Goal: Task Accomplishment & Management: Contribute content

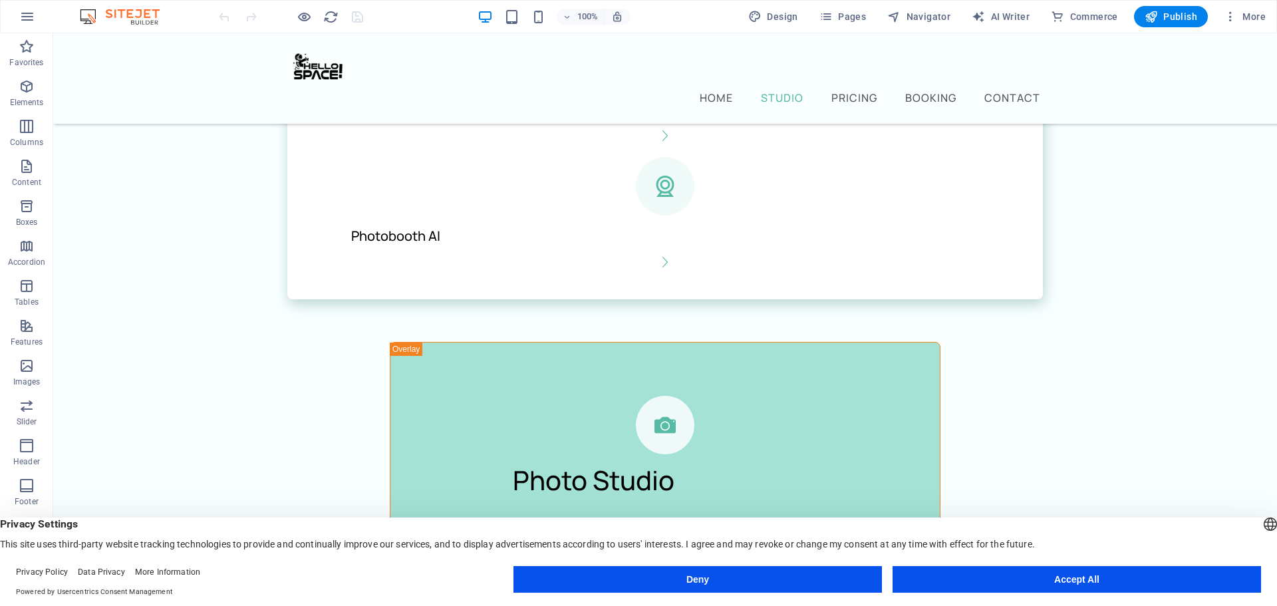
scroll to position [1995, 0]
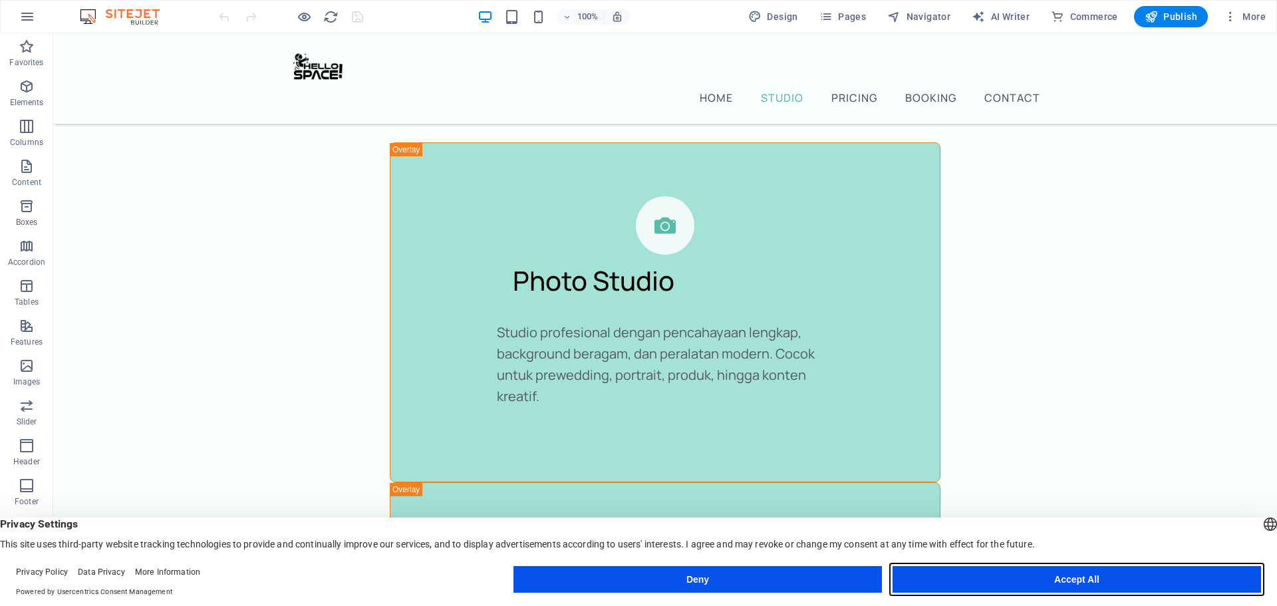
click at [1123, 577] on button "Accept All" at bounding box center [1077, 579] width 368 height 27
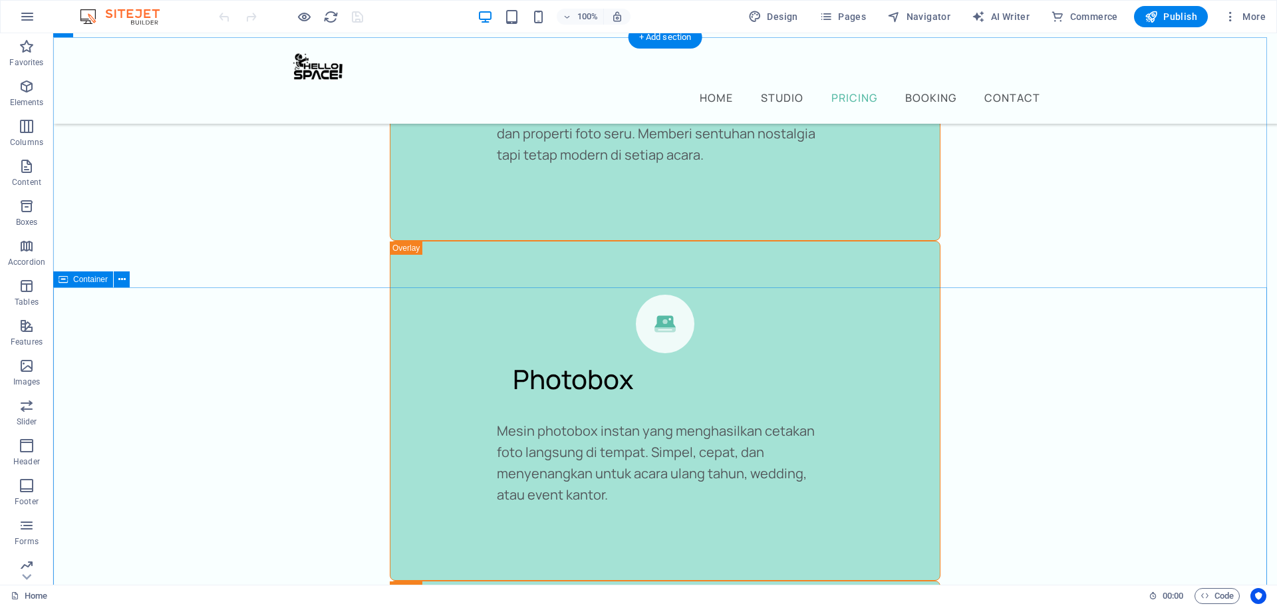
scroll to position [3326, 0]
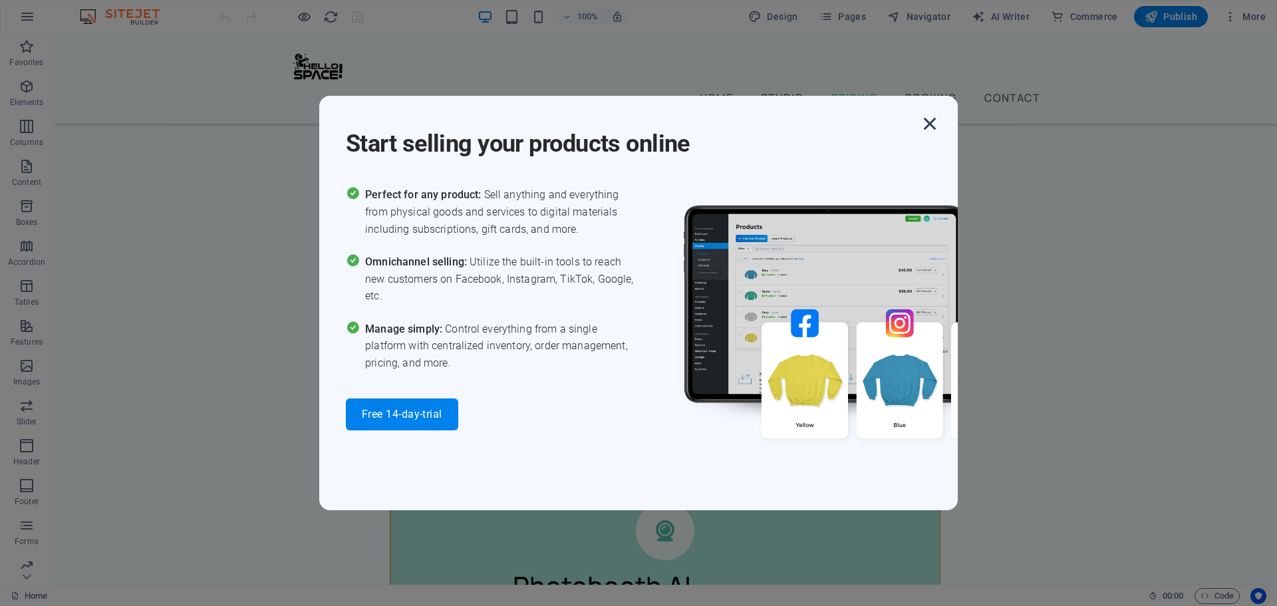
click at [925, 124] on icon "button" at bounding box center [930, 124] width 24 height 24
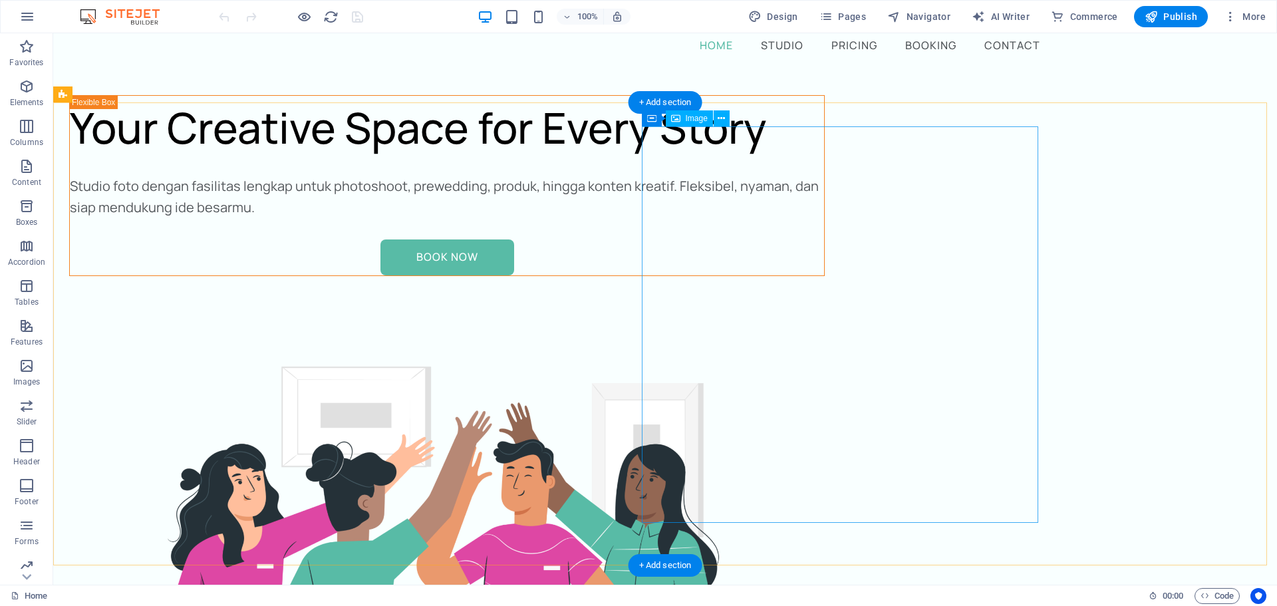
scroll to position [0, 0]
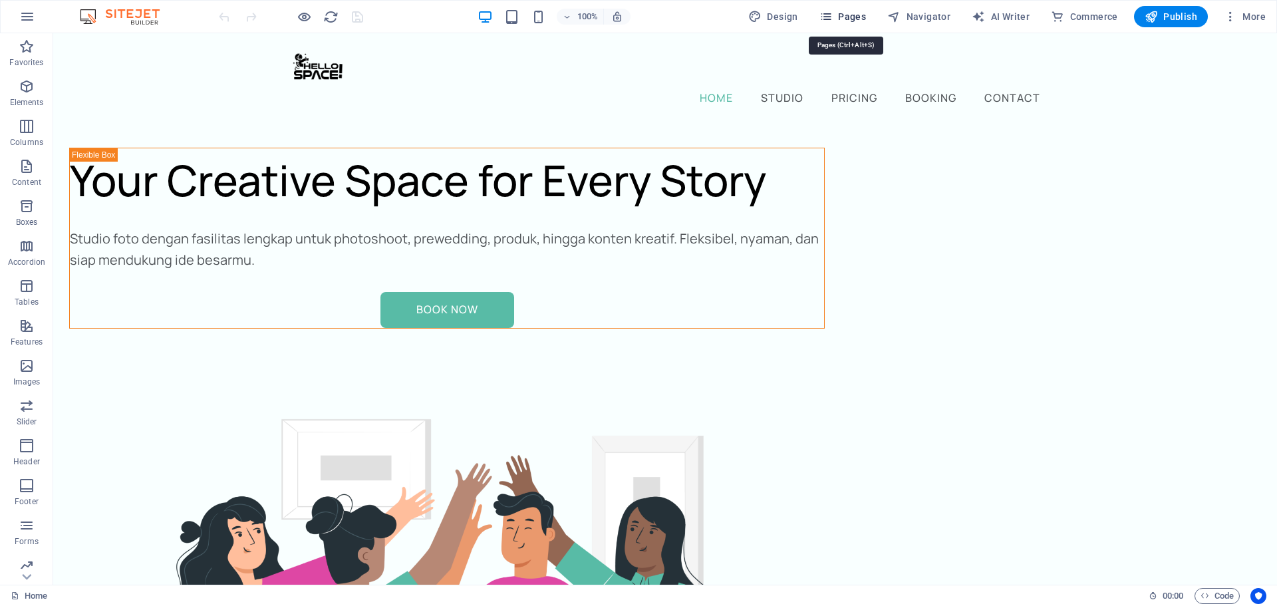
click at [860, 15] on span "Pages" at bounding box center [842, 16] width 47 height 13
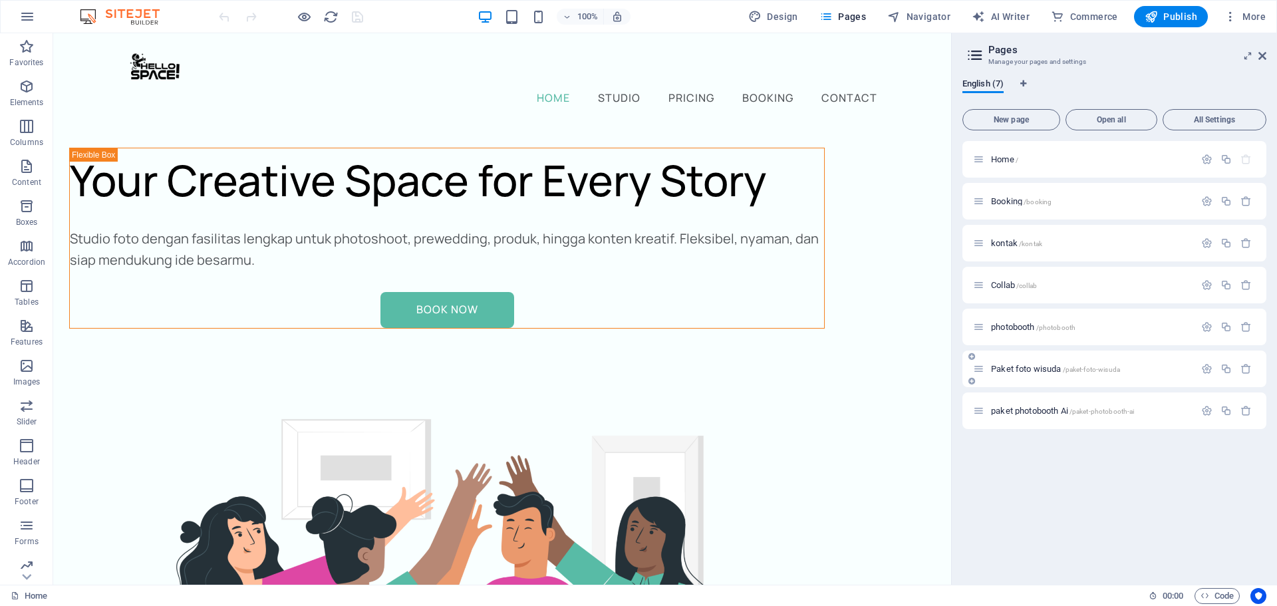
click at [1112, 372] on span "/paket-foto-wisuda" at bounding box center [1092, 369] width 58 height 7
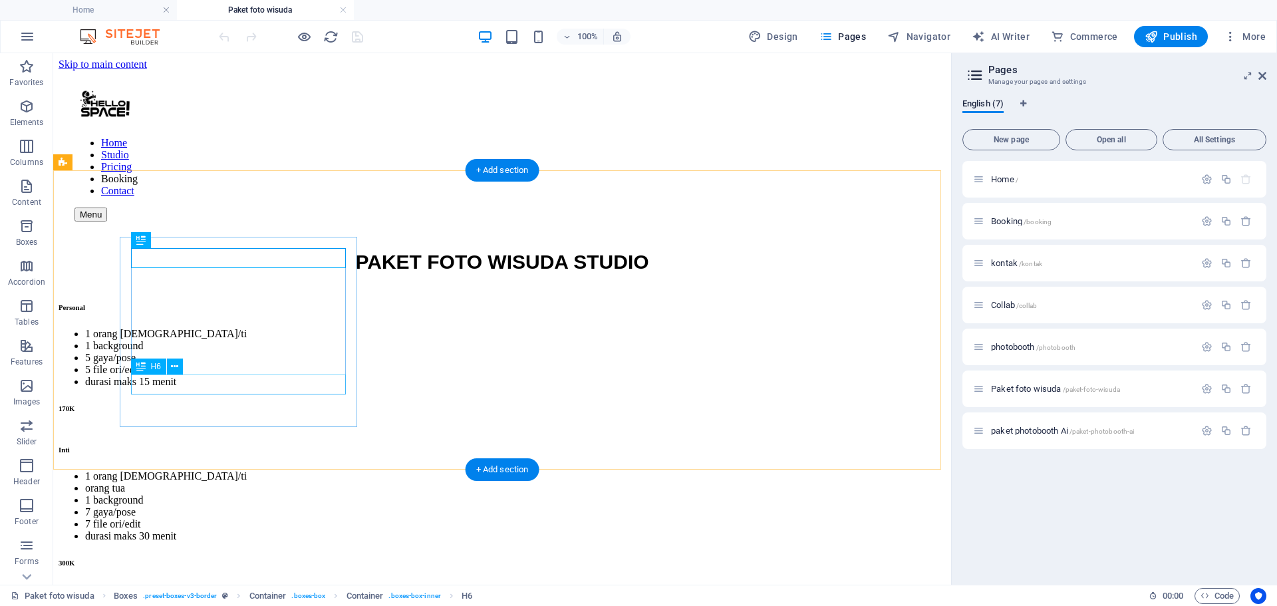
click at [243, 404] on div "170K" at bounding box center [502, 408] width 887 height 8
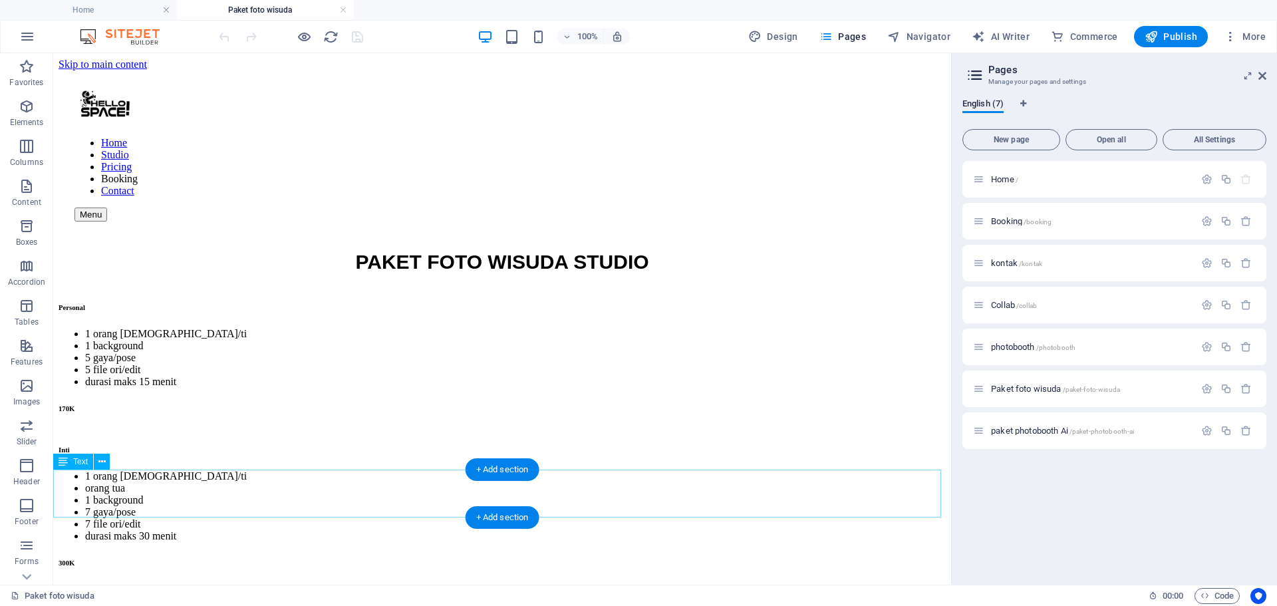
click at [1229, 386] on icon "button" at bounding box center [1226, 388] width 11 height 11
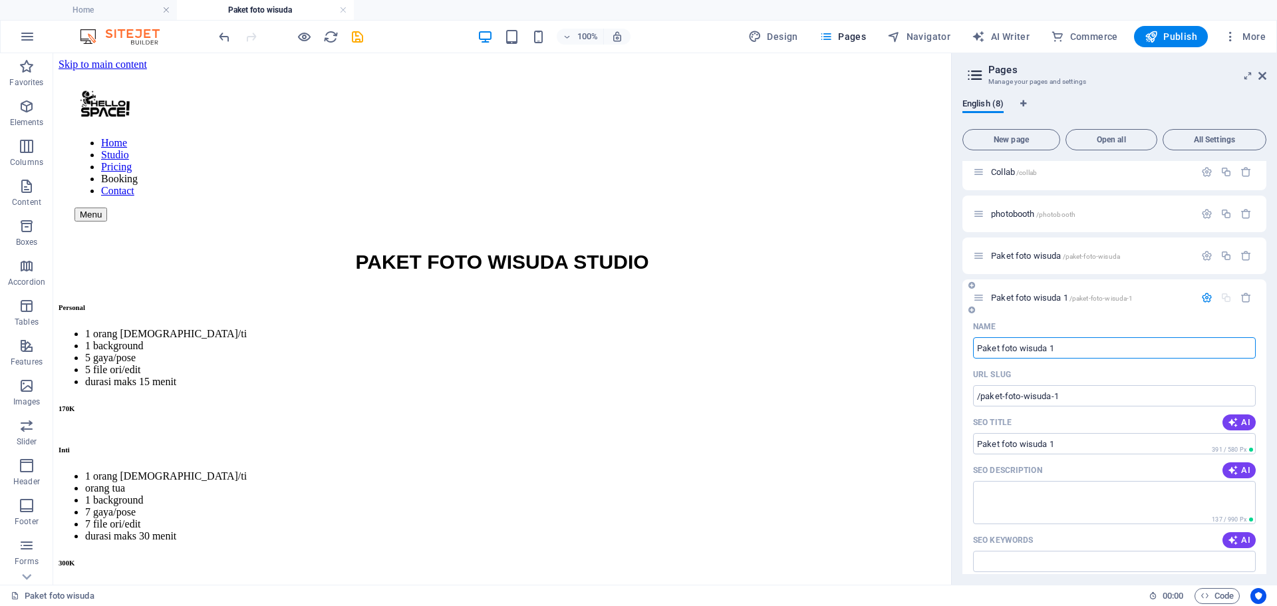
scroll to position [399, 0]
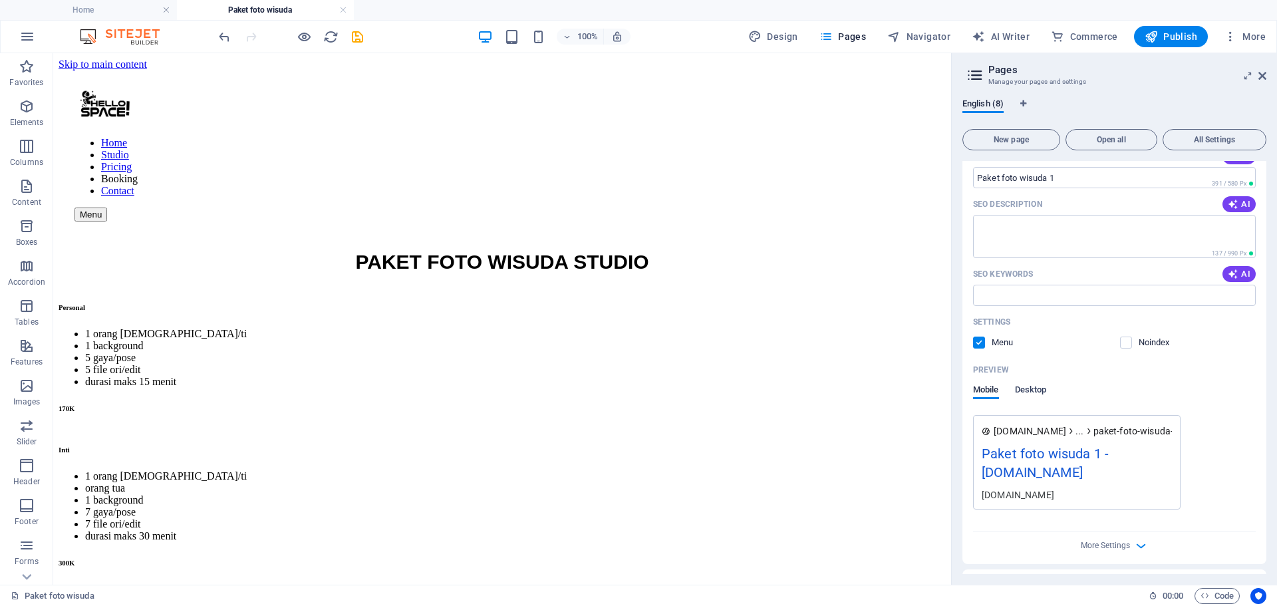
click at [1029, 388] on span "Desktop" at bounding box center [1031, 391] width 32 height 19
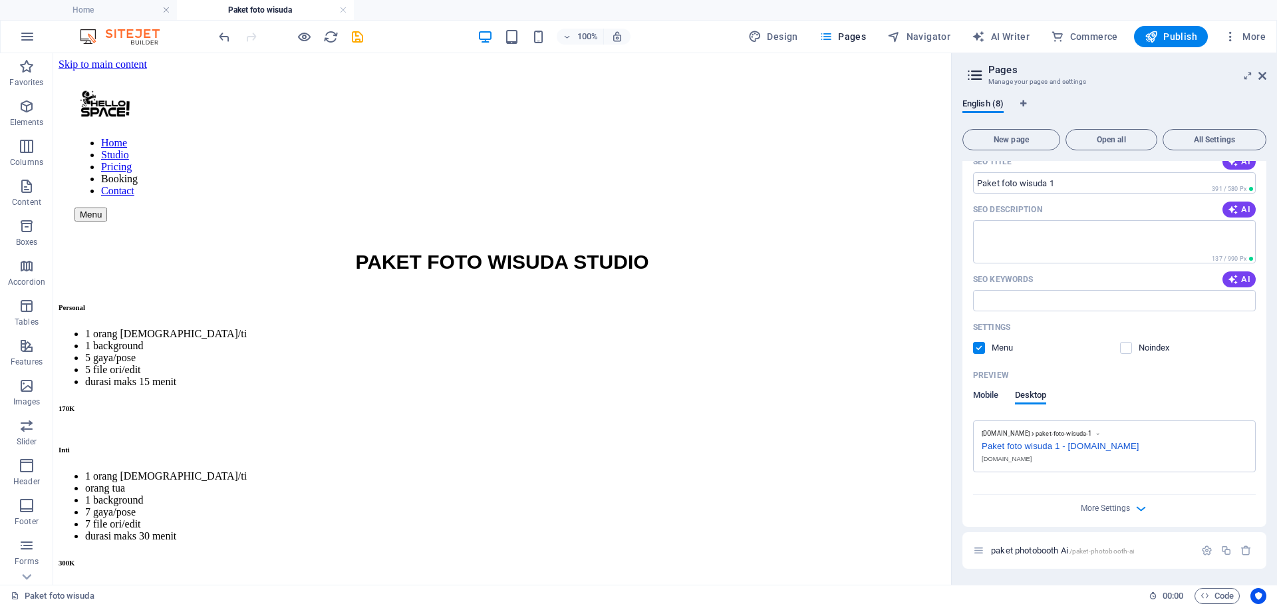
click at [984, 398] on span "Mobile" at bounding box center [986, 396] width 26 height 19
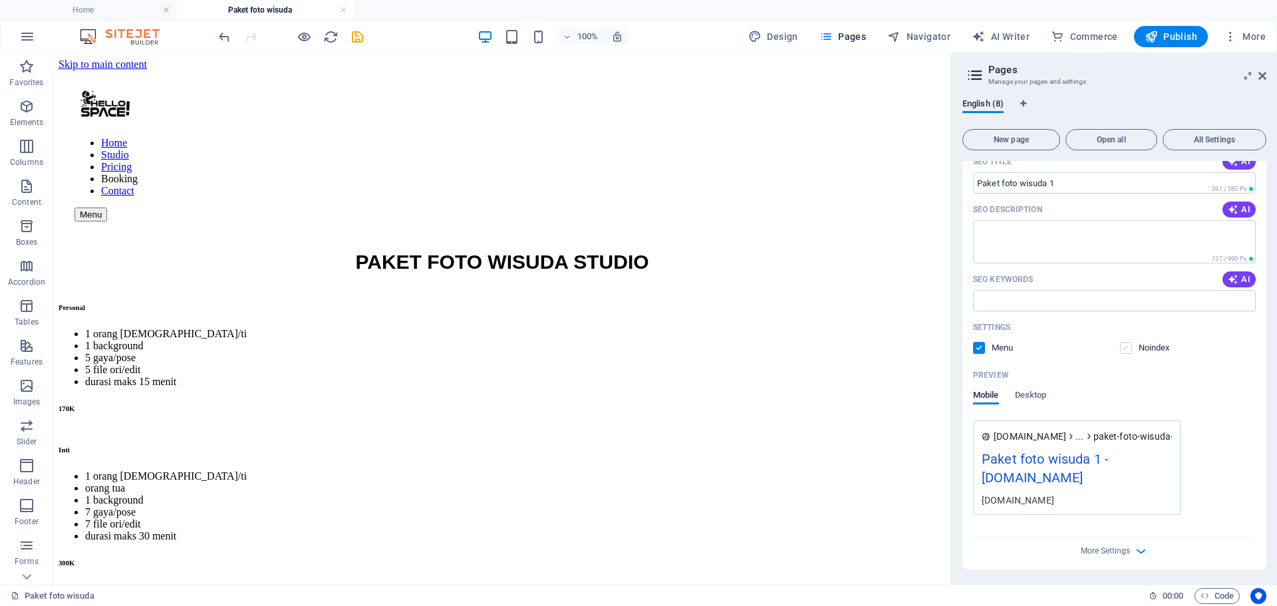
click at [1125, 347] on label at bounding box center [1126, 348] width 12 height 12
click at [0, 0] on input "checkbox" at bounding box center [0, 0] width 0 height 0
click at [979, 348] on label at bounding box center [979, 348] width 12 height 12
click at [0, 0] on input "checkbox" at bounding box center [0, 0] width 0 height 0
click at [979, 348] on label at bounding box center [979, 348] width 12 height 12
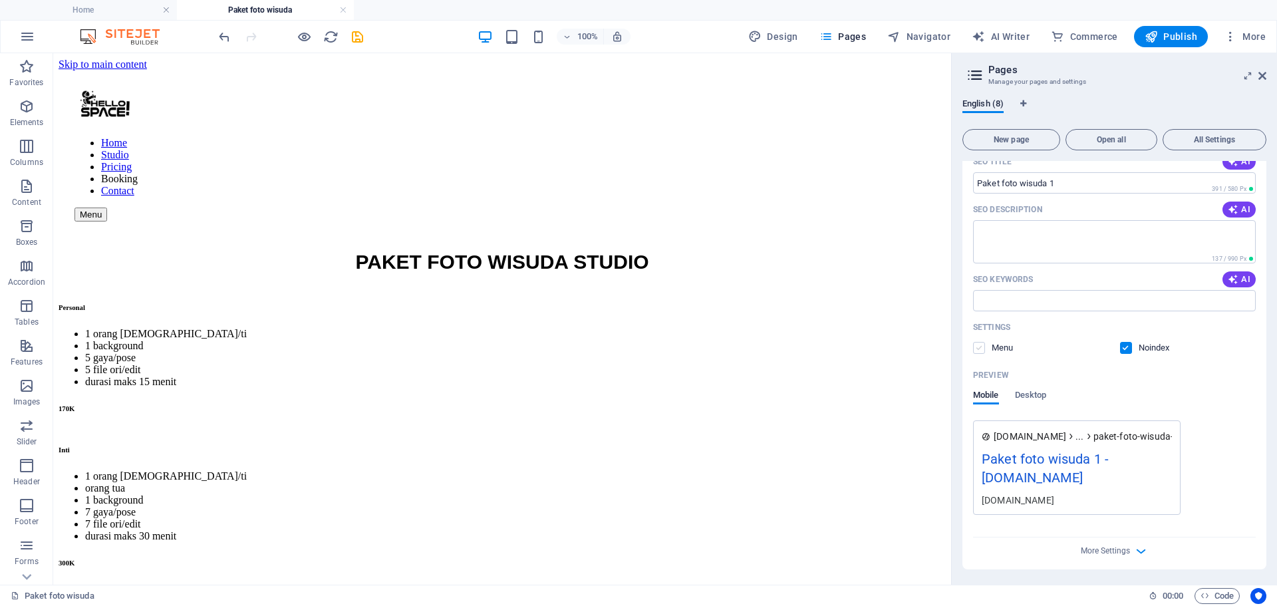
click at [0, 0] on input "checkbox" at bounding box center [0, 0] width 0 height 0
click at [1123, 350] on label at bounding box center [1126, 348] width 12 height 12
click at [0, 0] on input "checkbox" at bounding box center [0, 0] width 0 height 0
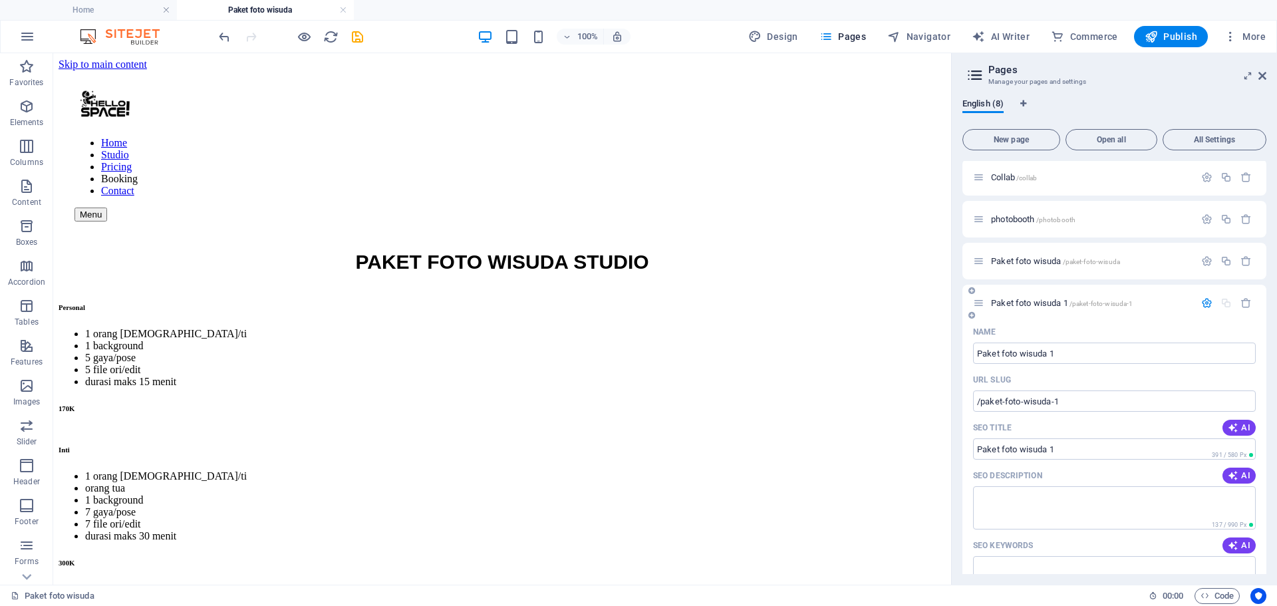
scroll to position [61, 0]
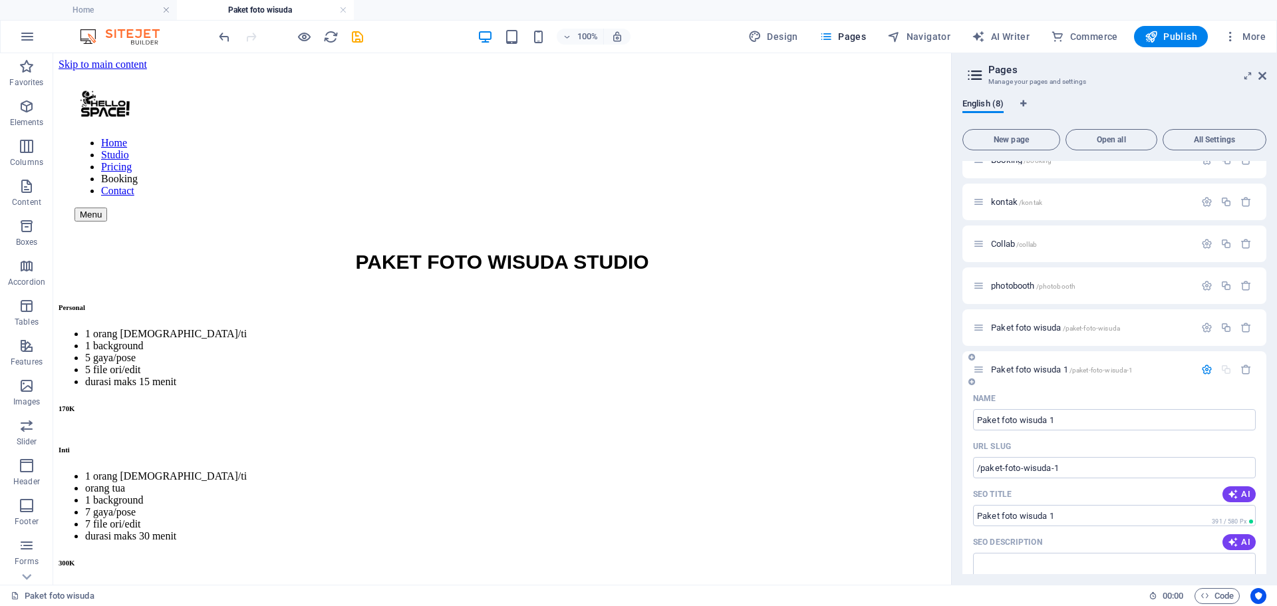
click at [1205, 372] on icon "button" at bounding box center [1206, 369] width 11 height 11
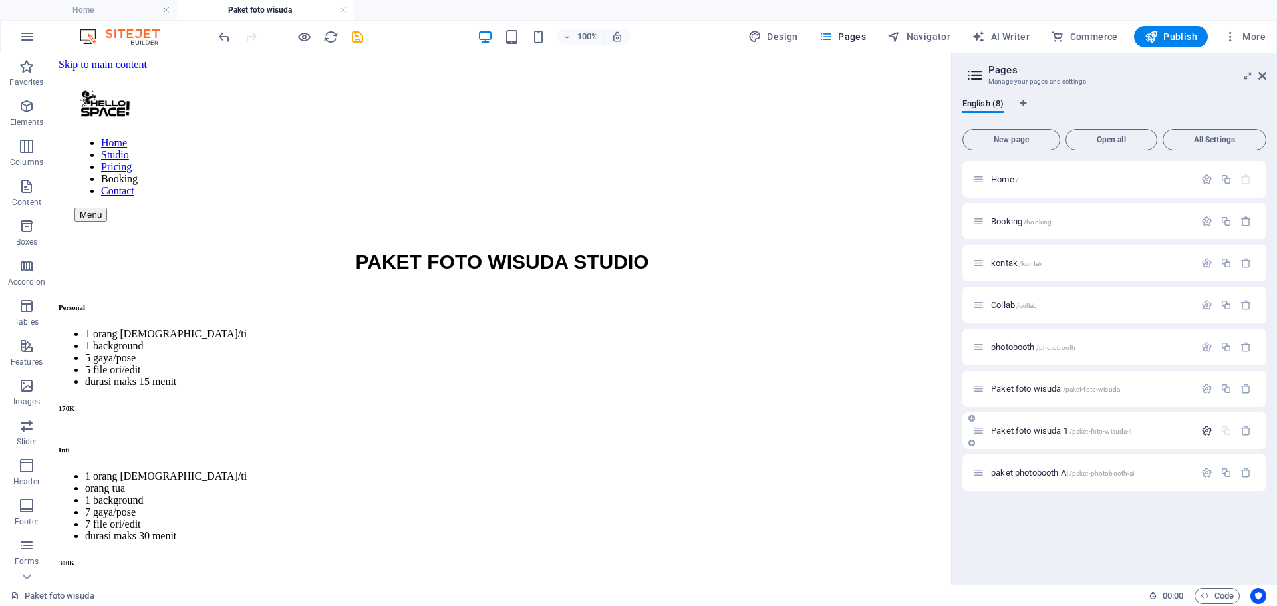
scroll to position [0, 0]
click at [1225, 387] on icon "button" at bounding box center [1226, 388] width 11 height 11
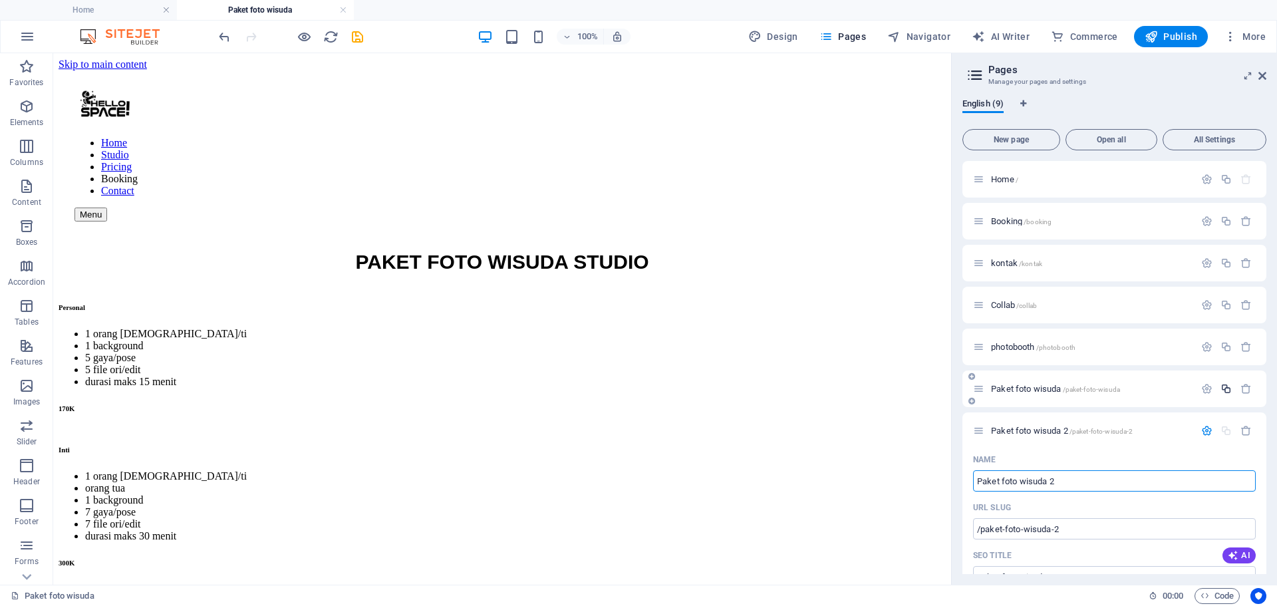
scroll to position [67, 0]
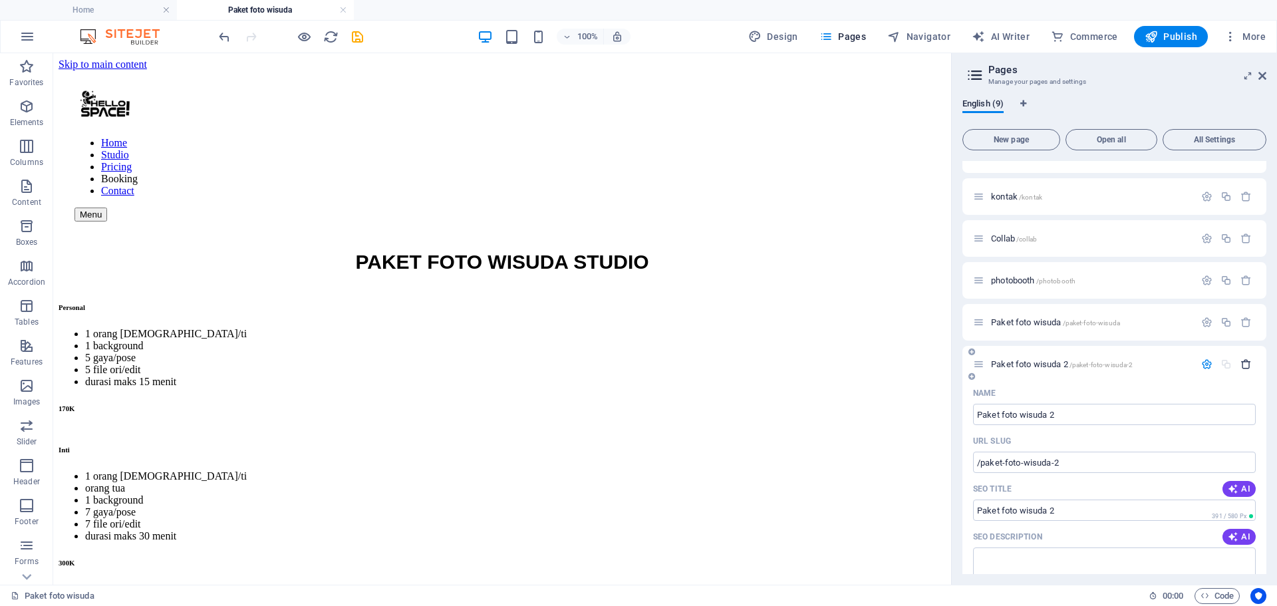
click at [1244, 364] on icon "button" at bounding box center [1246, 364] width 11 height 11
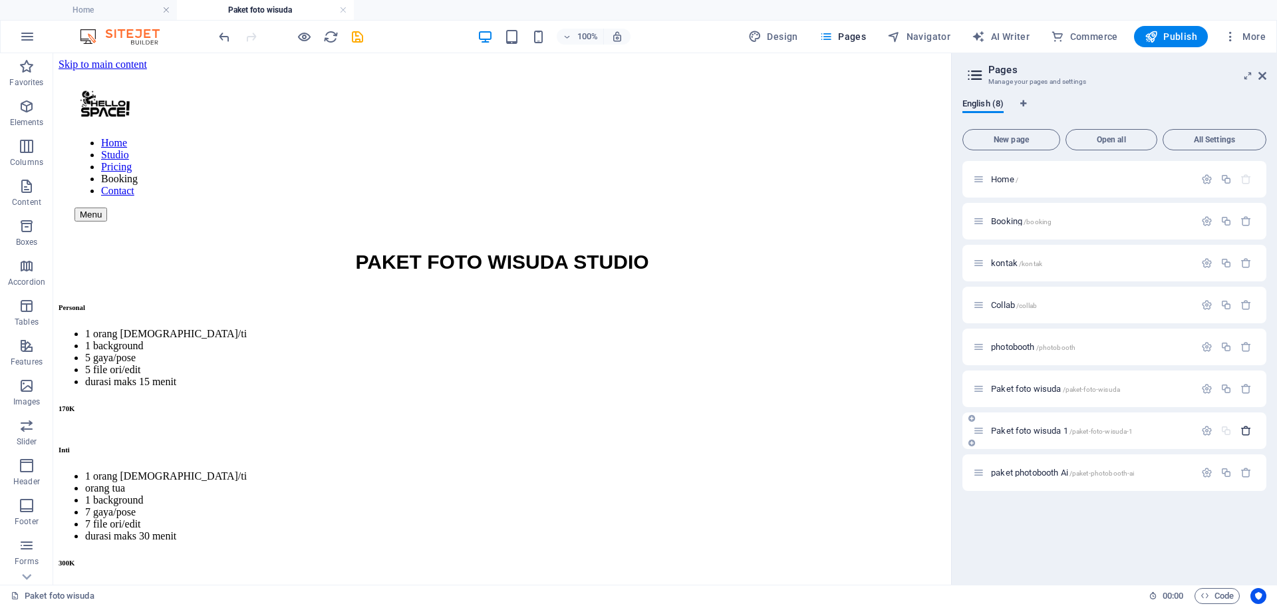
click at [1248, 431] on icon "button" at bounding box center [1246, 430] width 11 height 11
click at [1130, 383] on div "Paket foto wisuda /paket-foto-wisuda" at bounding box center [1083, 388] width 221 height 15
click at [1212, 390] on icon "button" at bounding box center [1206, 388] width 11 height 11
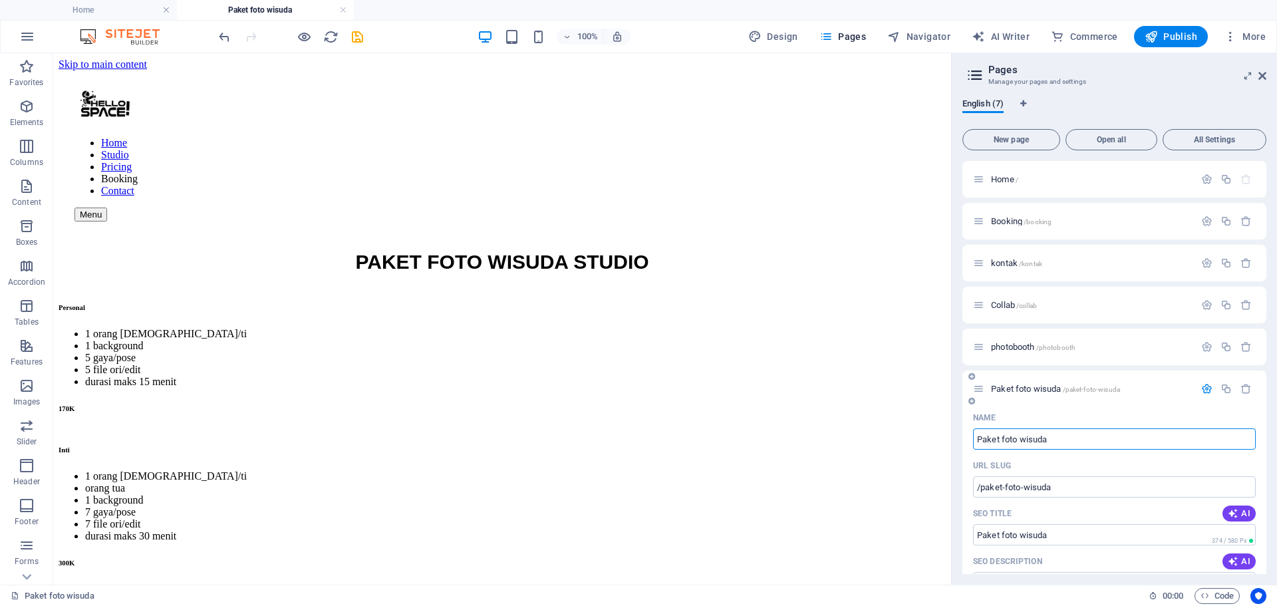
scroll to position [133, 0]
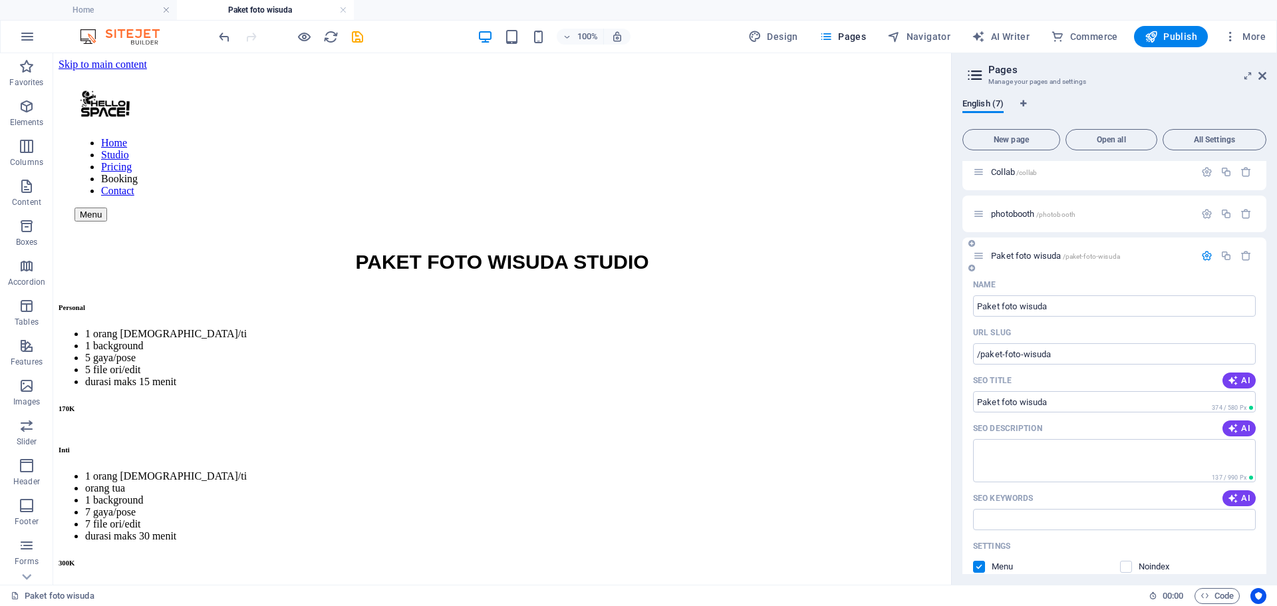
click at [1201, 255] on icon "button" at bounding box center [1206, 255] width 11 height 11
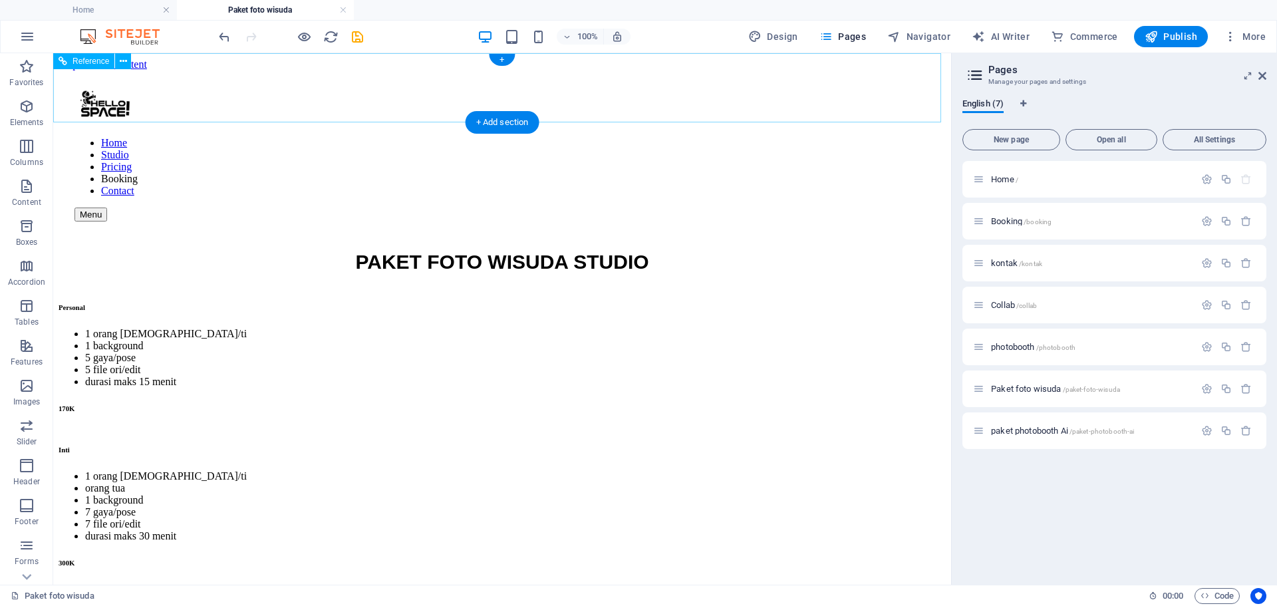
click at [696, 137] on nav "Home Studio Pricing Booking Contact" at bounding box center [501, 167] width 855 height 60
click at [1036, 219] on span "/booking" at bounding box center [1038, 221] width 28 height 7
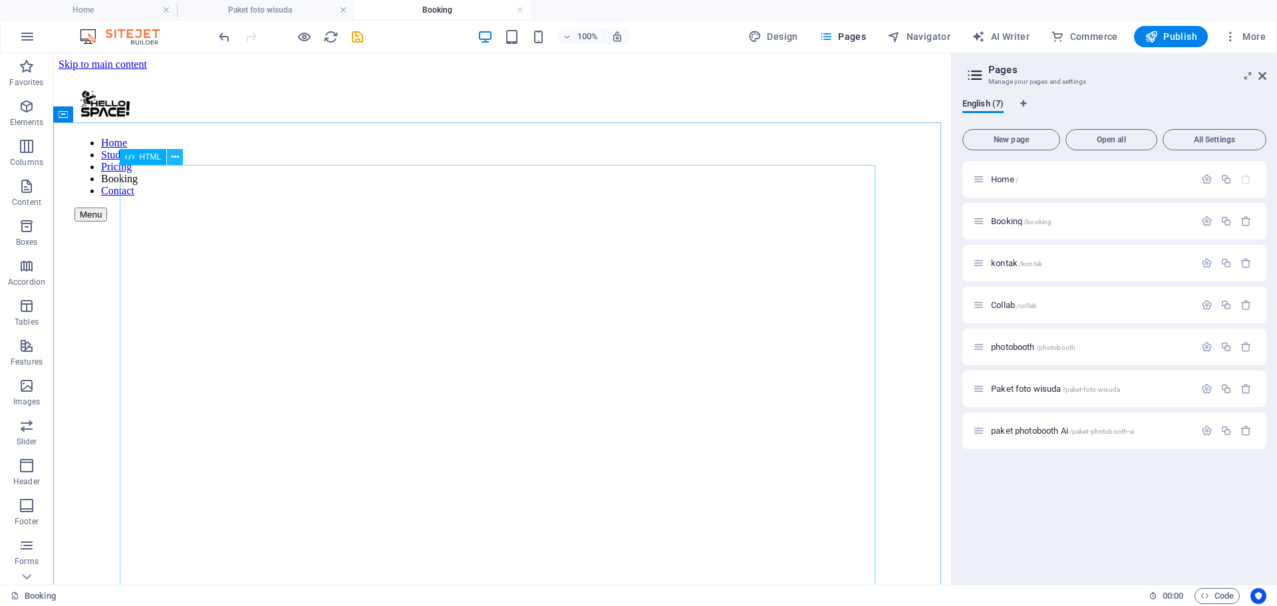
click at [177, 158] on icon at bounding box center [175, 157] width 7 height 14
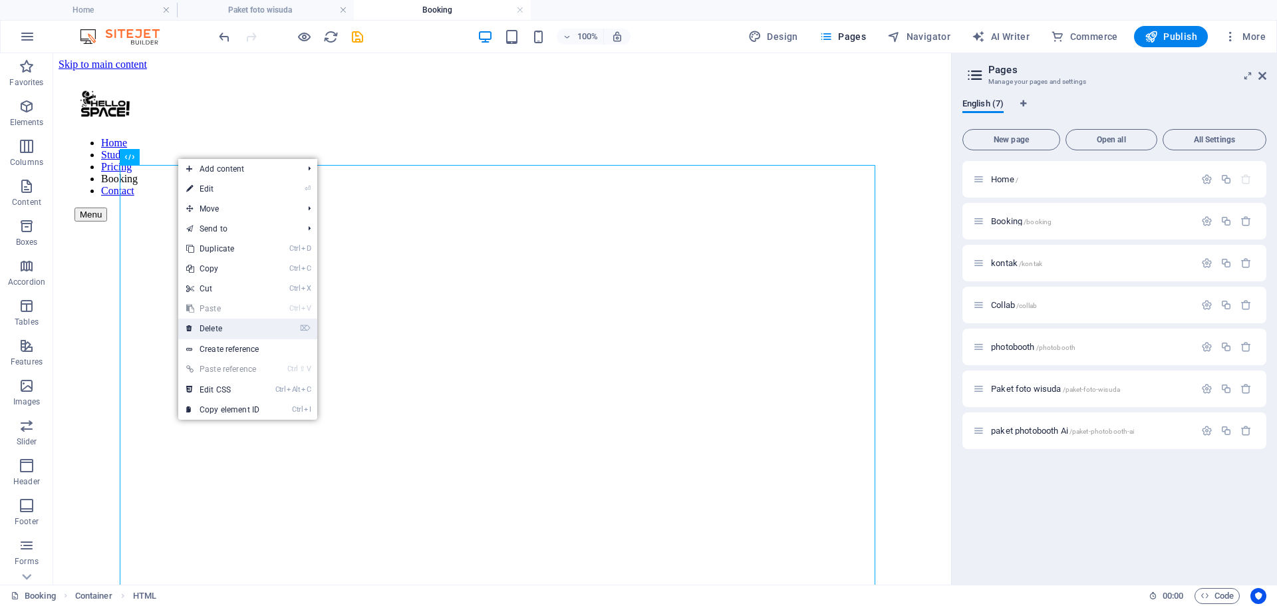
click at [235, 326] on link "⌦ Delete" at bounding box center [222, 329] width 89 height 20
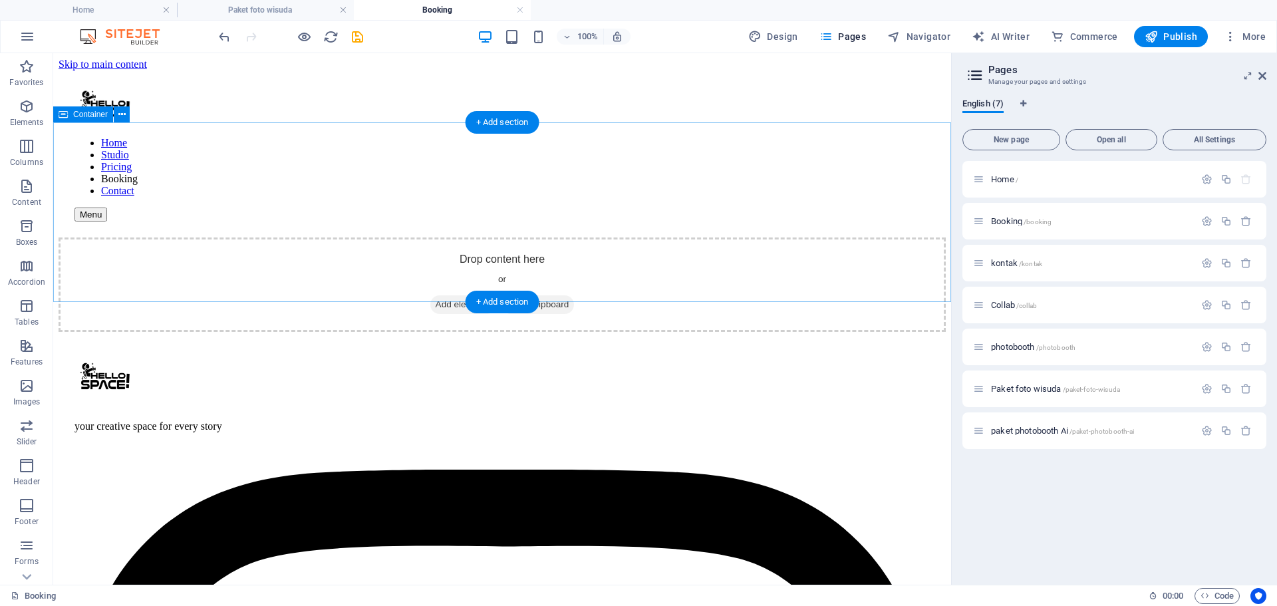
click at [582, 237] on div "Drop content here or Add elements Paste clipboard" at bounding box center [502, 284] width 887 height 94
click at [451, 295] on span "Add elements" at bounding box center [463, 304] width 66 height 19
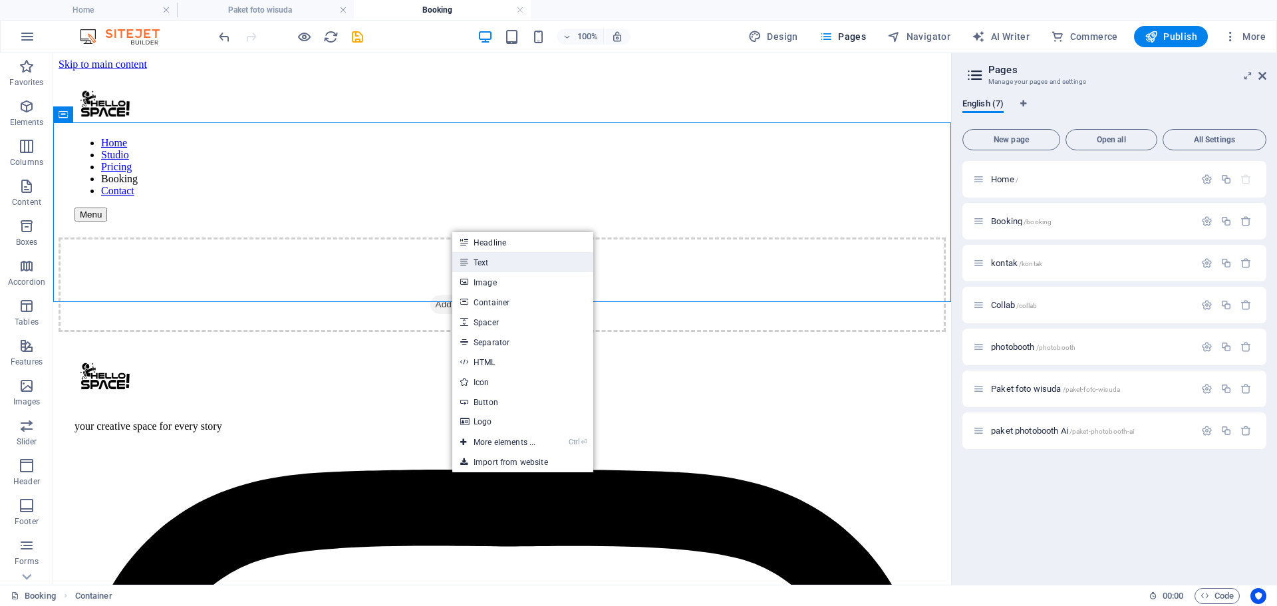
click at [521, 262] on link "Text" at bounding box center [522, 262] width 141 height 20
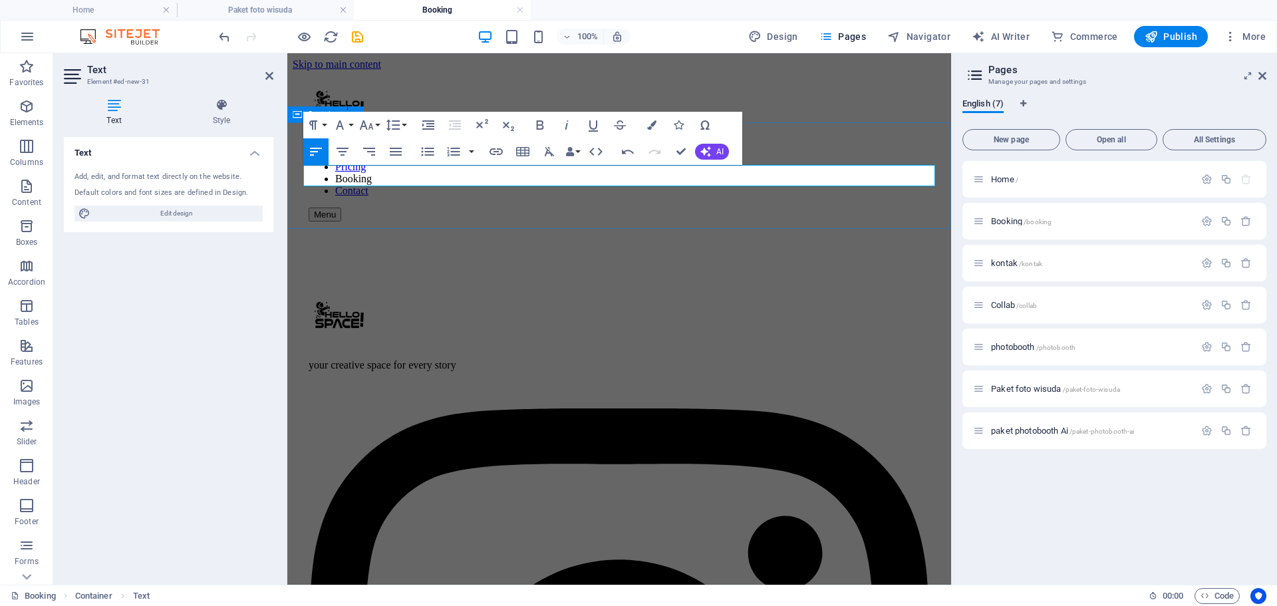
click at [820, 248] on div at bounding box center [619, 254] width 653 height 12
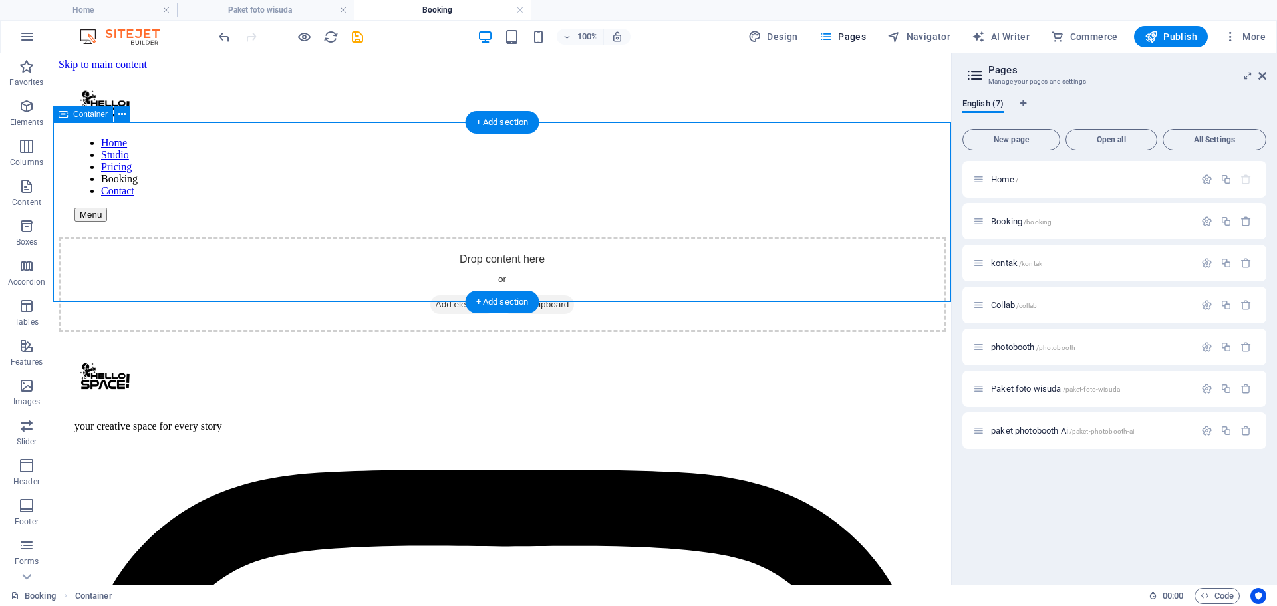
click at [728, 237] on div "Drop content here or Add elements Paste clipboard" at bounding box center [502, 284] width 887 height 94
click at [470, 295] on span "Add elements" at bounding box center [463, 304] width 66 height 19
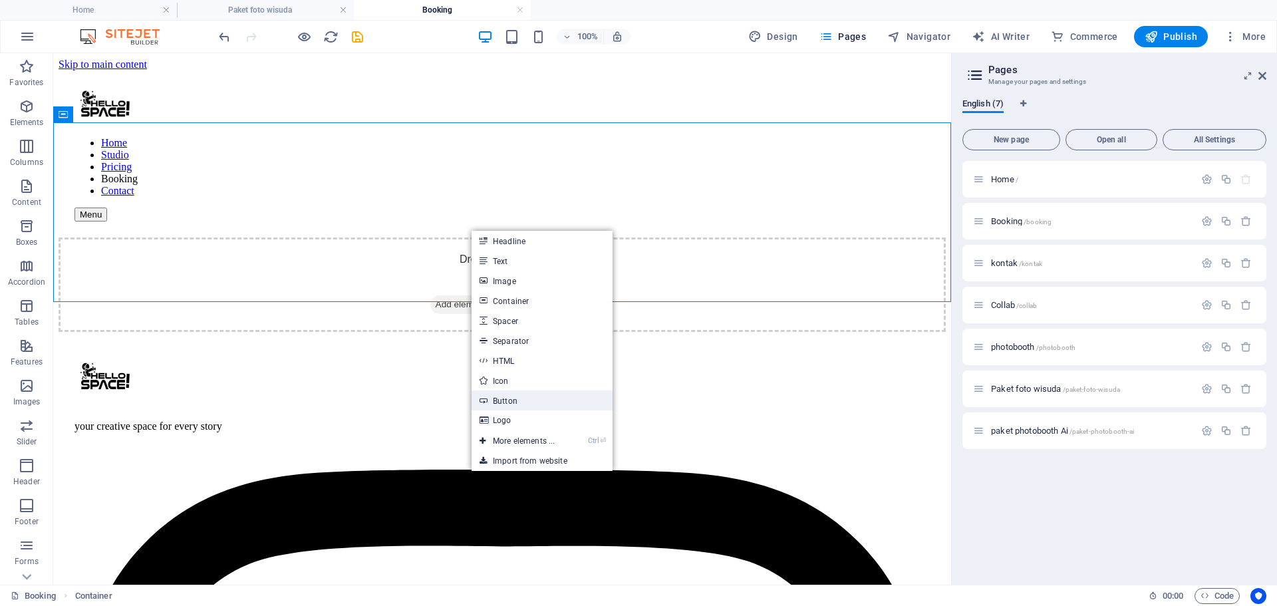
click at [508, 399] on link "Button" at bounding box center [542, 400] width 141 height 20
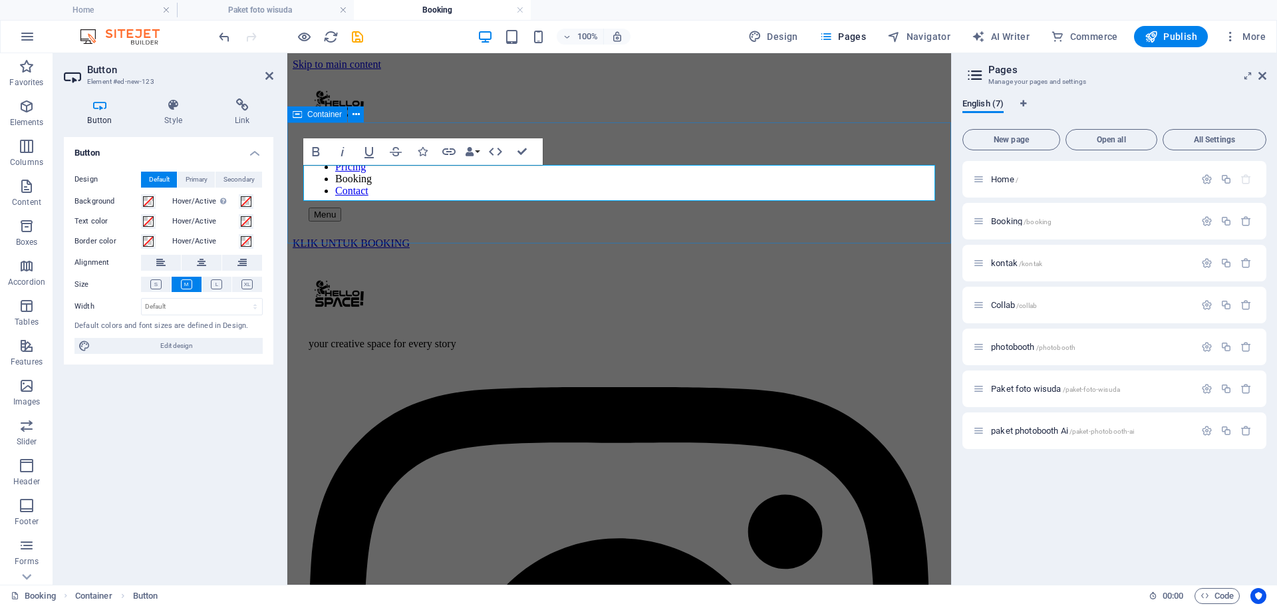
click at [605, 238] on div "KLIK UNTUK BOOKING" at bounding box center [619, 243] width 653 height 12
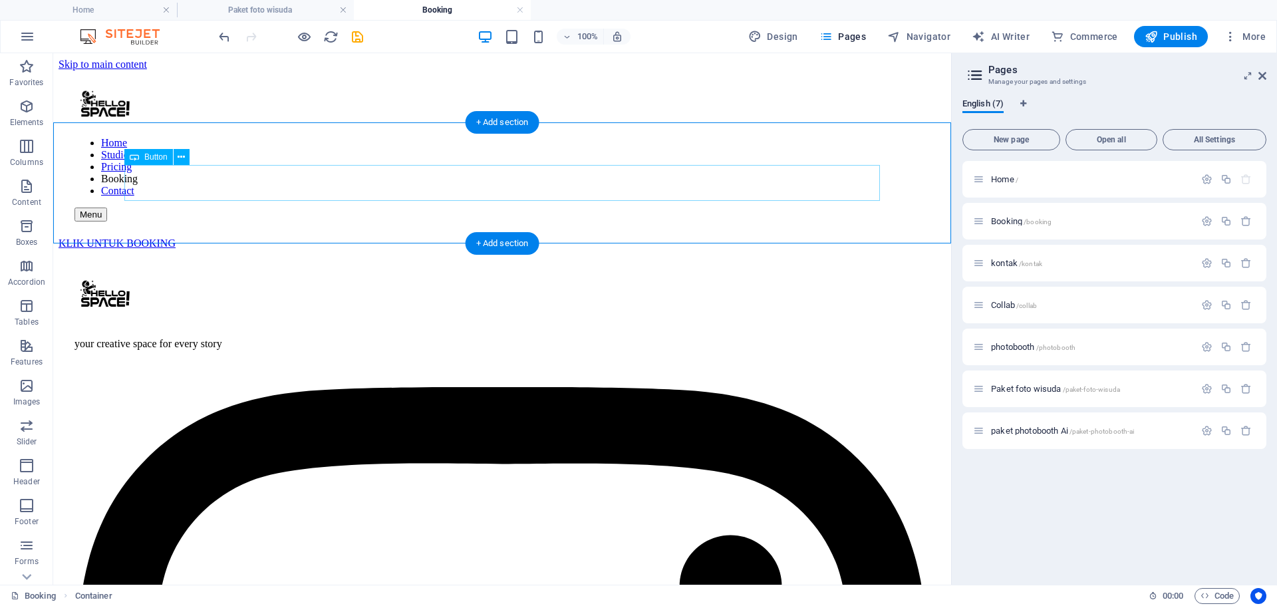
click at [247, 237] on div "KLIK UNTUK BOOKING" at bounding box center [502, 243] width 887 height 12
click at [146, 158] on span "Button" at bounding box center [155, 157] width 23 height 8
click at [187, 157] on button at bounding box center [182, 157] width 16 height 16
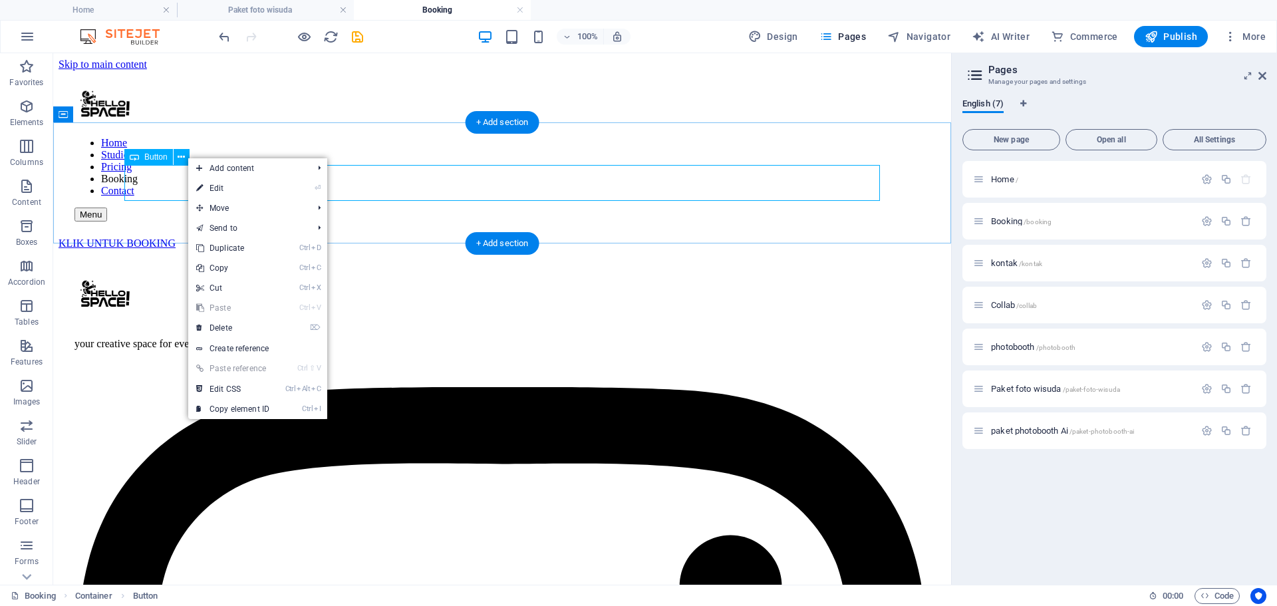
click at [168, 237] on div "KLIK UNTUK BOOKING" at bounding box center [502, 243] width 887 height 12
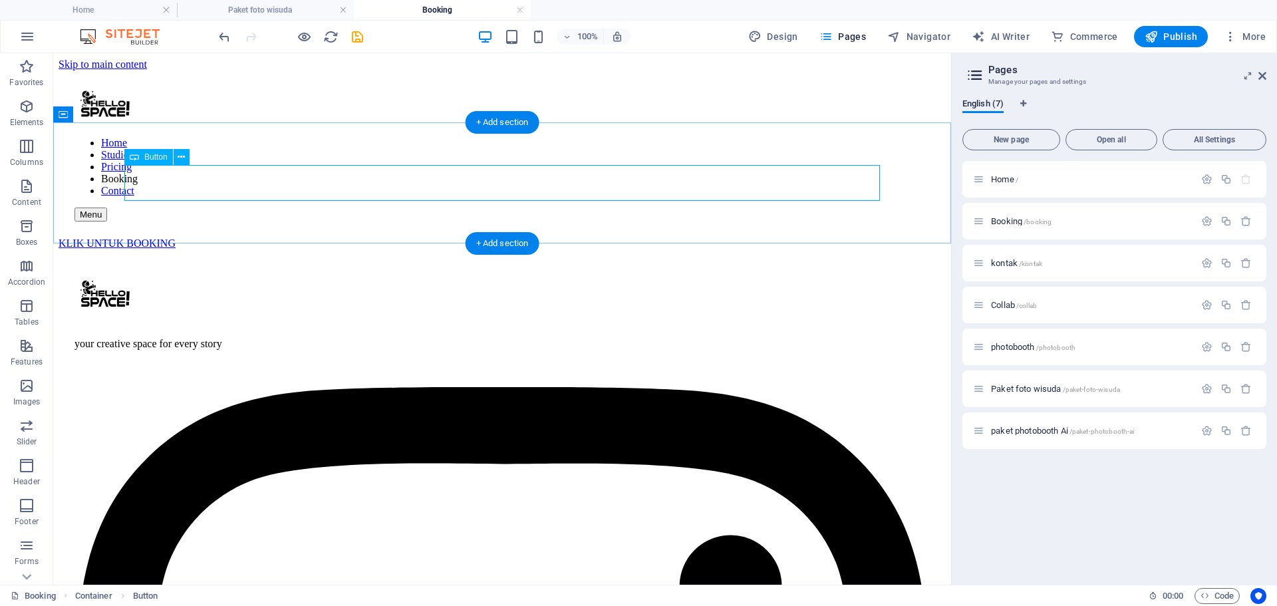
click at [168, 237] on div "KLIK UNTUK BOOKING" at bounding box center [502, 243] width 887 height 12
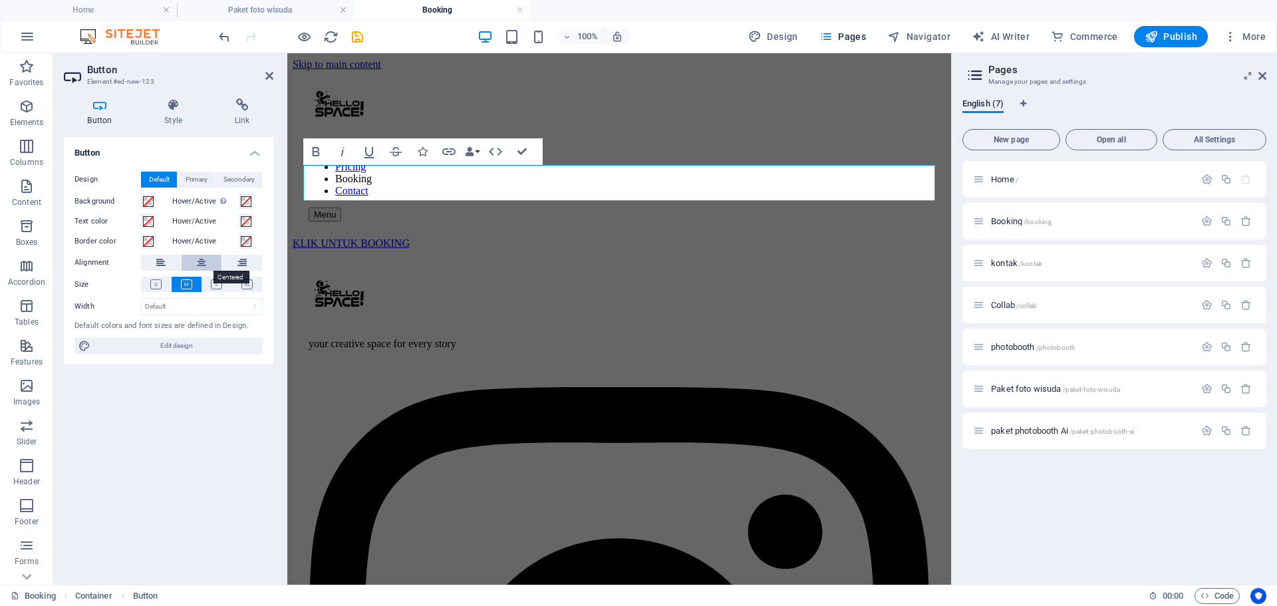
click at [190, 264] on button at bounding box center [202, 263] width 40 height 16
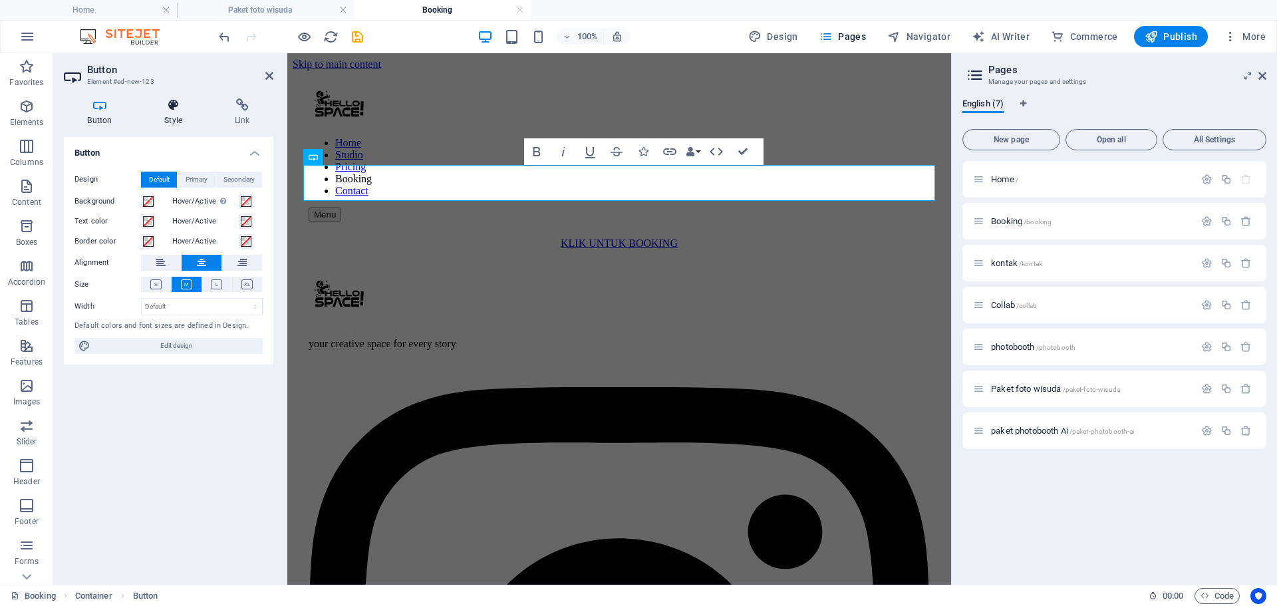
click at [166, 100] on icon at bounding box center [173, 104] width 65 height 13
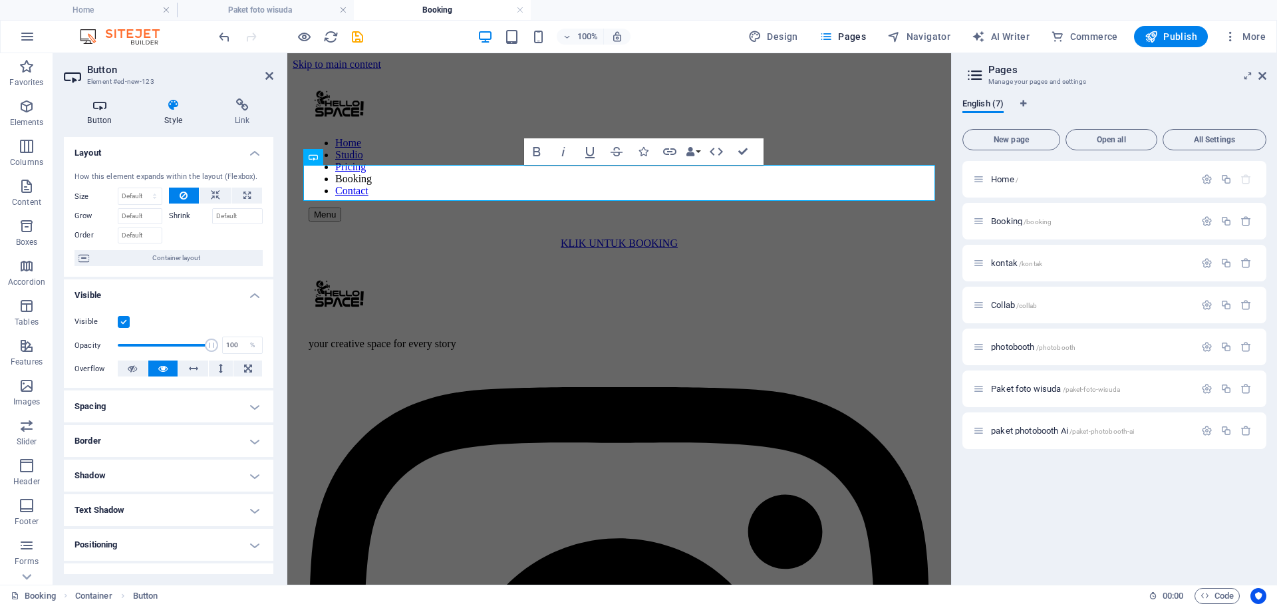
click at [98, 104] on icon at bounding box center [100, 104] width 72 height 13
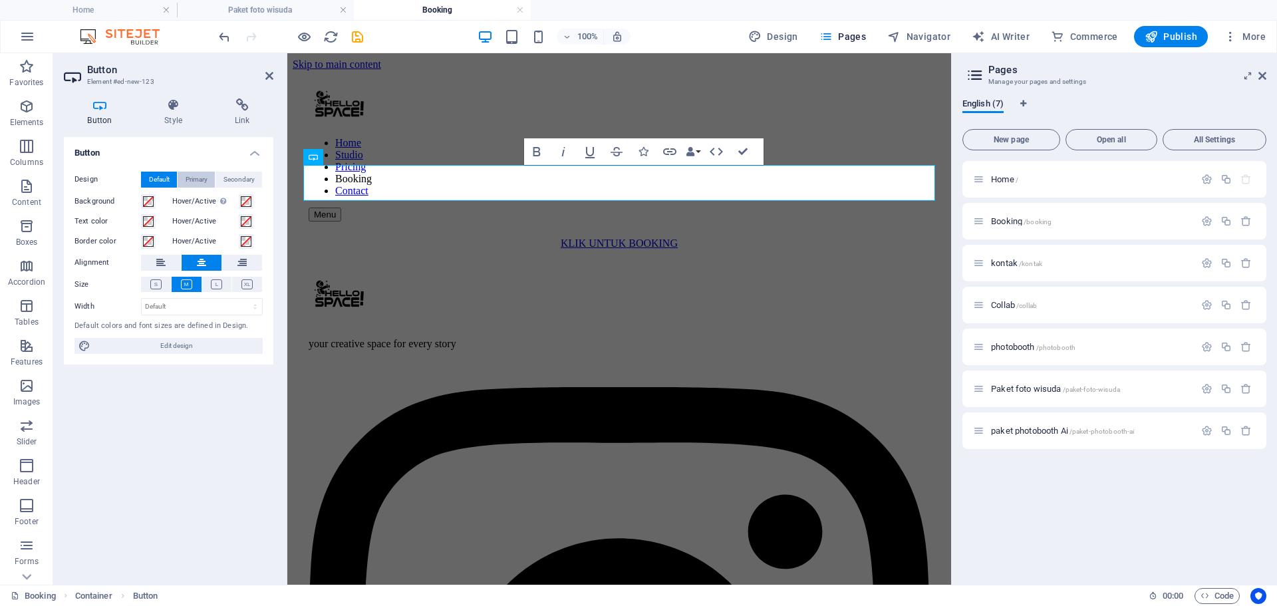
click at [198, 178] on span "Primary" at bounding box center [197, 180] width 22 height 16
click at [239, 178] on span "Secondary" at bounding box center [238, 180] width 31 height 16
click at [163, 176] on span "Default" at bounding box center [159, 180] width 21 height 16
click at [213, 287] on icon at bounding box center [216, 284] width 11 height 10
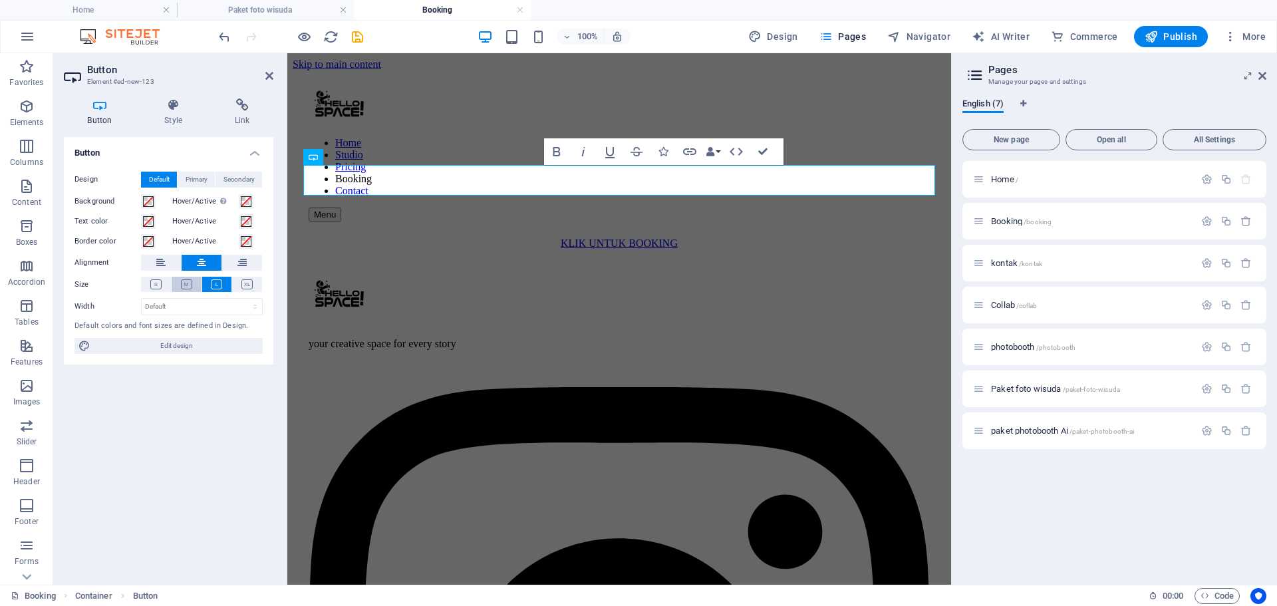
click at [189, 287] on icon at bounding box center [186, 284] width 11 height 10
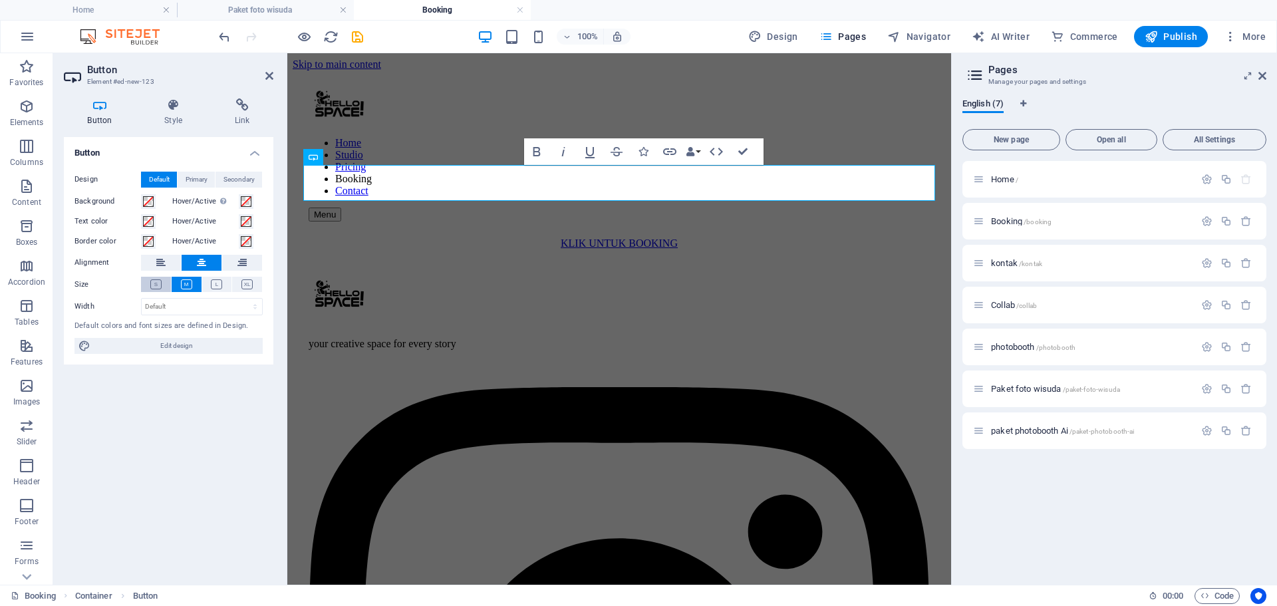
click at [154, 285] on icon at bounding box center [155, 284] width 11 height 10
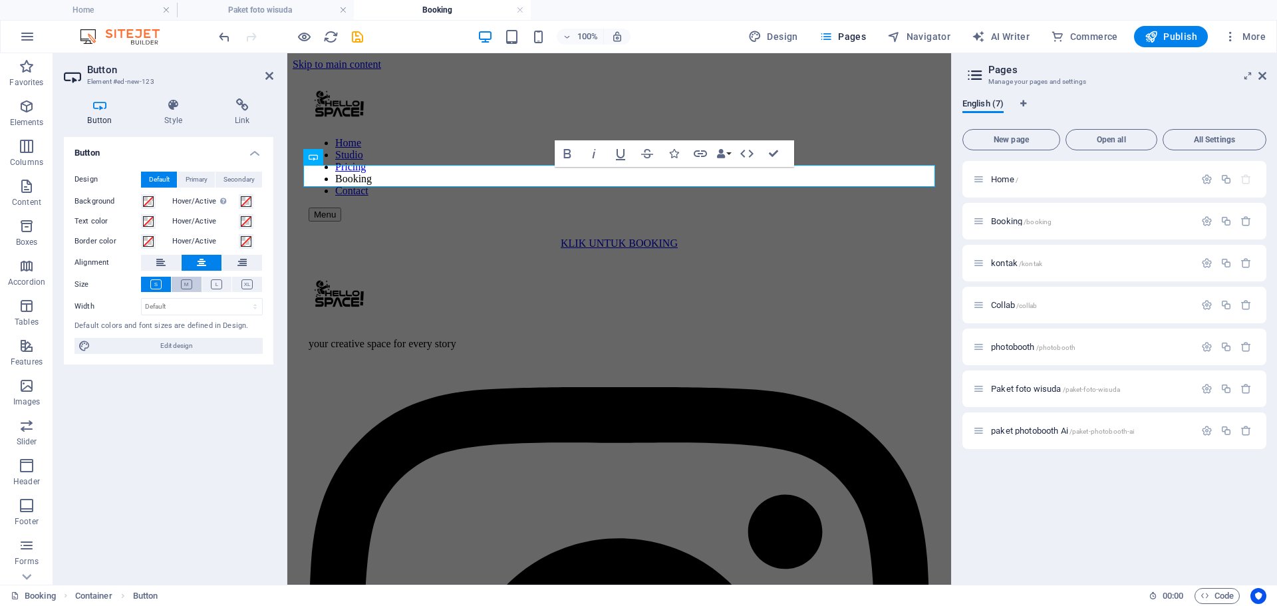
click at [177, 285] on button at bounding box center [187, 284] width 30 height 15
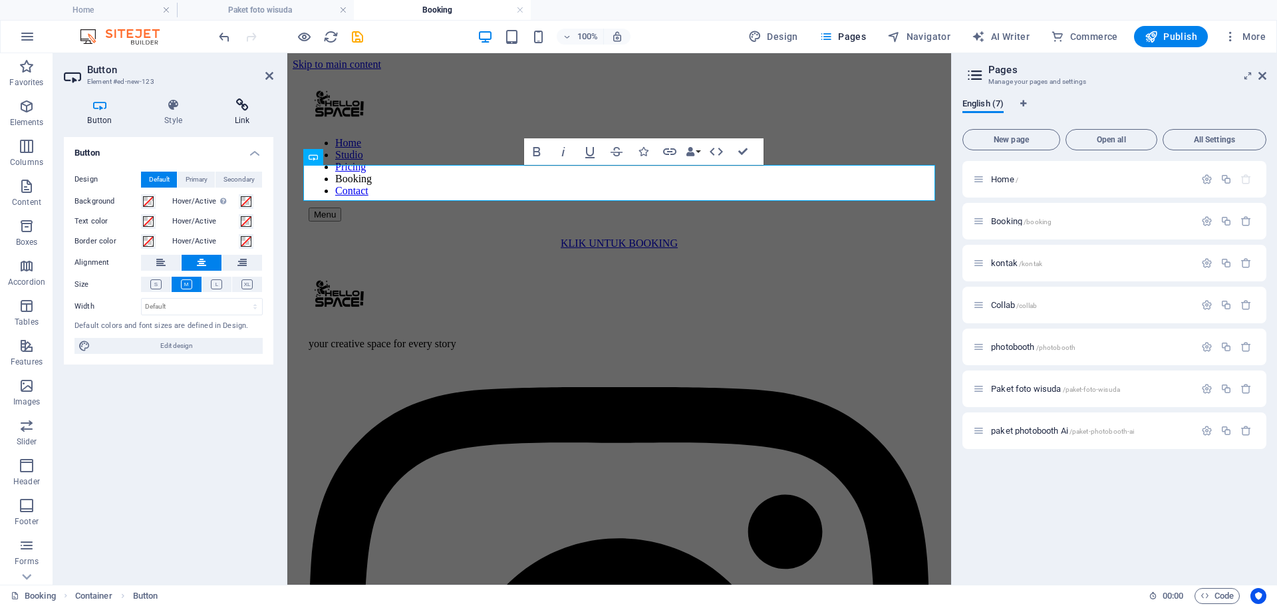
click at [247, 112] on h4 "Link" at bounding box center [242, 112] width 63 height 28
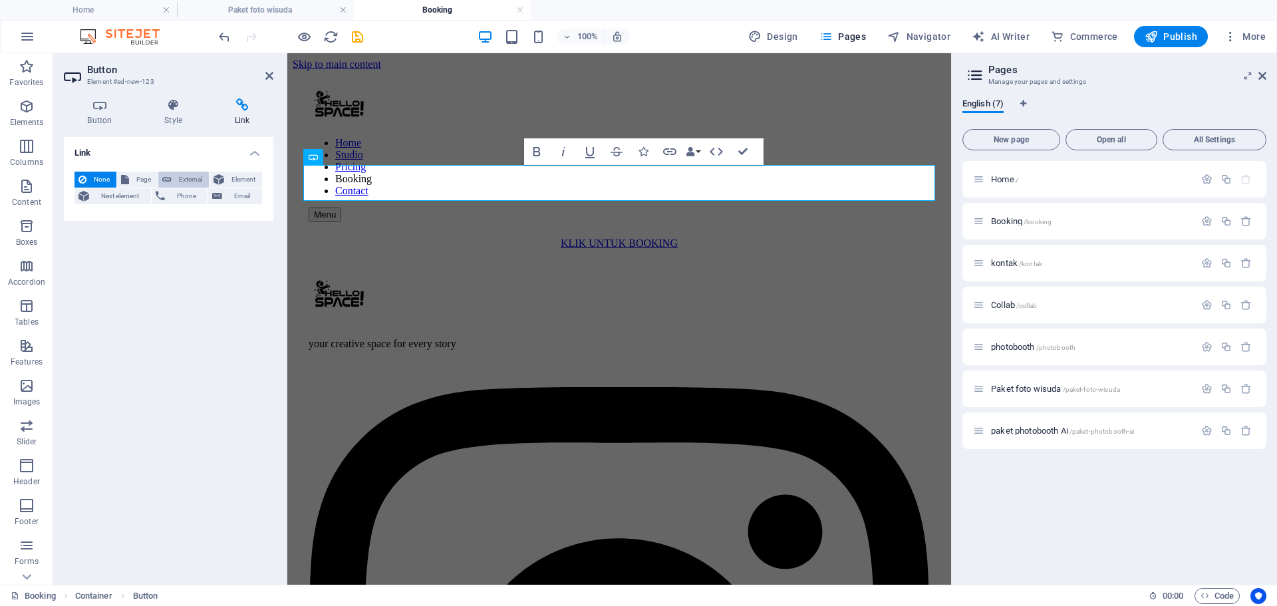
click at [174, 178] on button "External" at bounding box center [183, 180] width 51 height 16
select select "blank"
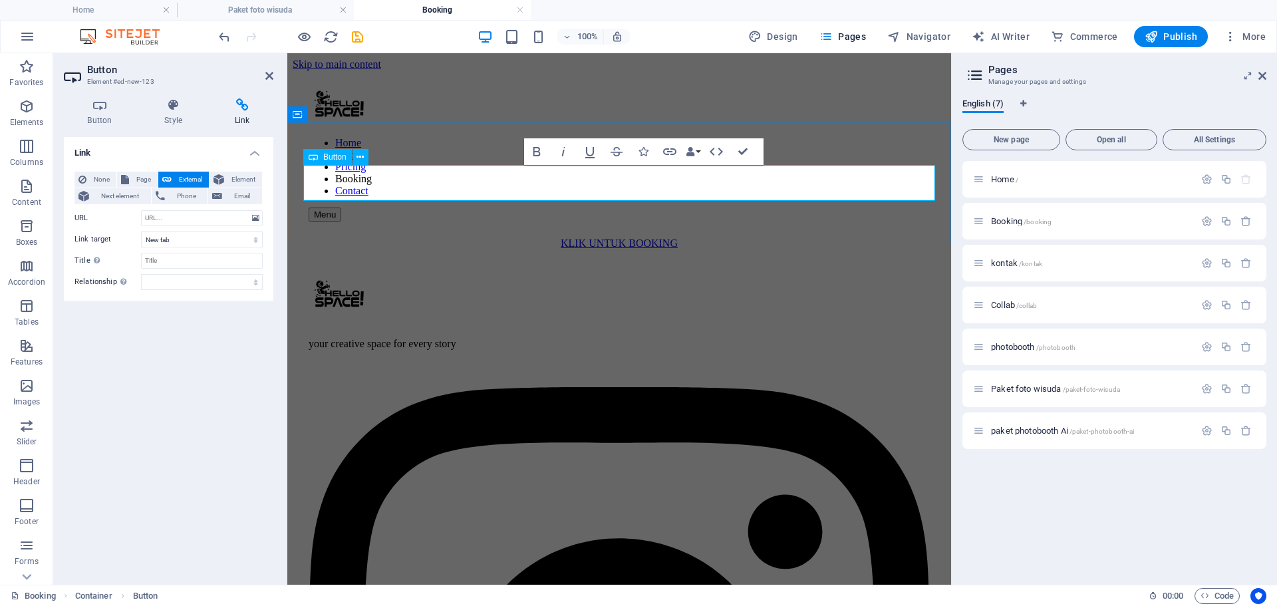
click at [637, 237] on link "KLIK UNTUK BOOKING" at bounding box center [619, 242] width 117 height 11
click at [637, 237] on div "BOOK SELF PHOTO" at bounding box center [619, 243] width 653 height 12
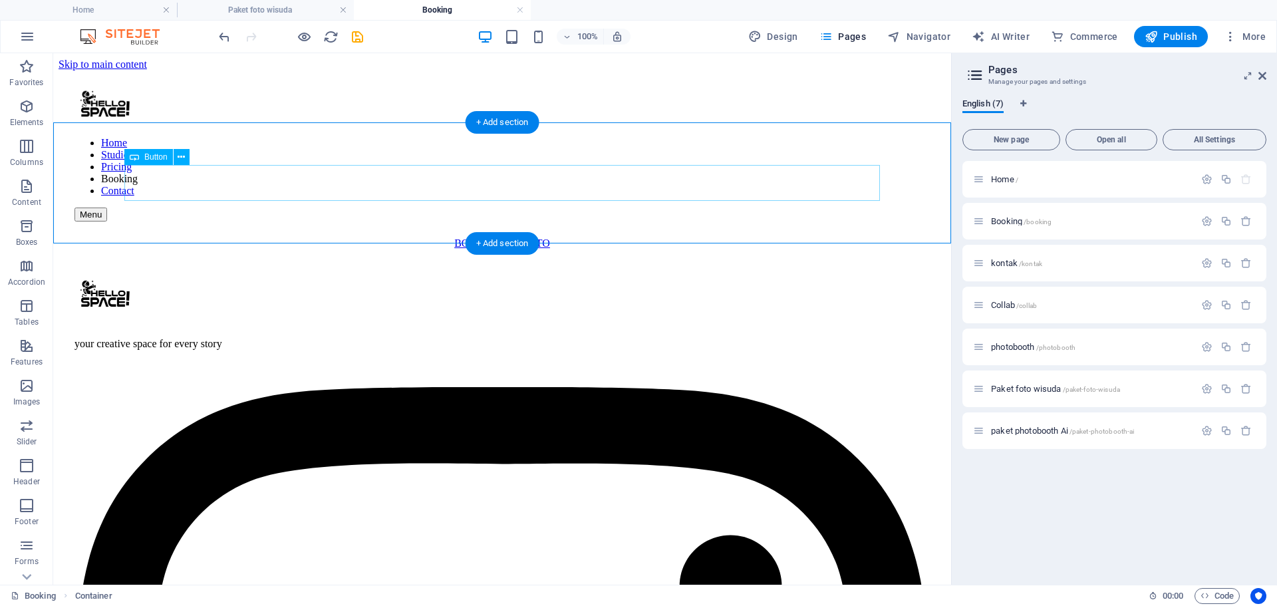
click at [548, 237] on div "BOOK SELF PHOTO" at bounding box center [502, 243] width 887 height 12
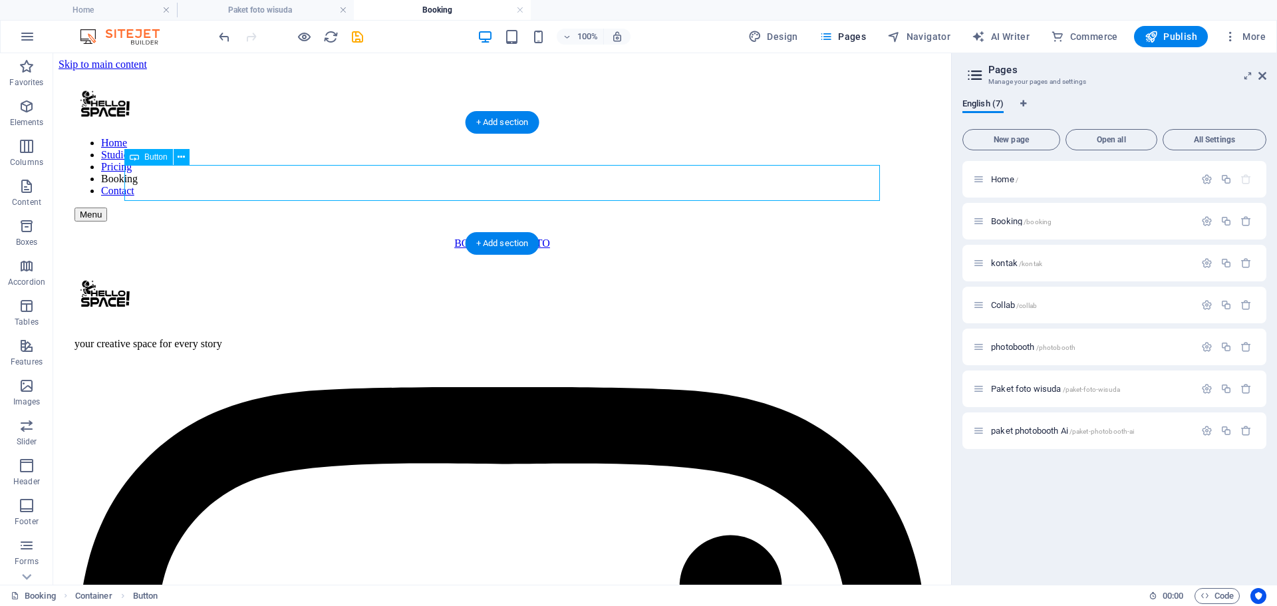
click at [555, 237] on div "BOOK SELF PHOTO" at bounding box center [502, 243] width 887 height 12
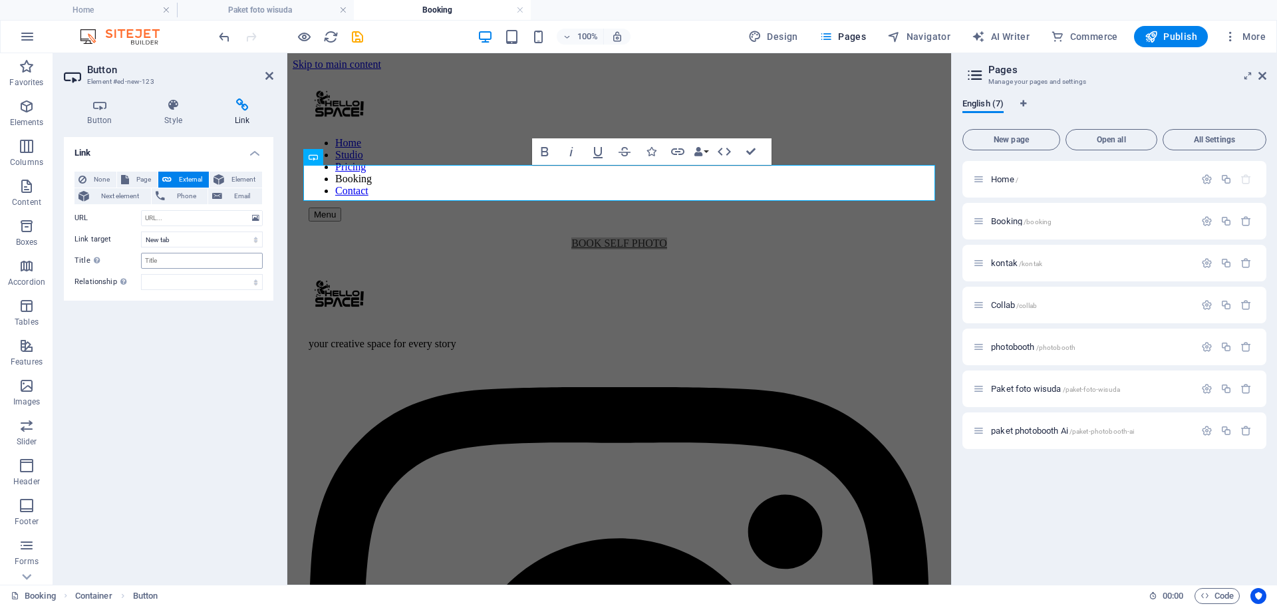
click at [184, 263] on input "Title Additional link description, should not be the same as the link text. The…" at bounding box center [202, 261] width 122 height 16
click at [190, 219] on input "URL" at bounding box center [202, 218] width 122 height 16
paste input "[URL][DOMAIN_NAME]"
type input "[URL][DOMAIN_NAME]"
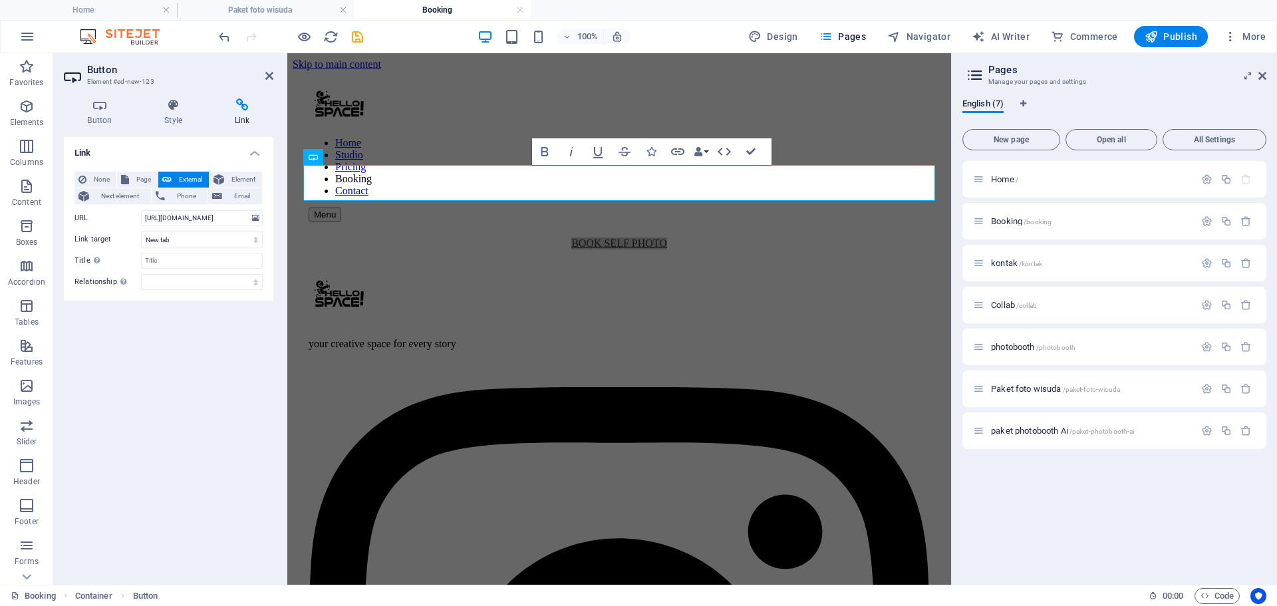
click at [204, 336] on div "Link None Page External Element Next element Phone Email Page Home Booking kont…" at bounding box center [169, 355] width 210 height 437
click at [529, 237] on div "BOOK SELF PHOTO" at bounding box center [619, 243] width 653 height 12
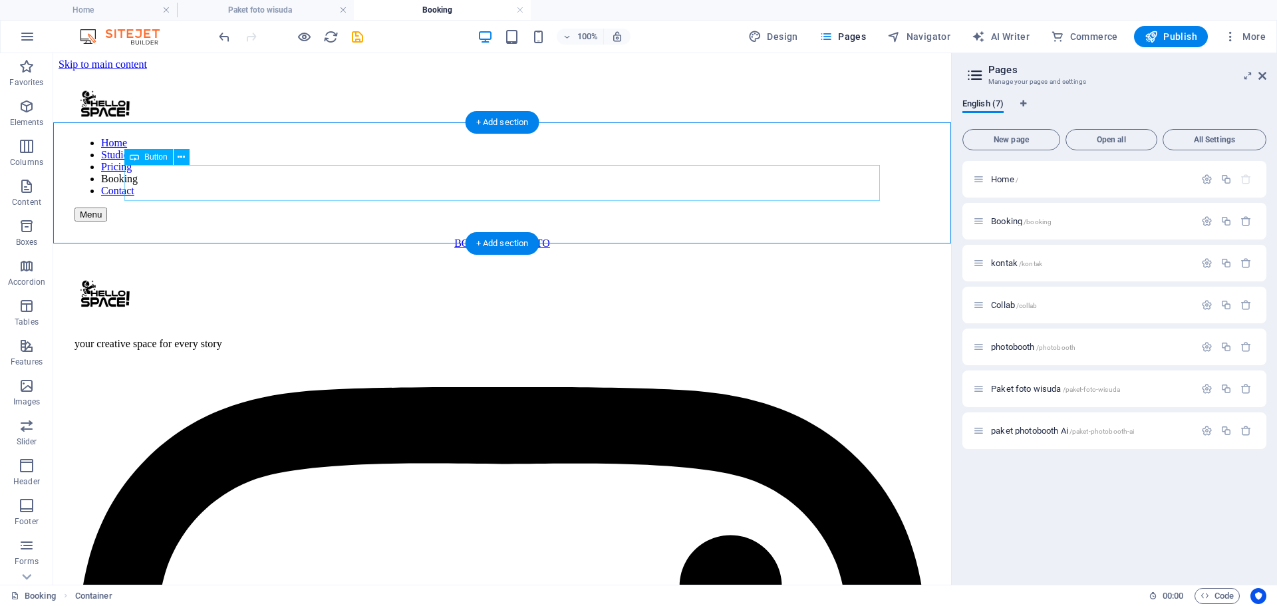
click at [397, 237] on div "BOOK SELF PHOTO" at bounding box center [502, 243] width 887 height 12
click at [177, 161] on button at bounding box center [182, 157] width 16 height 16
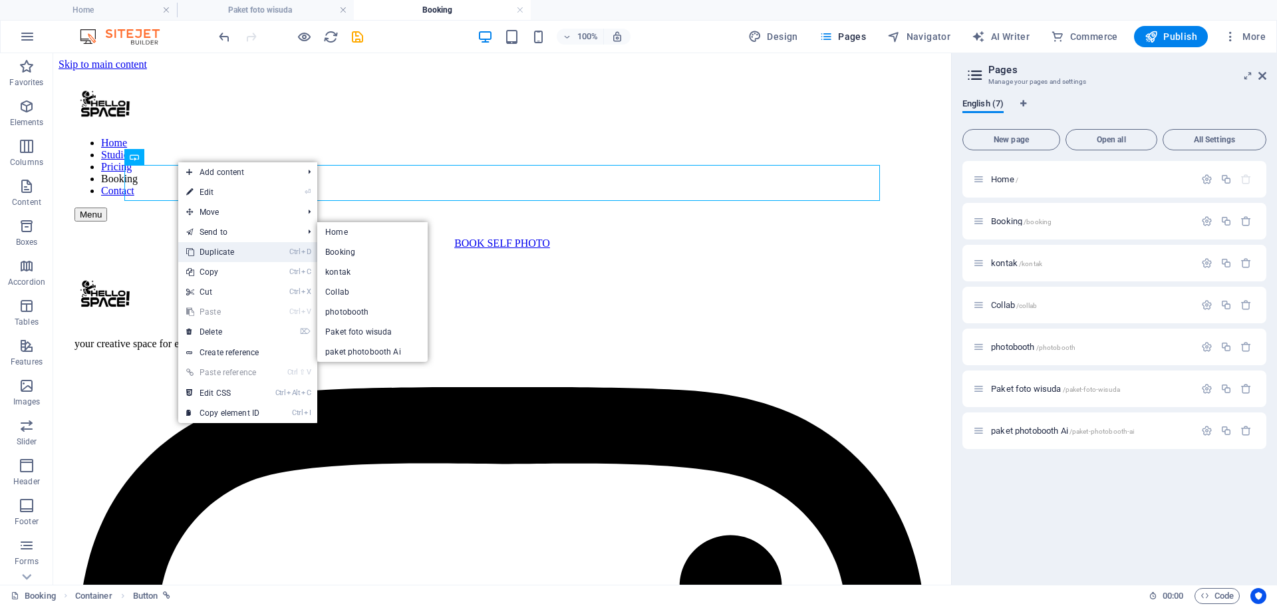
drag, startPoint x: 162, startPoint y: 197, endPoint x: 215, endPoint y: 250, distance: 75.3
click at [215, 250] on link "Ctrl D Duplicate" at bounding box center [222, 252] width 89 height 20
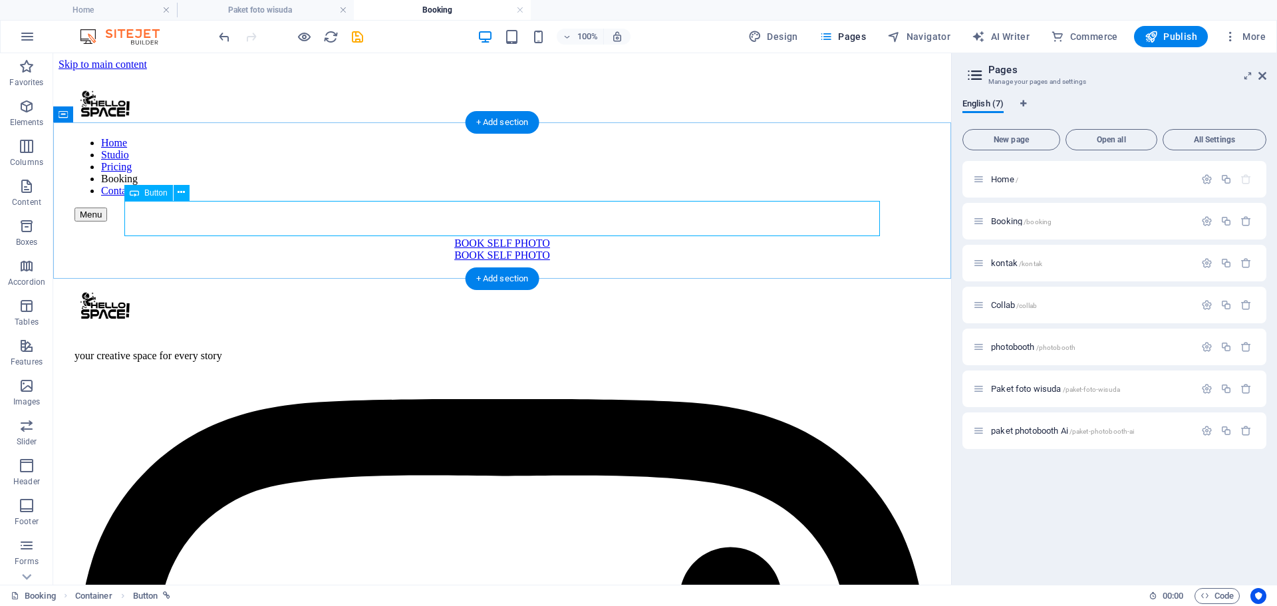
click at [516, 249] on div "BOOK SELF PHOTO" at bounding box center [502, 255] width 887 height 12
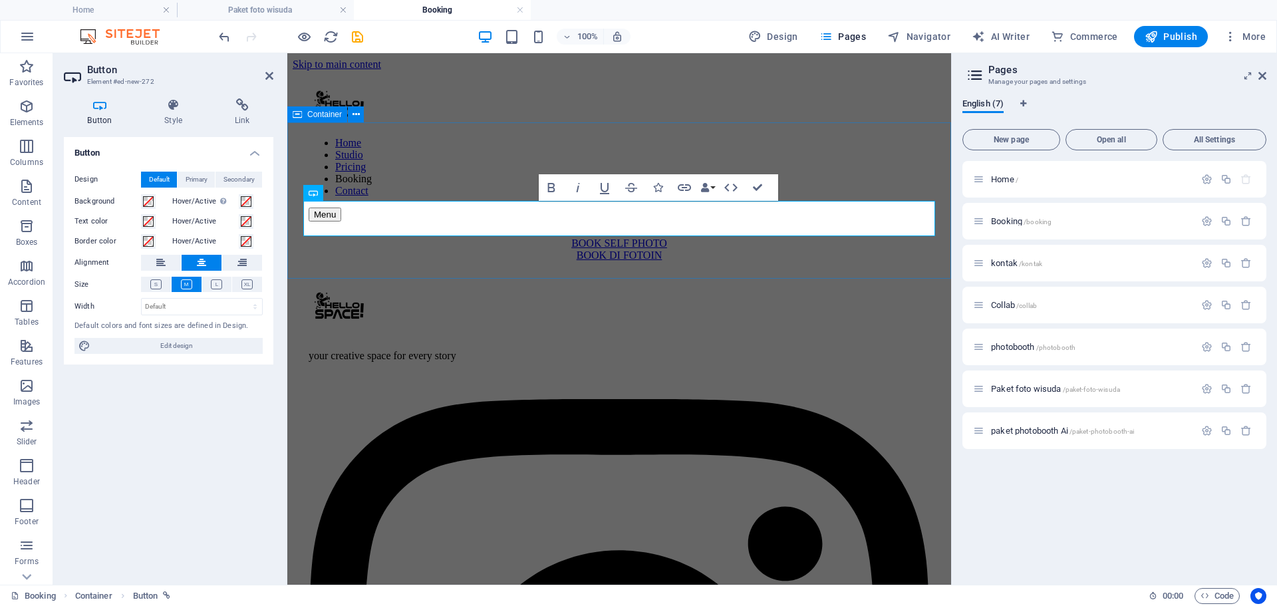
click at [664, 251] on div "BOOK SELF PHOTO BOOK DI FOTOIN" at bounding box center [619, 249] width 653 height 24
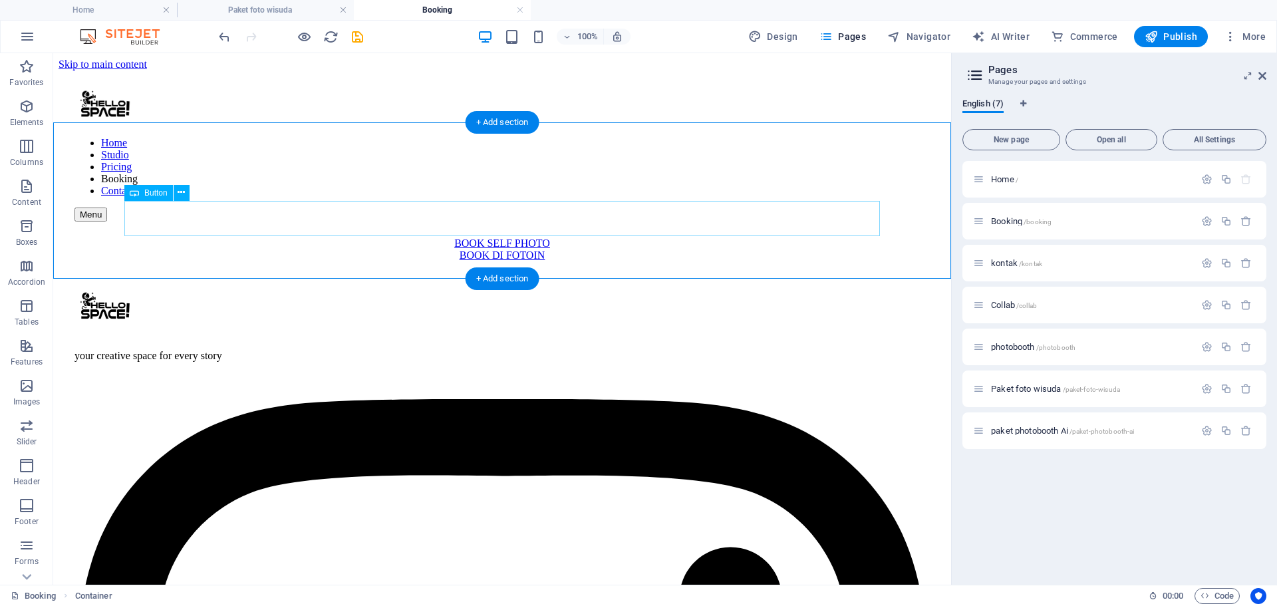
click at [577, 249] on div "BOOK DI FOTOIN" at bounding box center [502, 255] width 887 height 12
click at [515, 120] on div "+ Add section" at bounding box center [503, 122] width 74 height 23
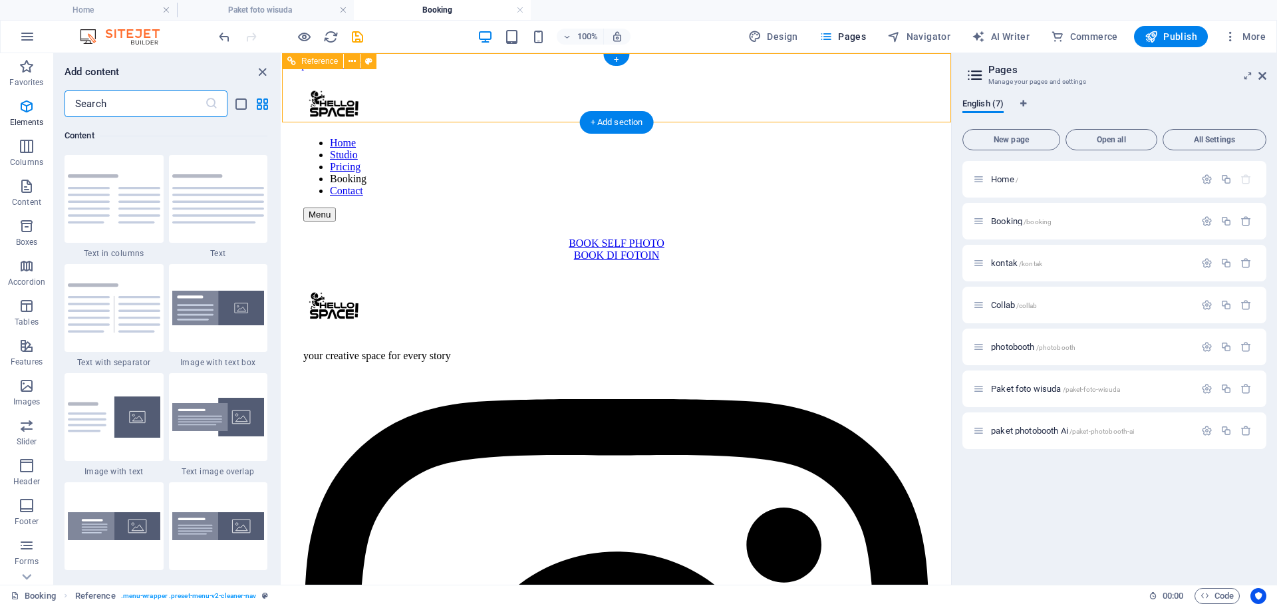
scroll to position [2327, 0]
click at [127, 100] on input "text" at bounding box center [135, 103] width 140 height 27
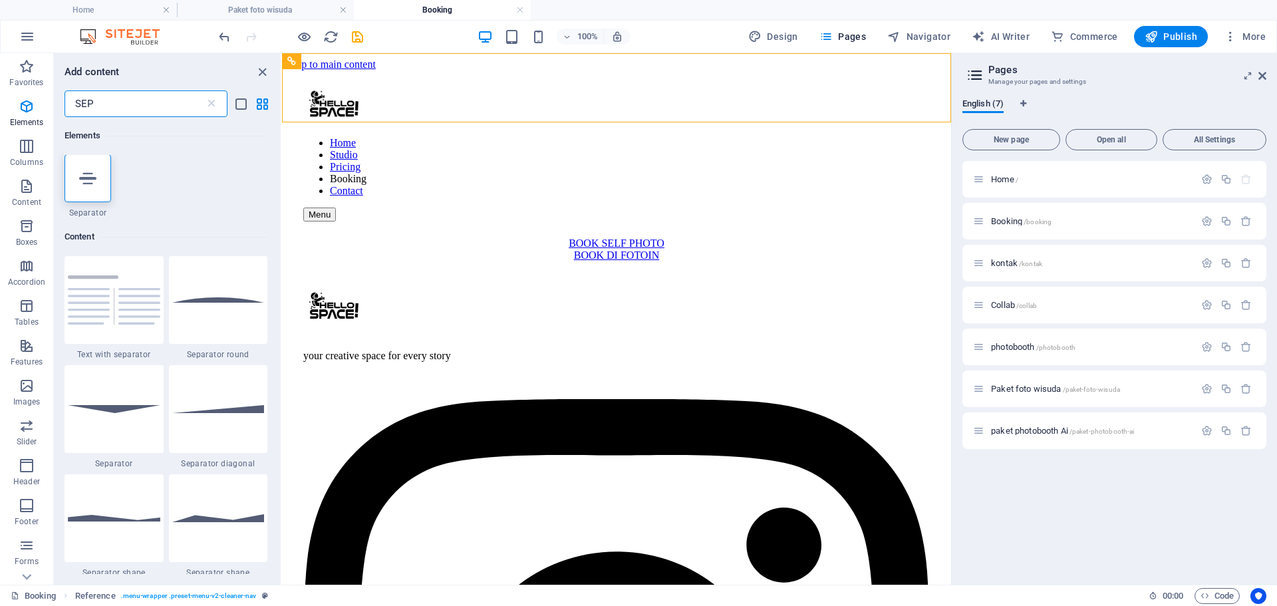
scroll to position [0, 0]
type input "SEP"
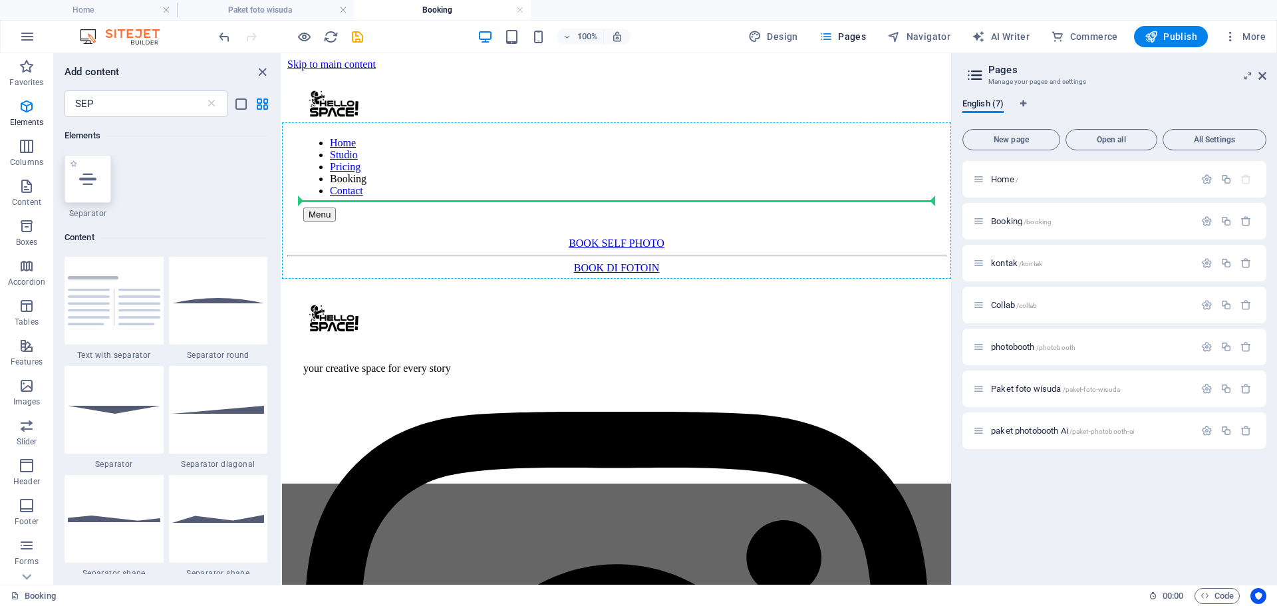
select select "%"
select select "px"
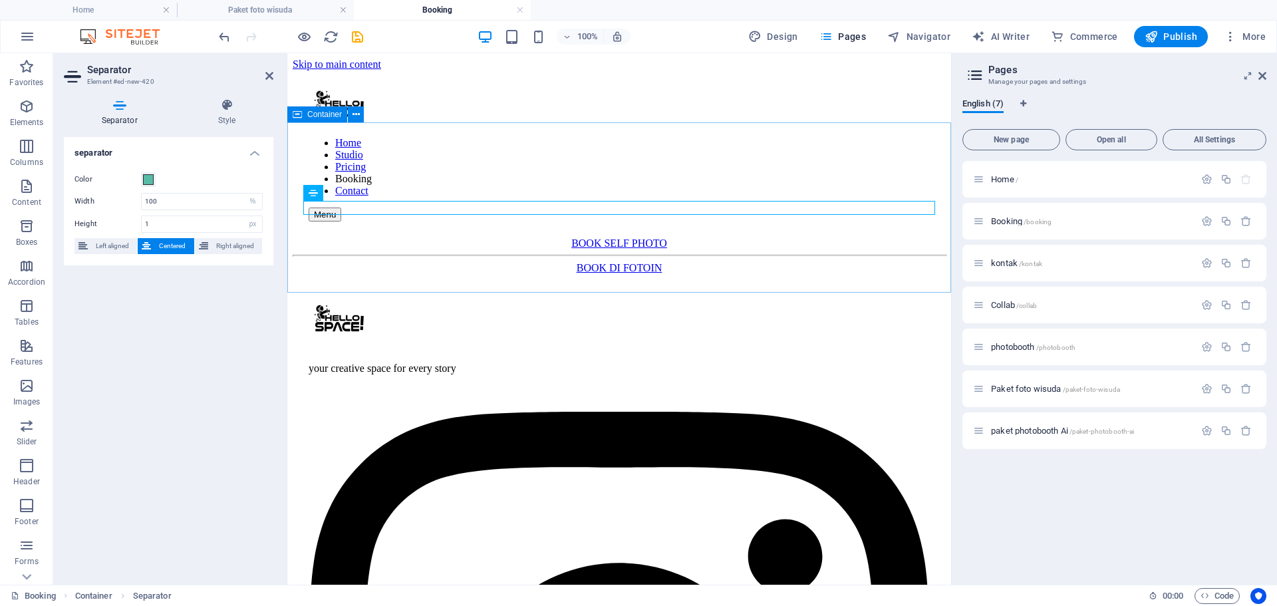
click at [645, 274] on div "BOOK SELF PHOTO BOOK DI FOTOIN" at bounding box center [619, 255] width 653 height 37
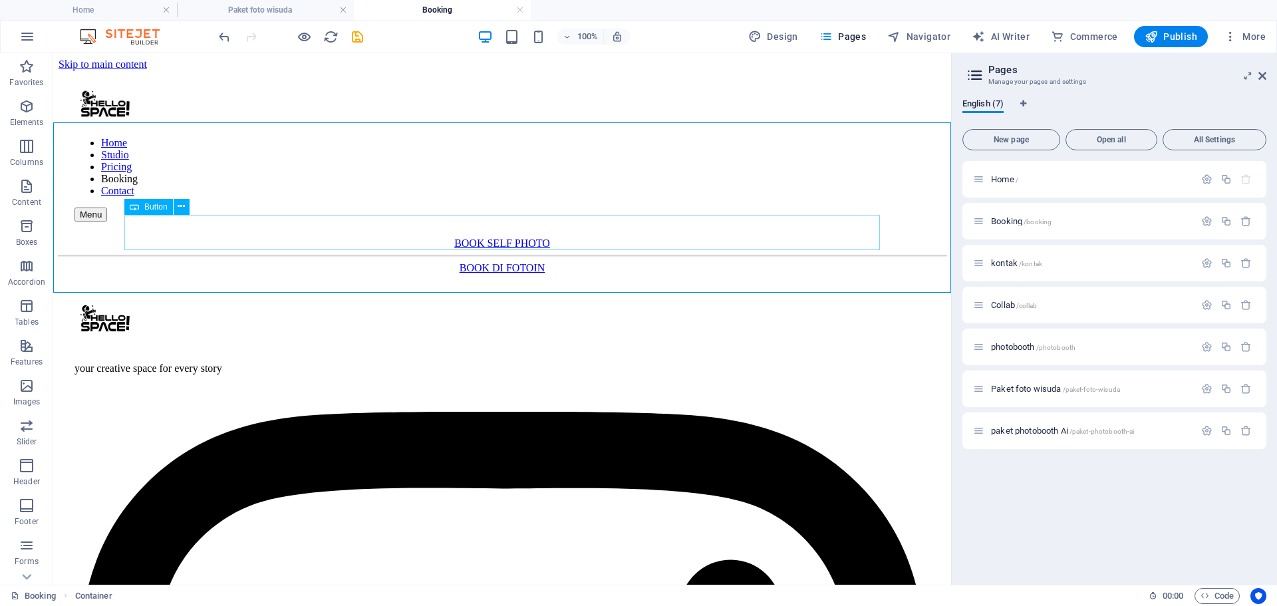
click at [539, 262] on div "BOOK DI FOTOIN" at bounding box center [502, 268] width 887 height 12
click at [514, 262] on div "BOOK DI FOTOIN" at bounding box center [502, 268] width 887 height 12
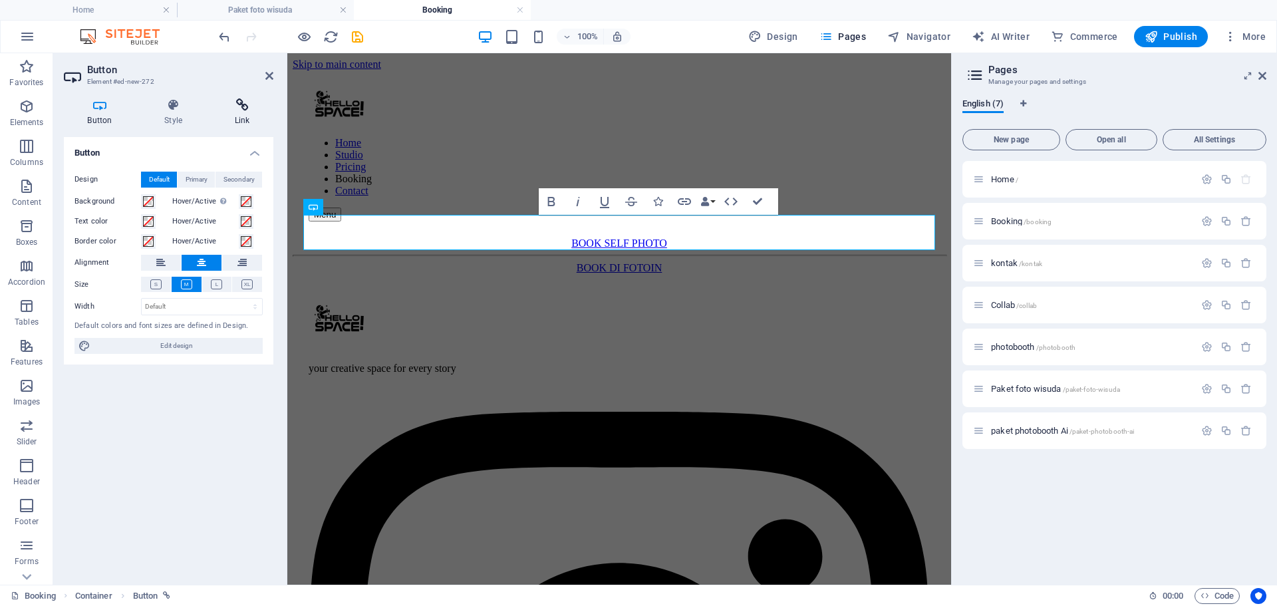
click at [243, 104] on icon at bounding box center [242, 104] width 63 height 13
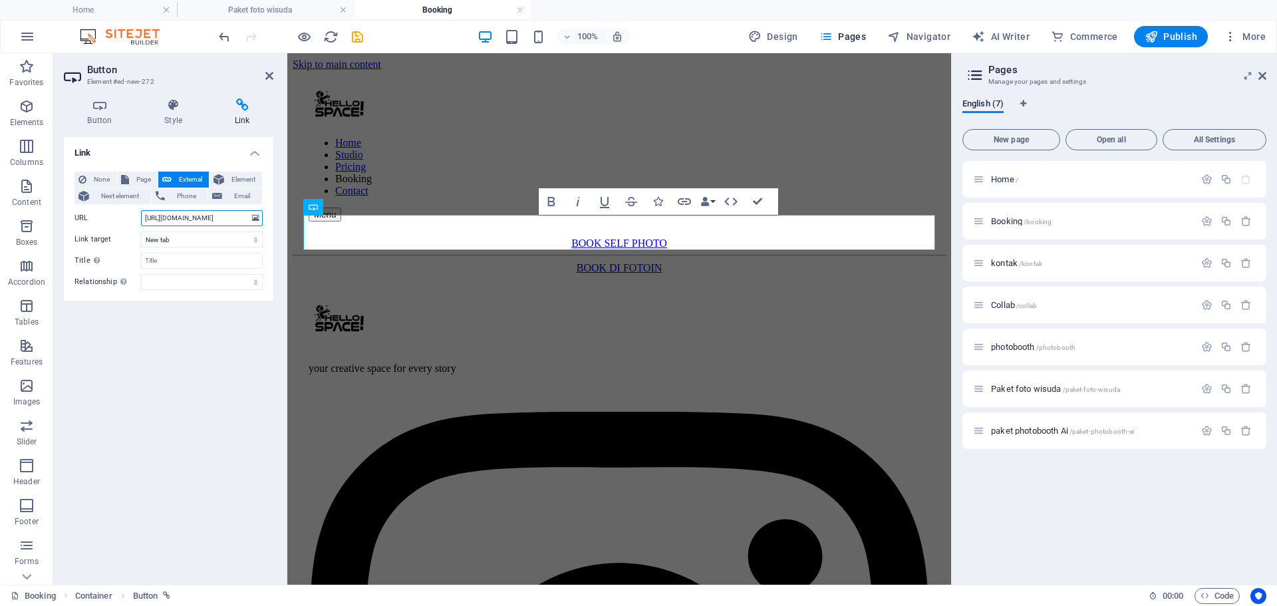
click at [200, 219] on input "[URL][DOMAIN_NAME]" at bounding box center [202, 218] width 122 height 16
paste input "f6XN9wwhpKiYBYY43bmIdmMRXZ-vHjSfU_jlD3aPsEZaqNx"
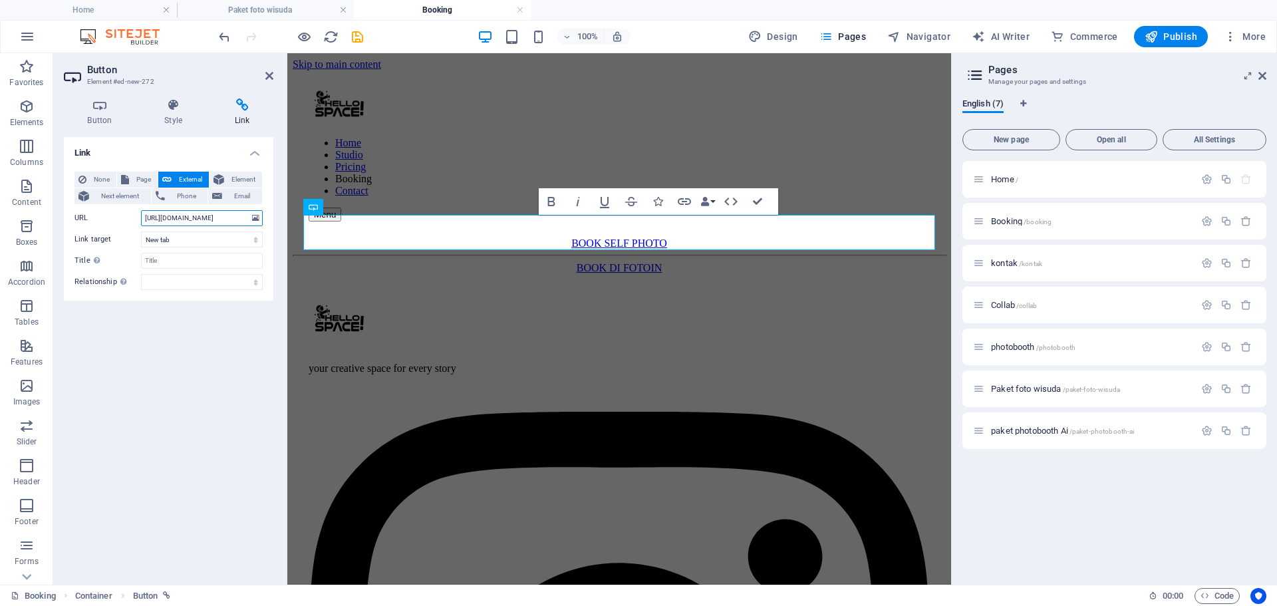
type input "[URL][DOMAIN_NAME]"
click at [200, 356] on div "Link None Page External Element Next element Phone Email Page Home Booking kont…" at bounding box center [169, 355] width 210 height 437
click at [444, 263] on div "BOOK SELF PHOTO BOOK DI FOTOIN" at bounding box center [619, 255] width 653 height 37
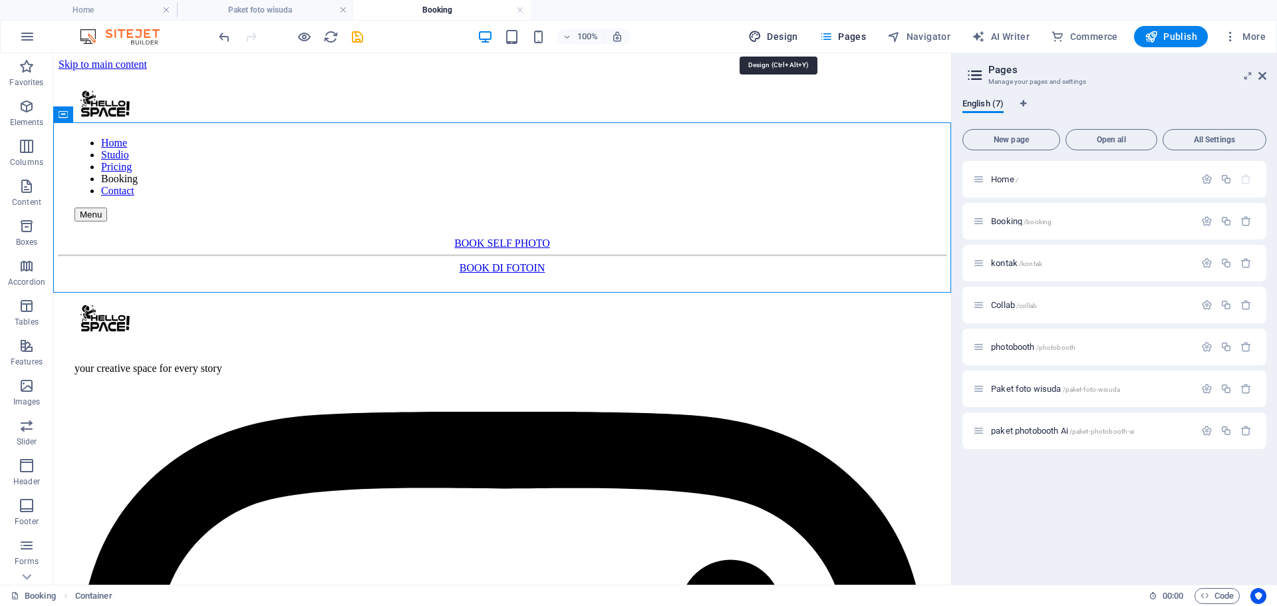
click at [778, 35] on span "Design" at bounding box center [773, 36] width 50 height 13
select select "px"
select select "400"
select select "px"
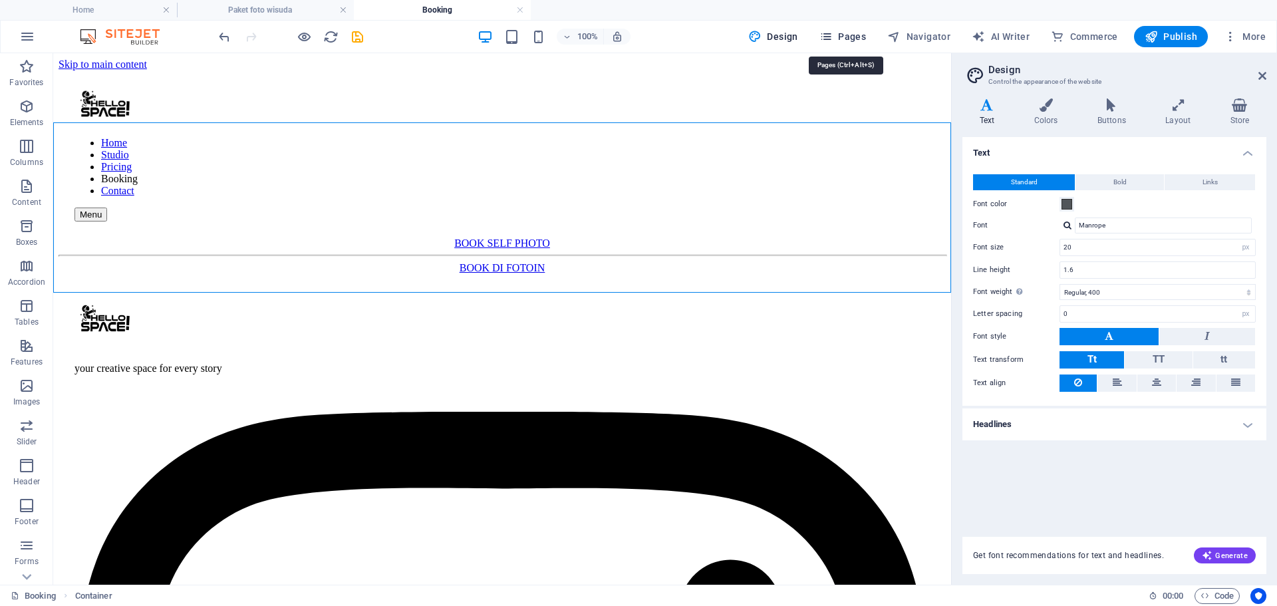
click at [842, 37] on span "Pages" at bounding box center [842, 36] width 47 height 13
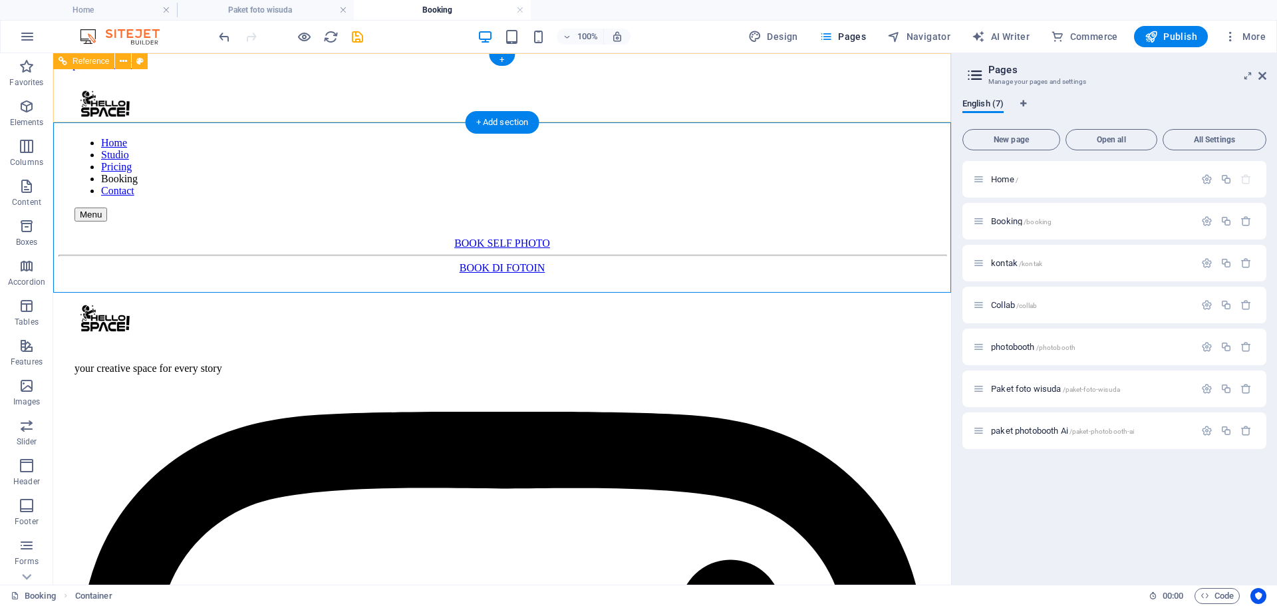
click at [556, 137] on nav "Home Studio Pricing Booking Contact" at bounding box center [501, 167] width 855 height 60
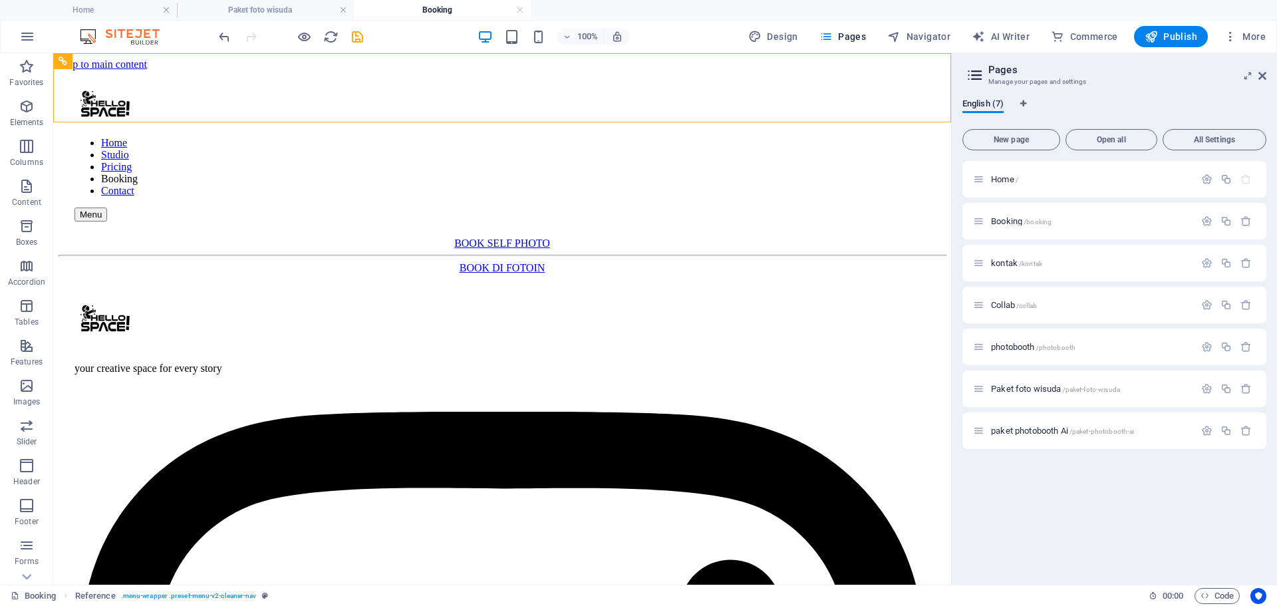
click at [972, 73] on icon at bounding box center [975, 75] width 20 height 19
click at [1060, 353] on div "photobooth /photobooth" at bounding box center [1083, 346] width 221 height 15
click at [1060, 345] on span "/photobooth" at bounding box center [1056, 347] width 40 height 7
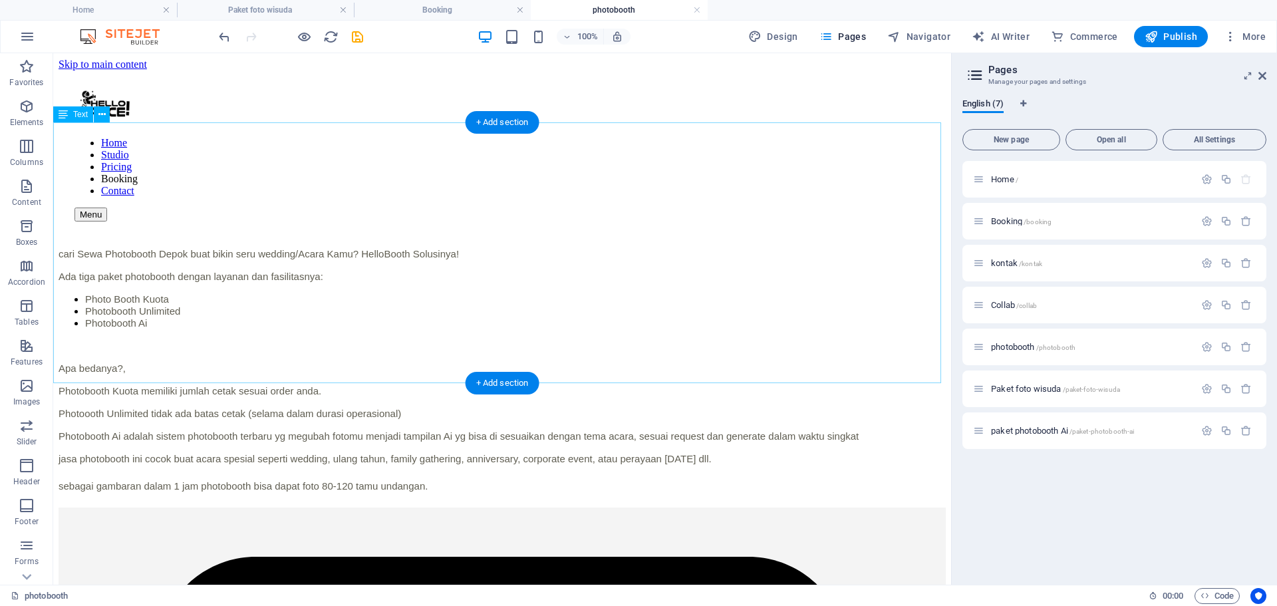
click at [174, 248] on div "cari Sewa Photobooth Depok buat bikin seru wedding/Acara Kamu? HelloBooth Solus…" at bounding box center [502, 369] width 887 height 243
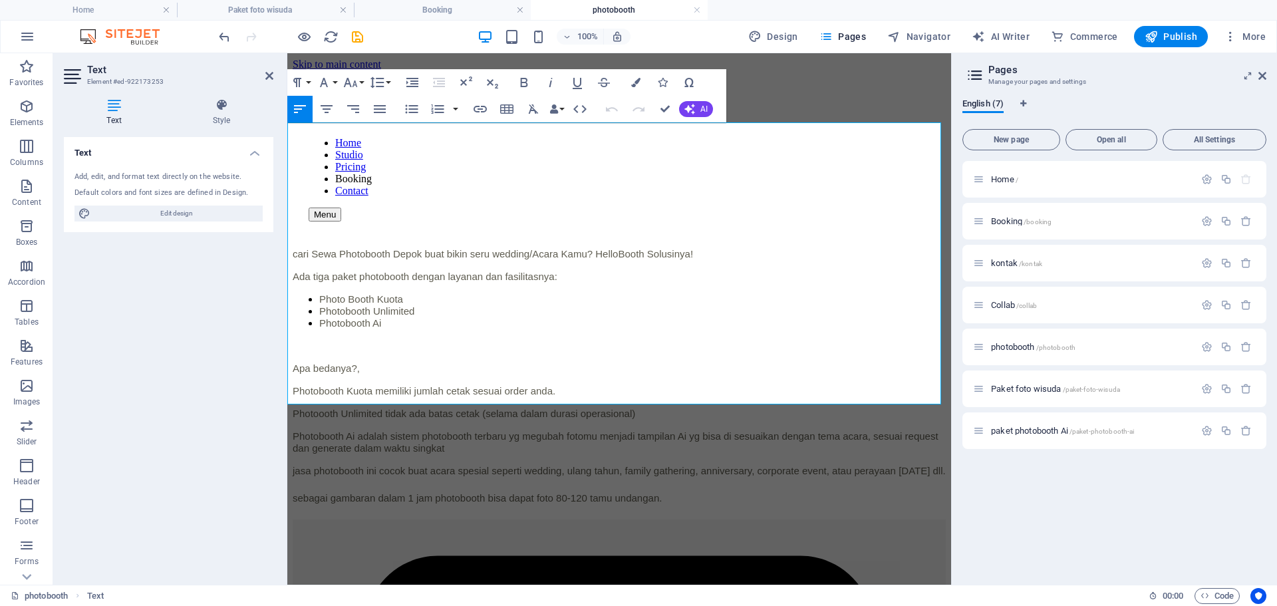
click at [416, 248] on span "cari Sewa Photobooth Depok buat bikin seru wedding/Acara Kamu? HelloBooth Solus…" at bounding box center [492, 253] width 398 height 11
click at [536, 248] on span "cari Sewa Photobooth di Berau buat bikin seru wedding/Acara Kamu? HelloBooth So…" at bounding box center [533, 253] width 480 height 11
click at [409, 108] on icon "button" at bounding box center [412, 109] width 16 height 16
click at [293, 408] on span "Photoooth Unlimited tidak ada batas cetak (selama dalam durasi operasional)" at bounding box center [464, 413] width 343 height 11
click at [413, 106] on icon "button" at bounding box center [412, 109] width 13 height 9
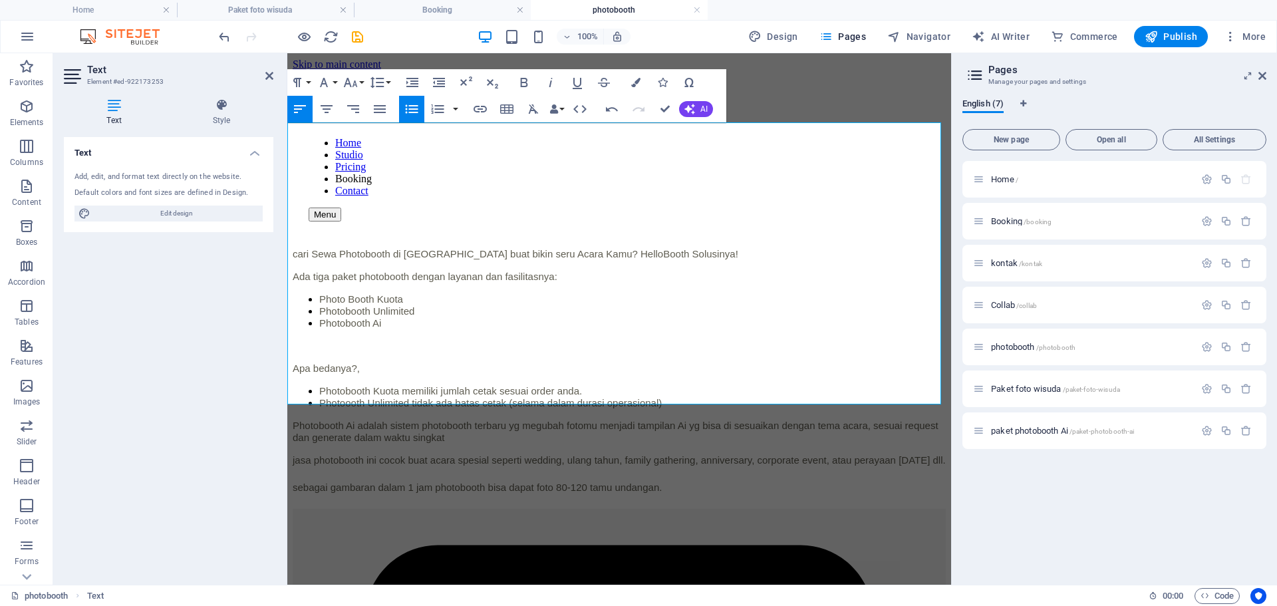
click at [293, 420] on span "Photobooth Ai adalah sistem photobooth terbaru yg megubah fotomu menjadi tampil…" at bounding box center [616, 431] width 646 height 23
click at [412, 107] on icon "button" at bounding box center [412, 109] width 16 height 16
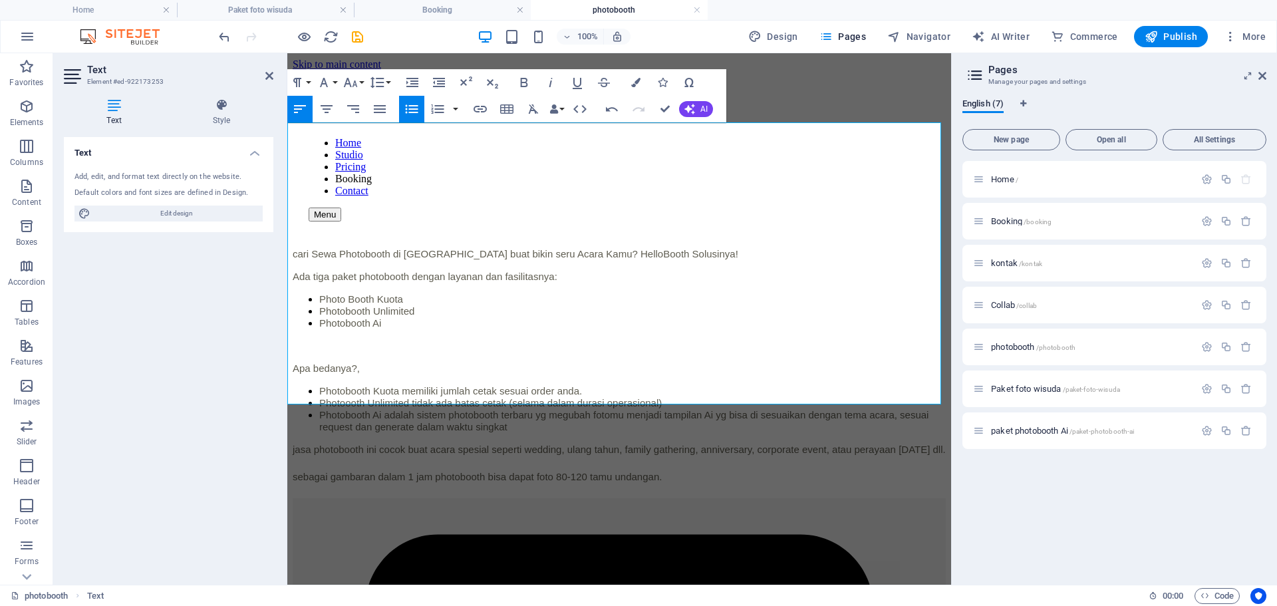
scroll to position [133, 0]
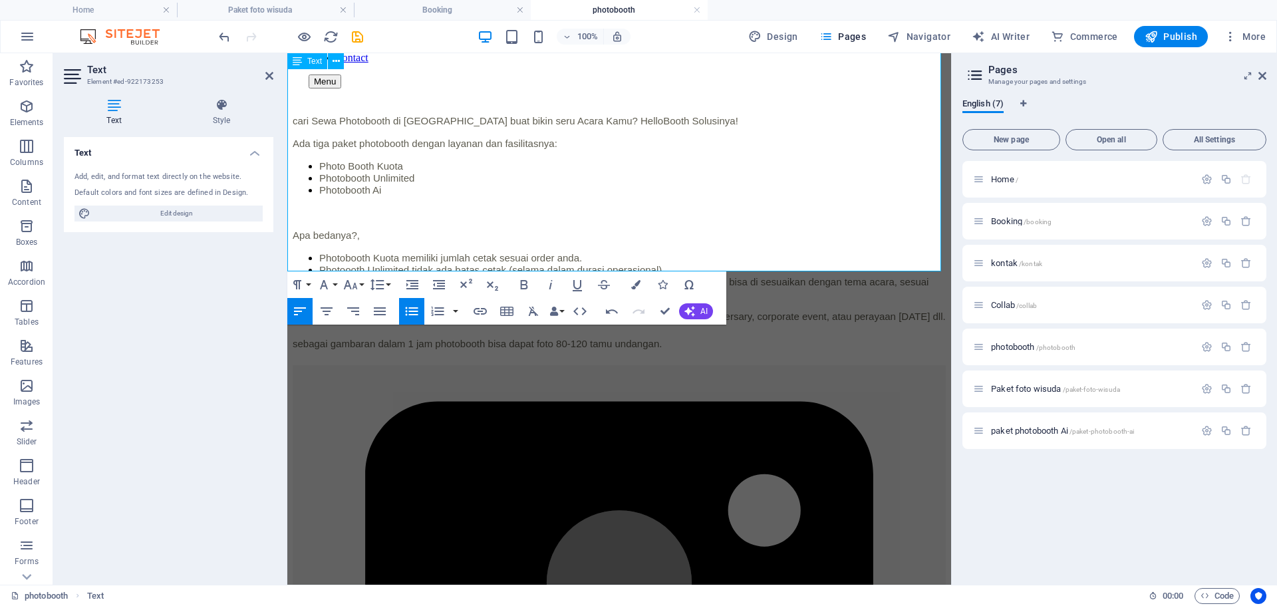
click at [504, 276] on li "Photobooth Ai adalah sistem photobooth terbaru yg megubah fotomu menjadi tampil…" at bounding box center [632, 288] width 627 height 24
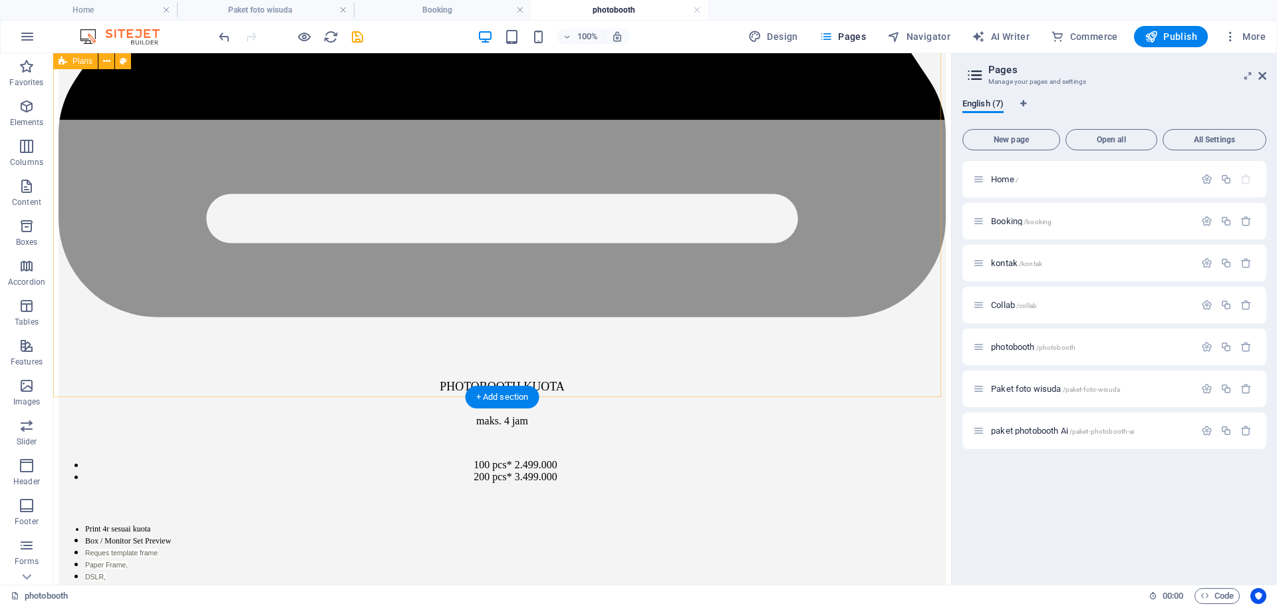
scroll to position [1264, 0]
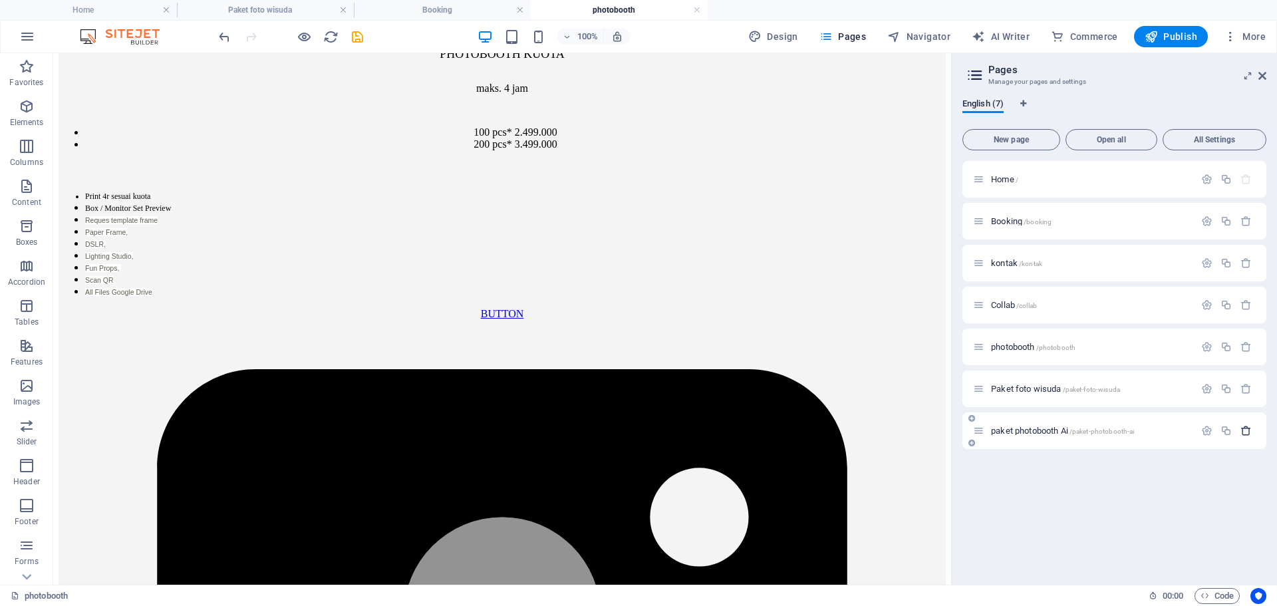
click at [1244, 430] on icon "button" at bounding box center [1246, 430] width 11 height 11
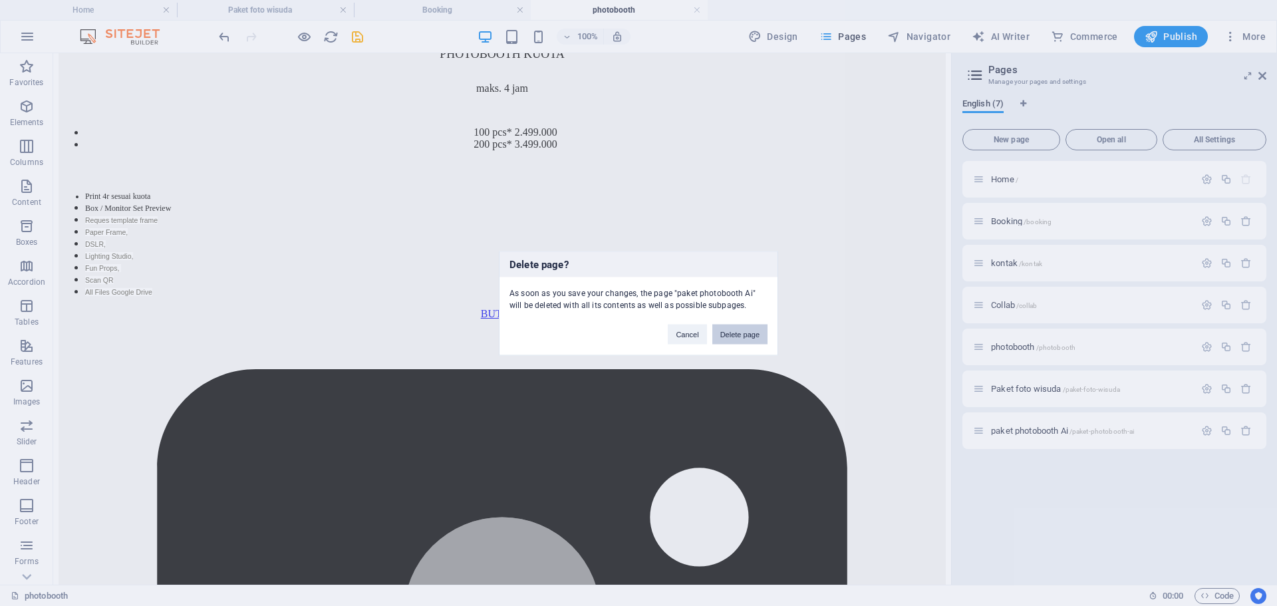
click at [730, 339] on button "Delete page" at bounding box center [739, 334] width 55 height 20
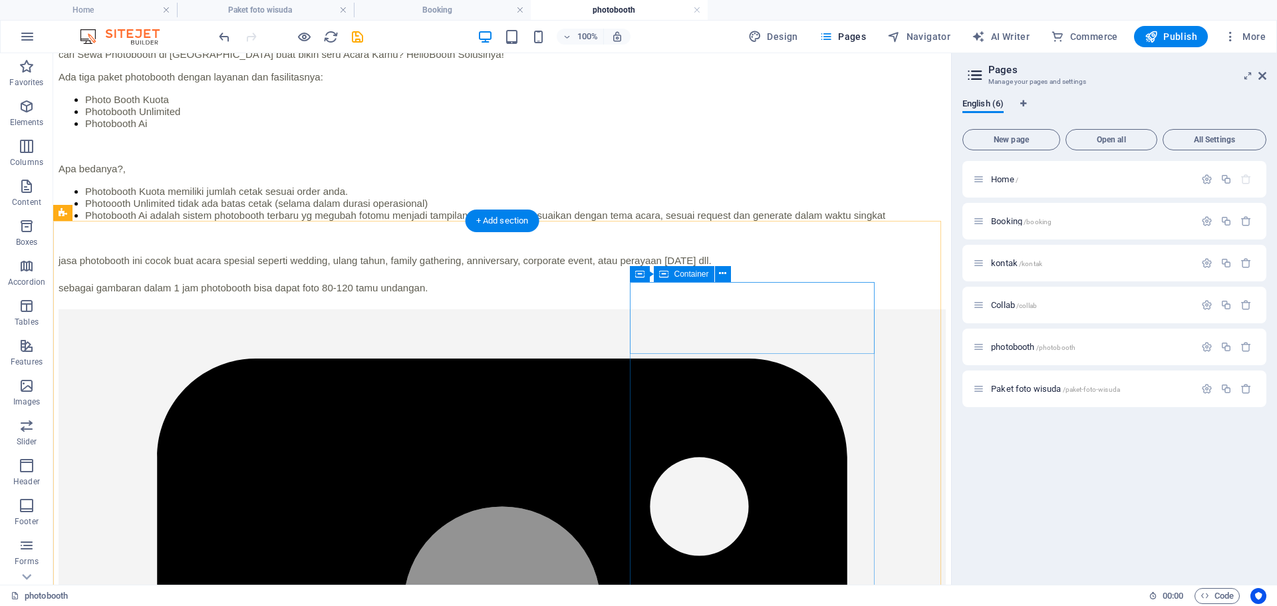
scroll to position [0, 0]
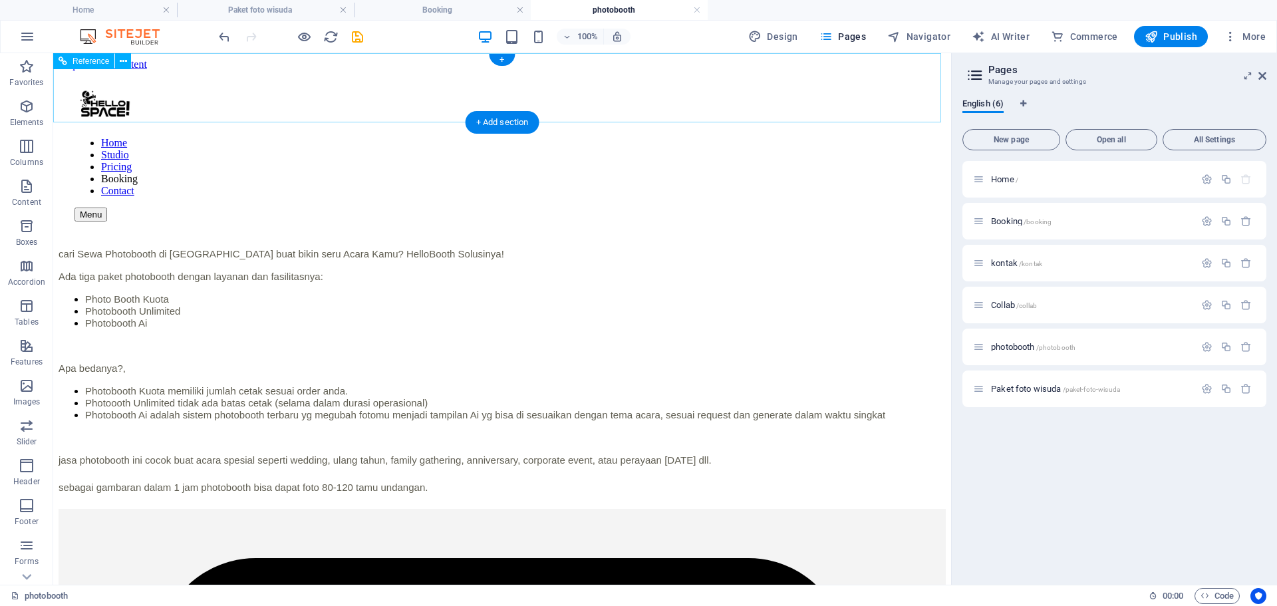
click at [546, 137] on nav "Home Studio Pricing Booking Contact" at bounding box center [501, 167] width 855 height 60
click at [1002, 183] on span "Home /" at bounding box center [1004, 179] width 27 height 10
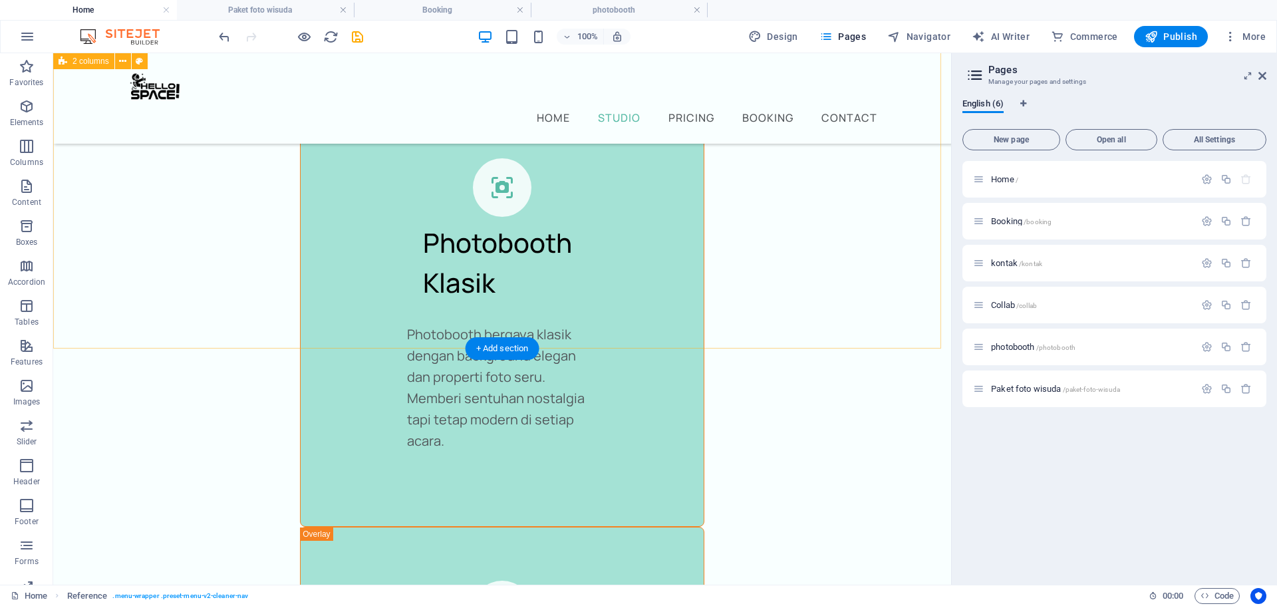
scroll to position [3126, 0]
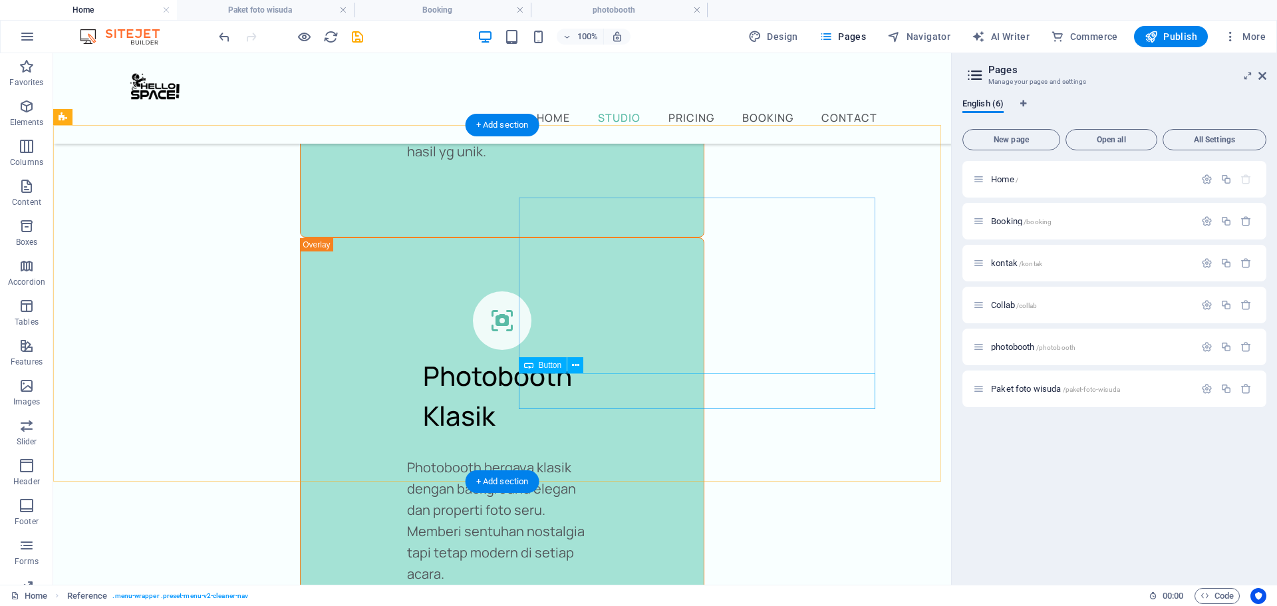
select select "3"
select select
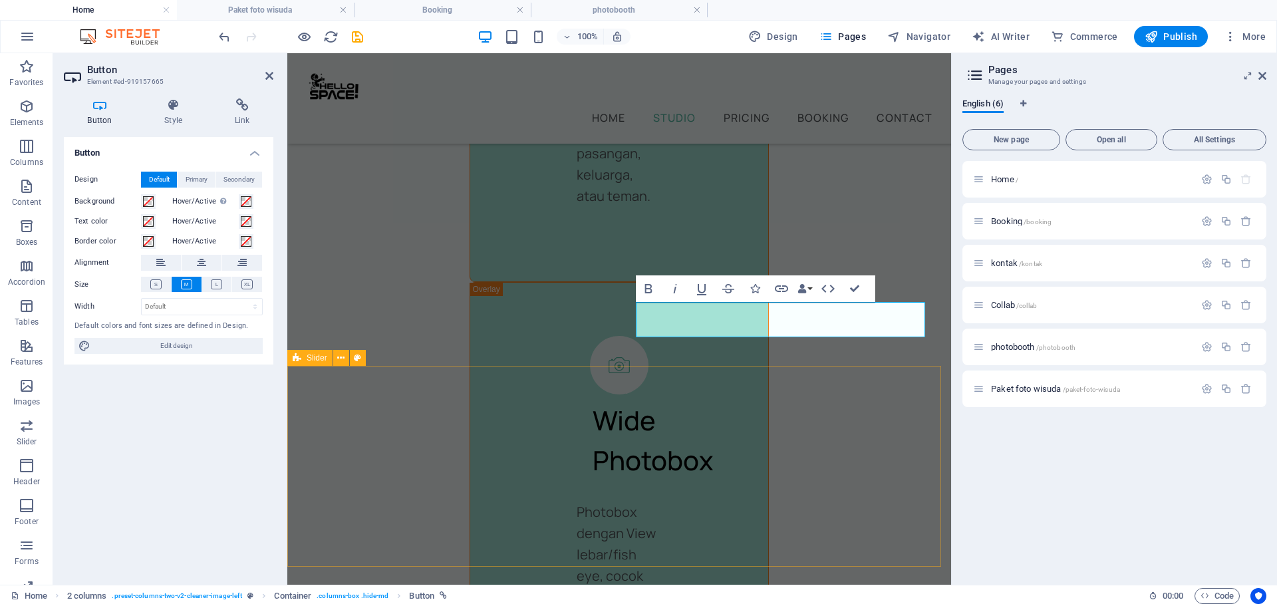
scroll to position [4351, 0]
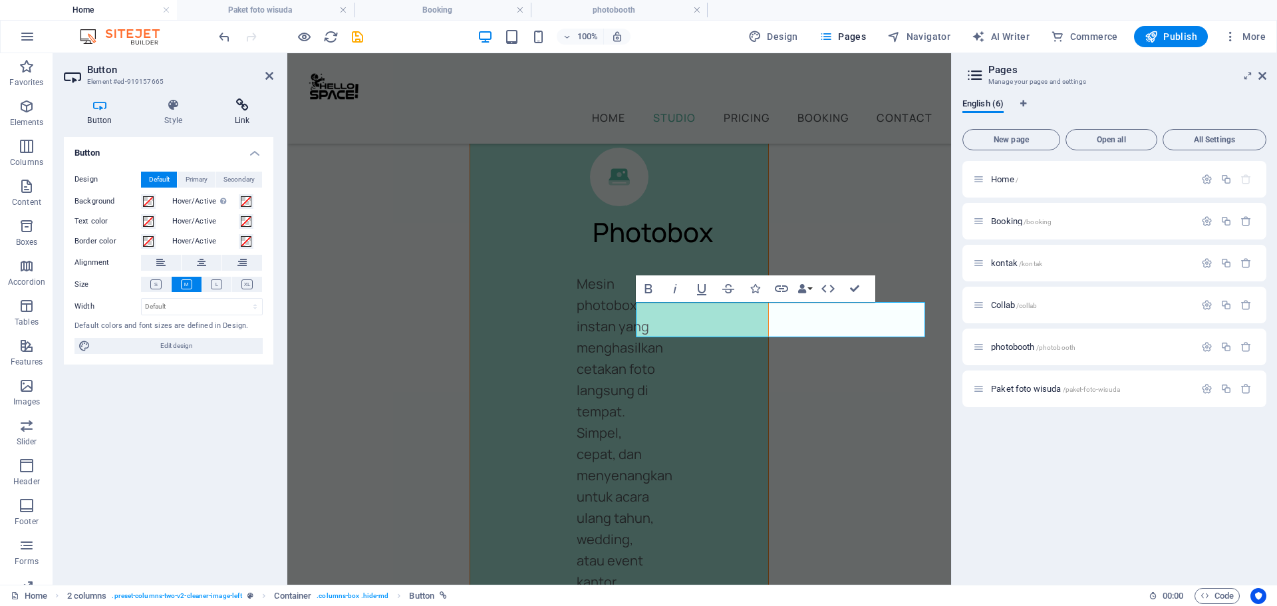
click at [245, 105] on icon at bounding box center [242, 104] width 63 height 13
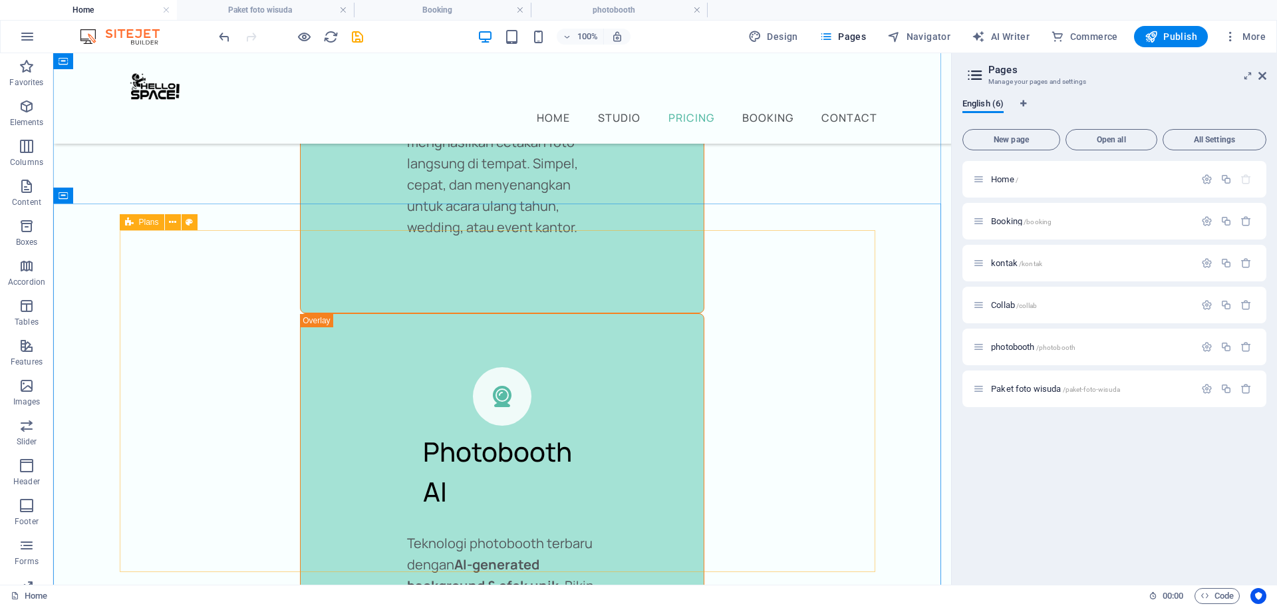
scroll to position [3922, 0]
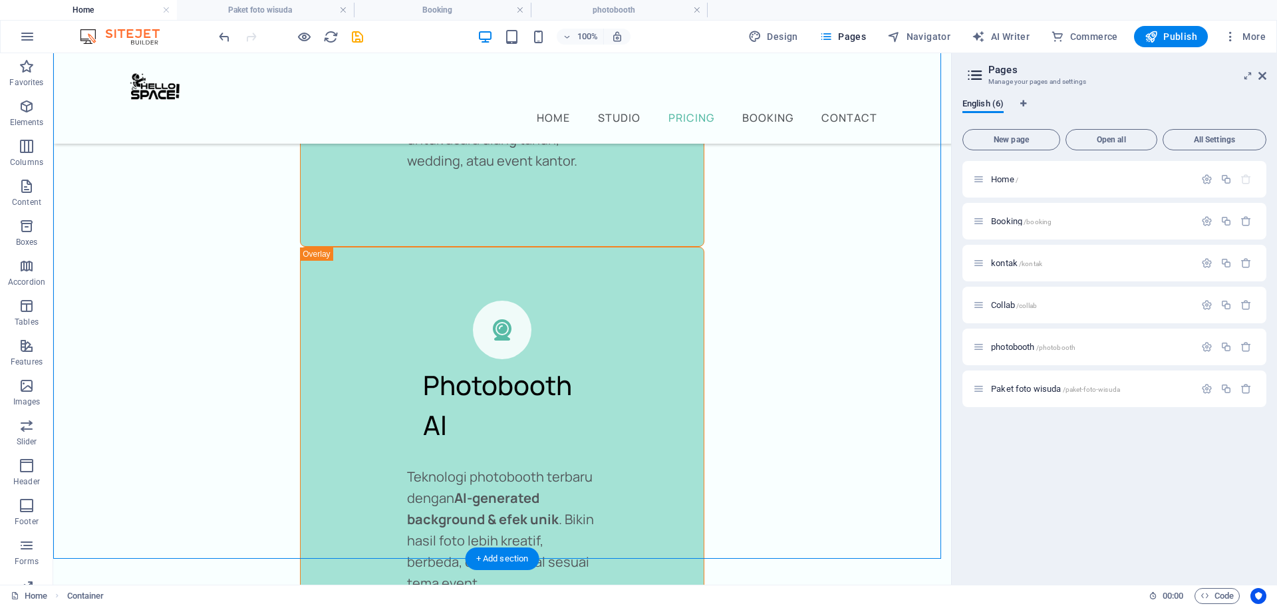
drag, startPoint x: 537, startPoint y: 177, endPoint x: 809, endPoint y: 177, distance: 272.0
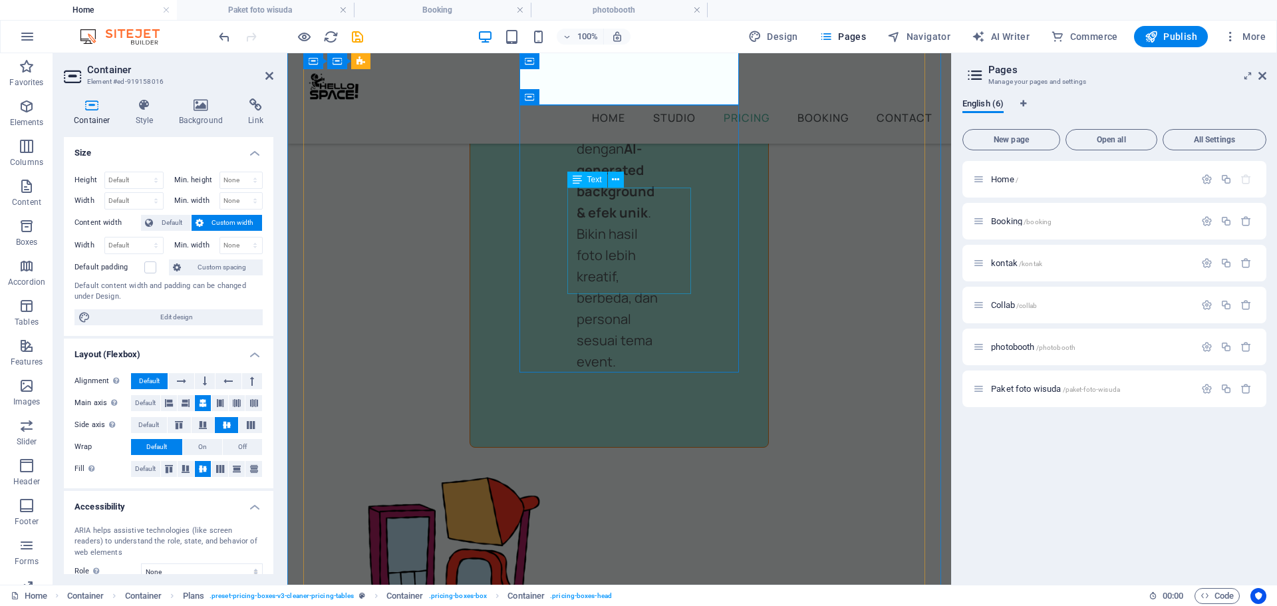
scroll to position [5031, 0]
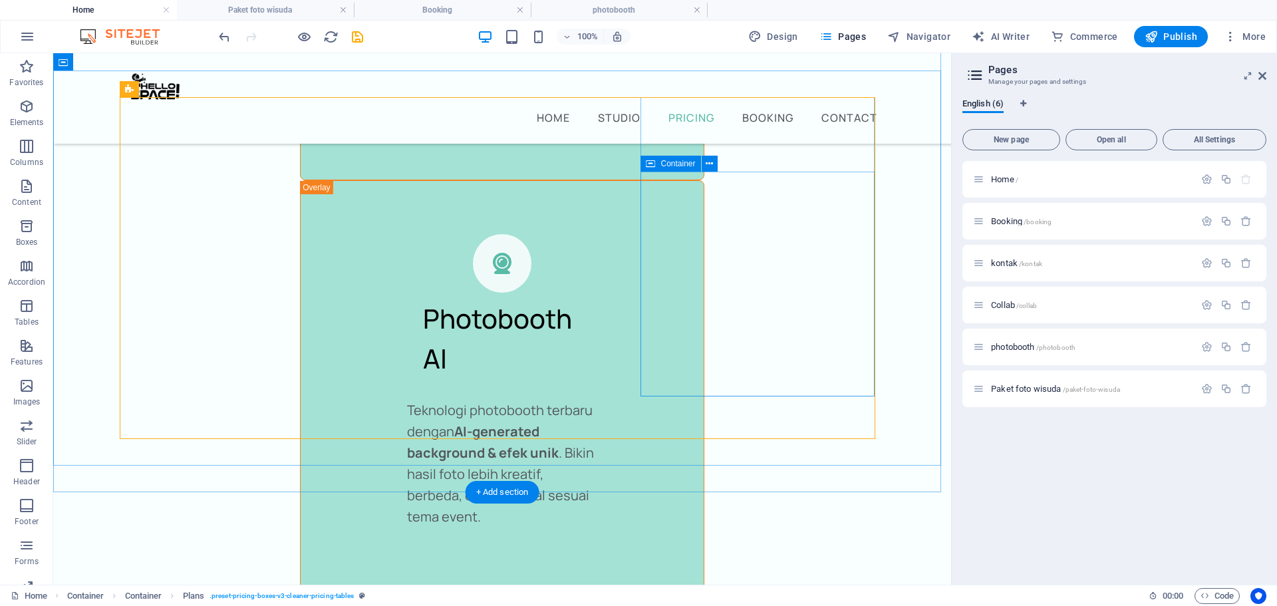
scroll to position [3922, 0]
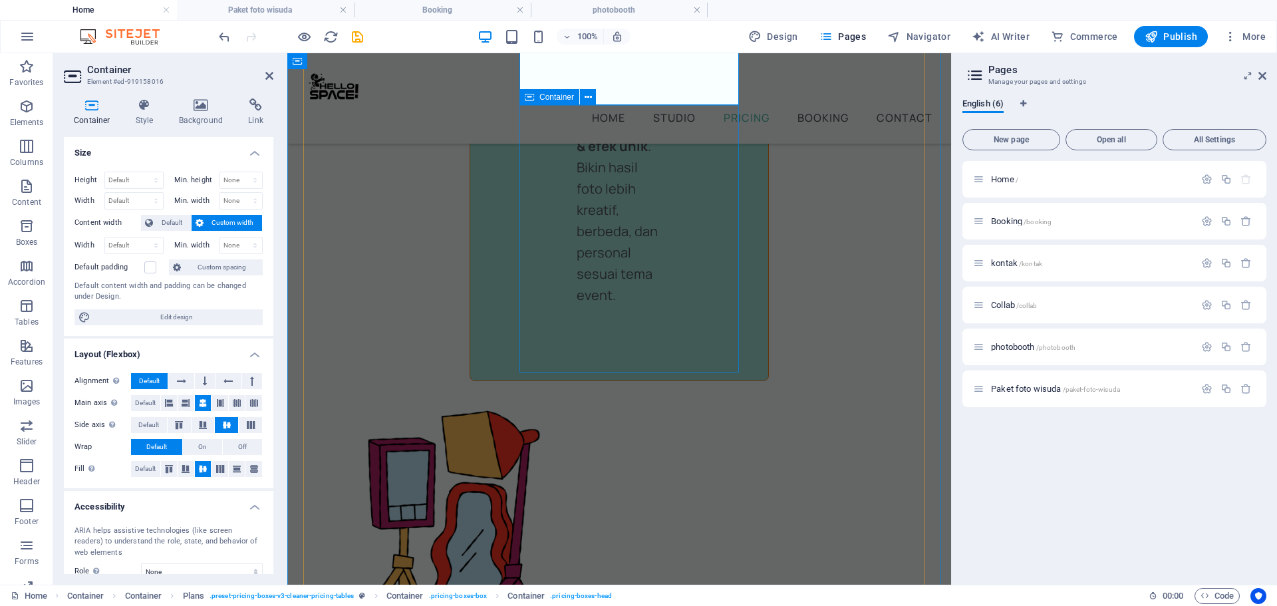
scroll to position [5297, 0]
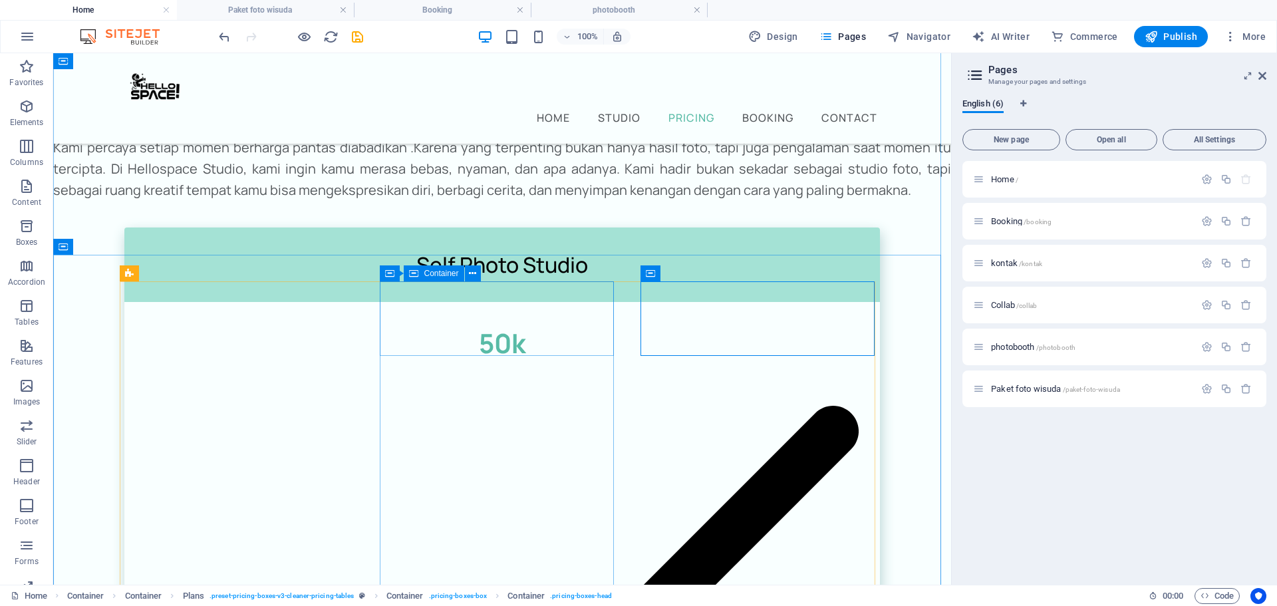
scroll to position [3804, 0]
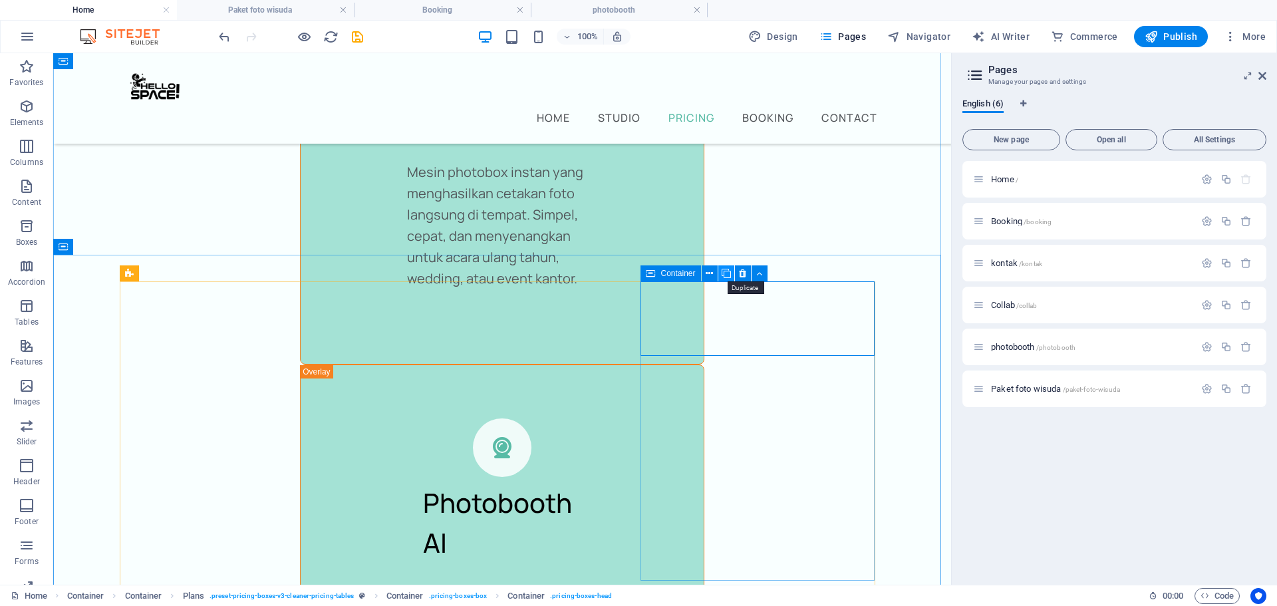
click at [728, 276] on icon at bounding box center [726, 274] width 9 height 14
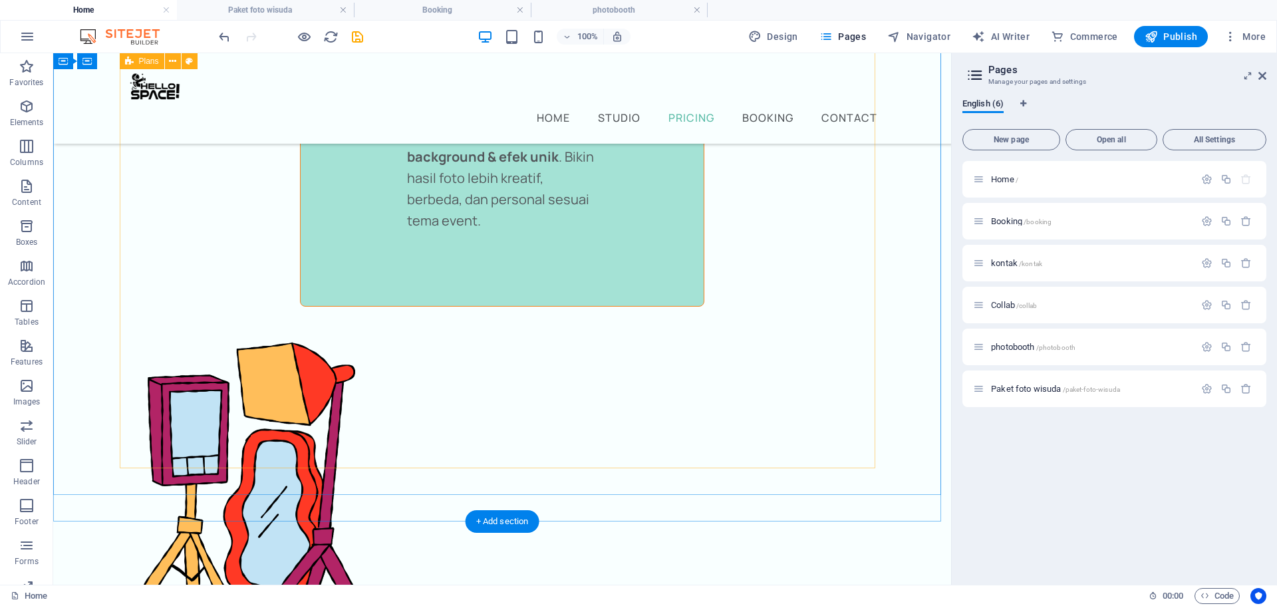
scroll to position [4151, 0]
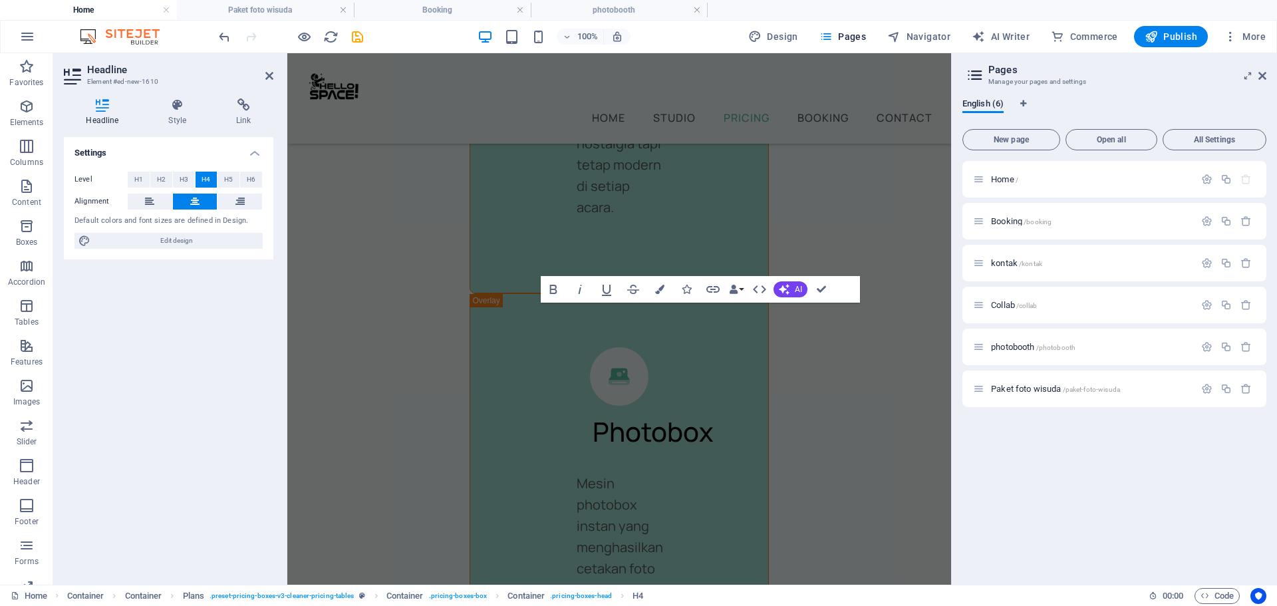
scroll to position [5292, 0]
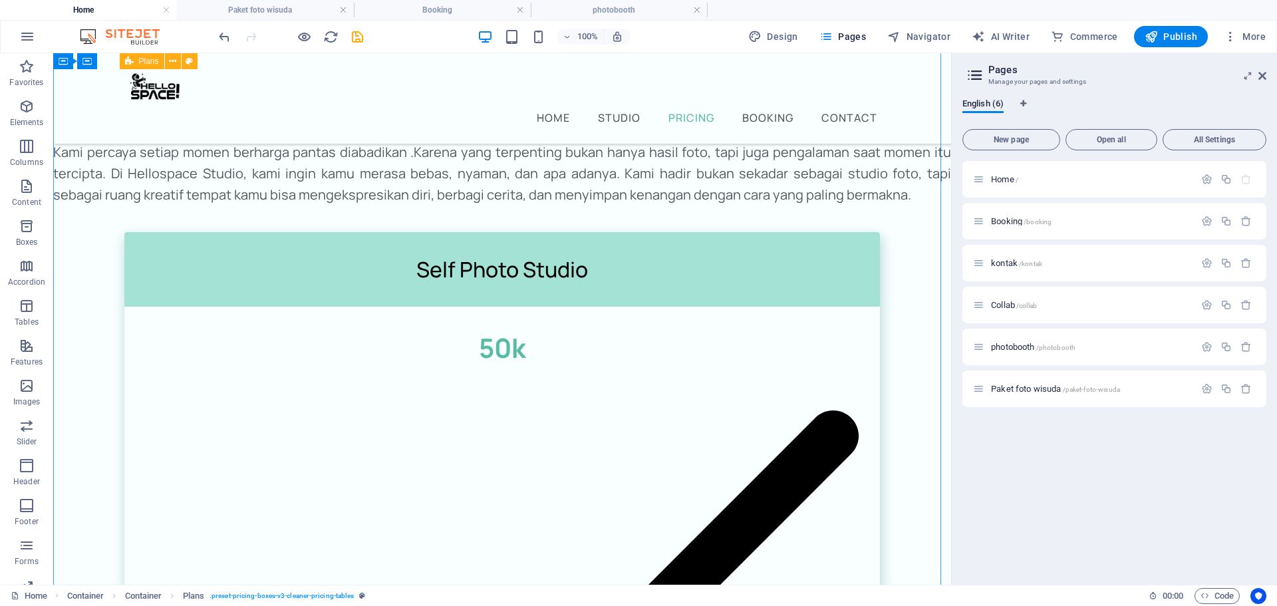
scroll to position [4172, 0]
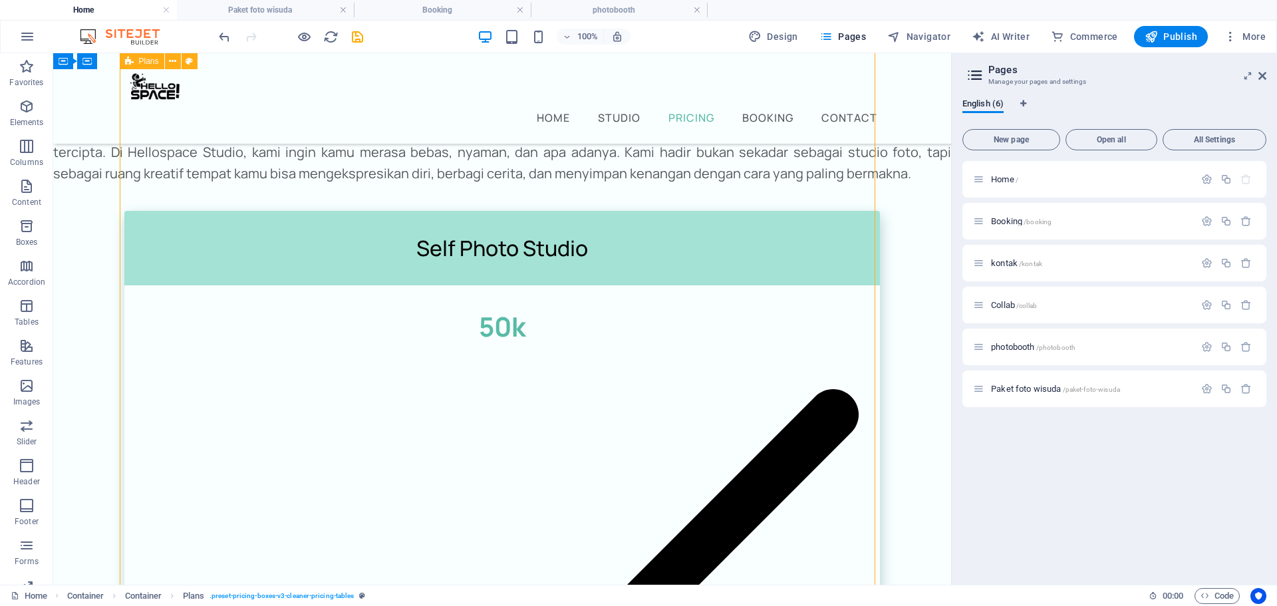
scroll to position [4162, 0]
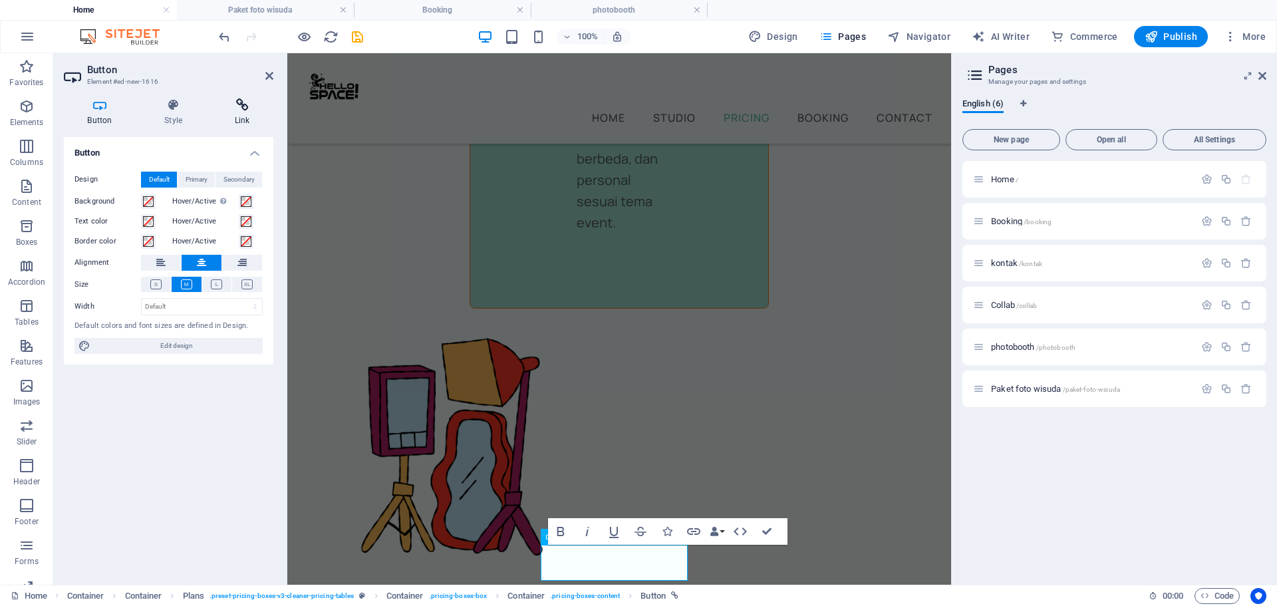
click at [253, 112] on h4 "Link" at bounding box center [242, 112] width 63 height 28
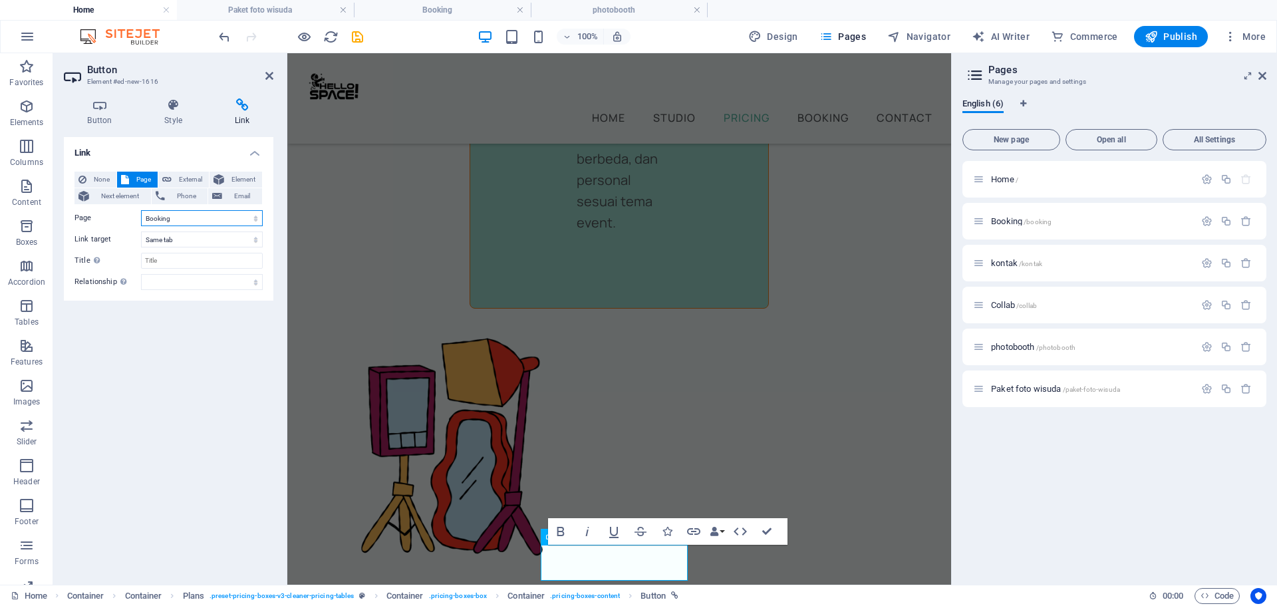
click at [234, 216] on select "Home Booking kontak Collab photobooth Paket foto wisuda" at bounding box center [202, 218] width 122 height 16
select select "4"
click at [141, 210] on select "Home Booking kontak Collab photobooth Paket foto wisuda" at bounding box center [202, 218] width 122 height 16
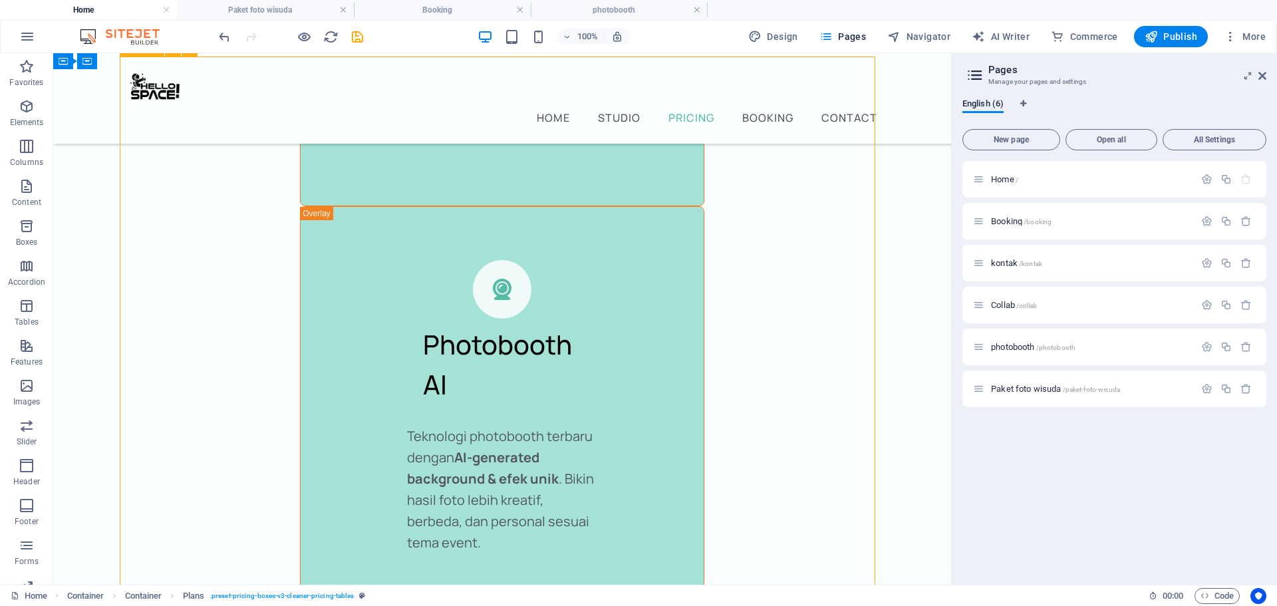
scroll to position [3896, 0]
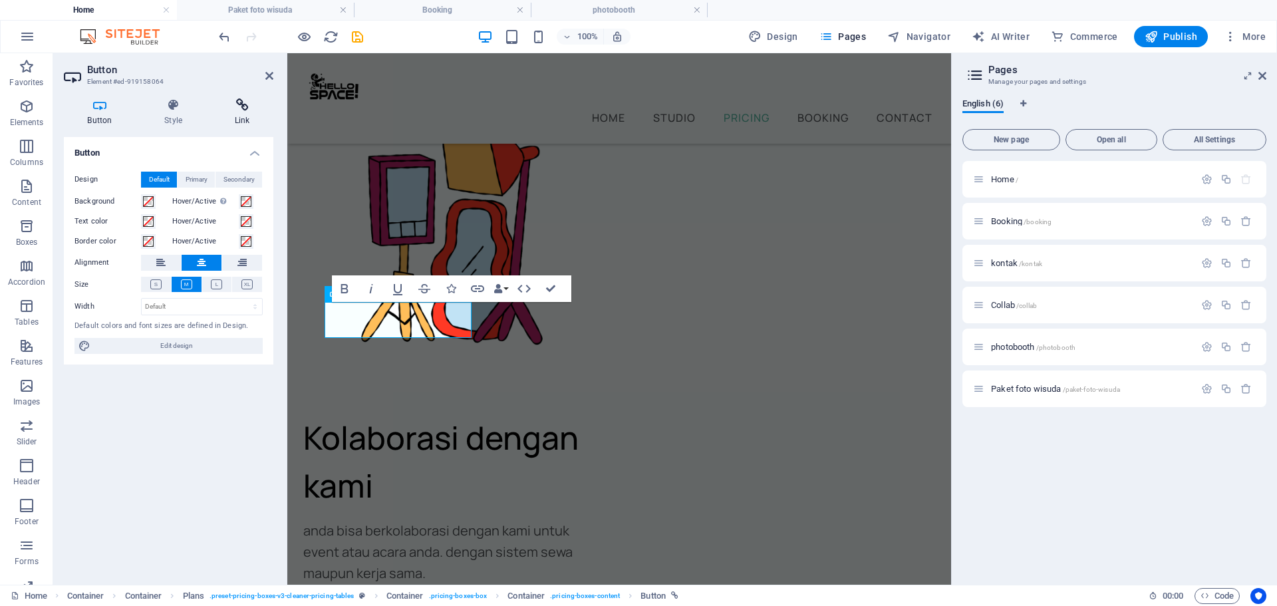
click at [243, 108] on icon at bounding box center [242, 104] width 63 height 13
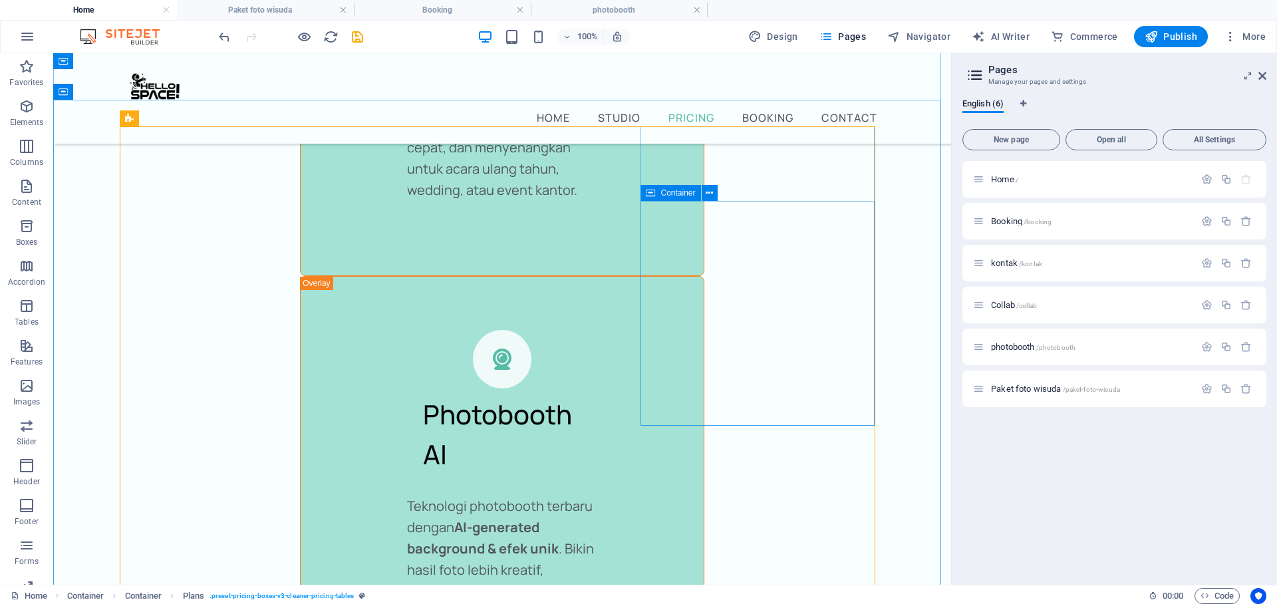
scroll to position [3959, 0]
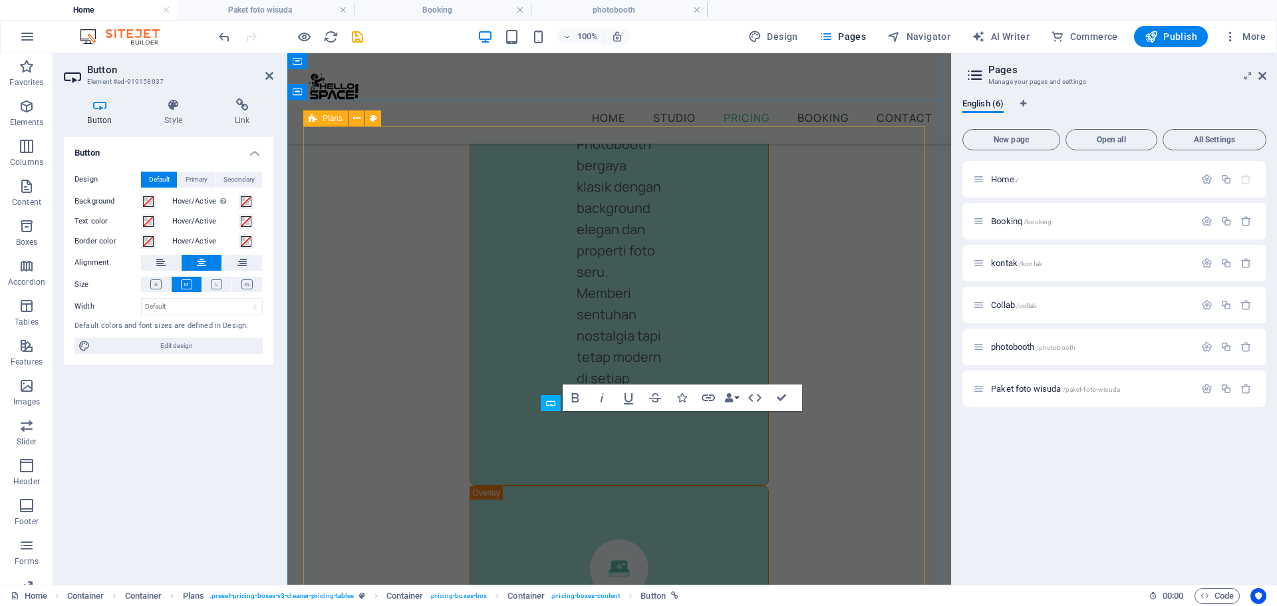
scroll to position [5068, 0]
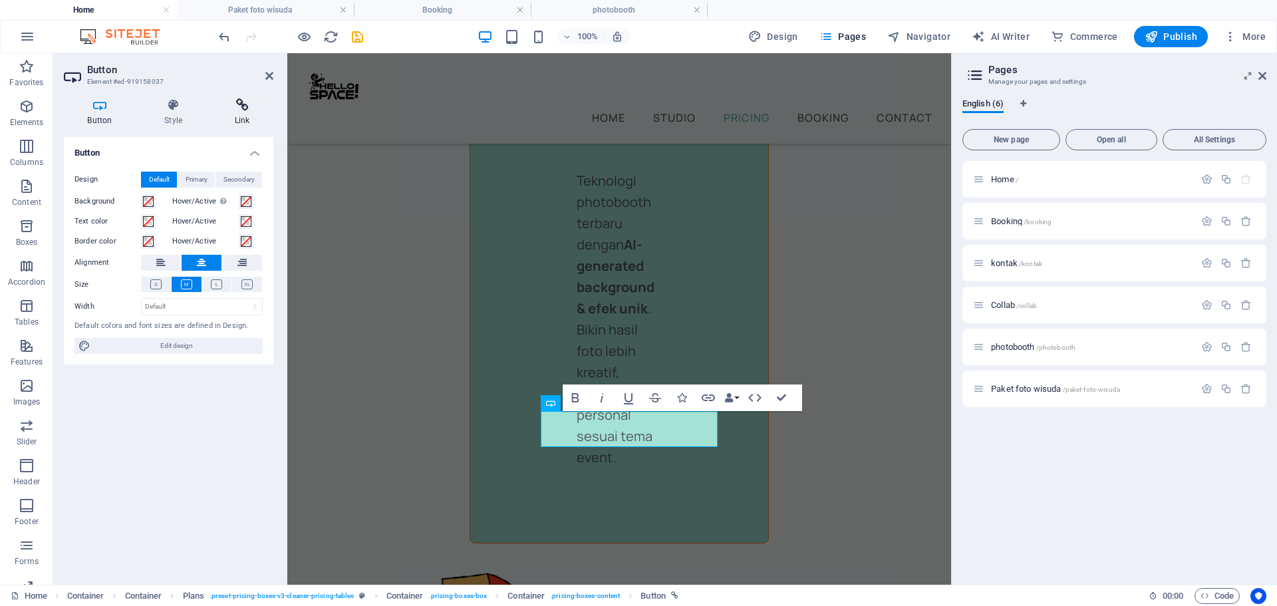
click at [244, 110] on icon at bounding box center [242, 104] width 63 height 13
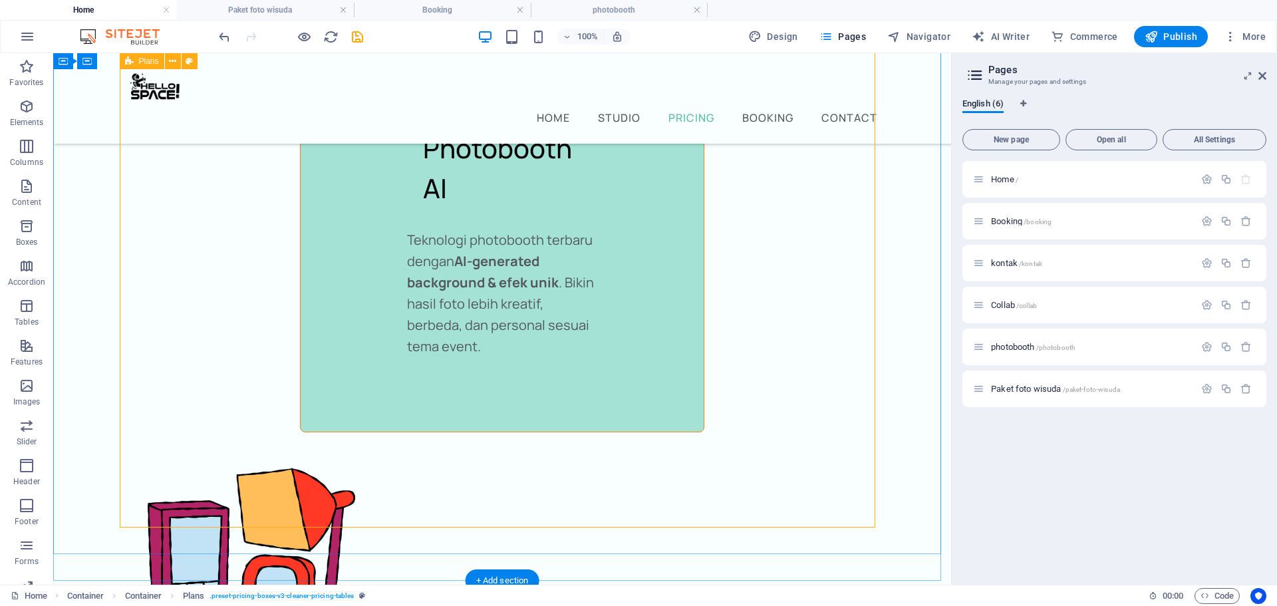
scroll to position [4225, 0]
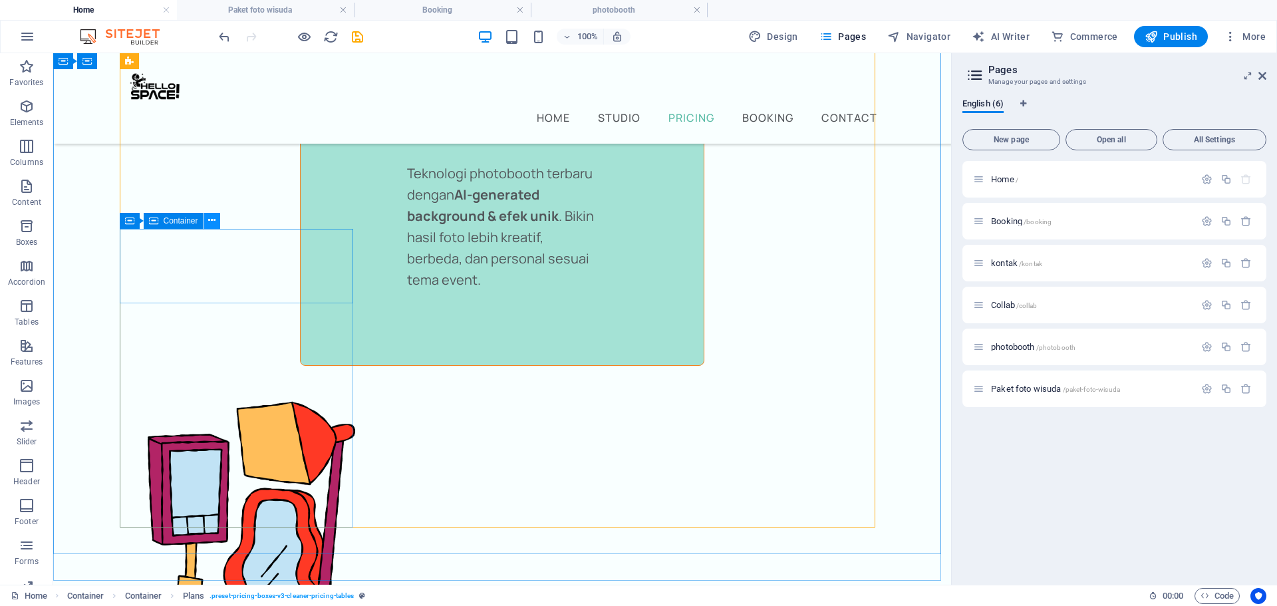
click at [210, 221] on icon at bounding box center [211, 221] width 7 height 14
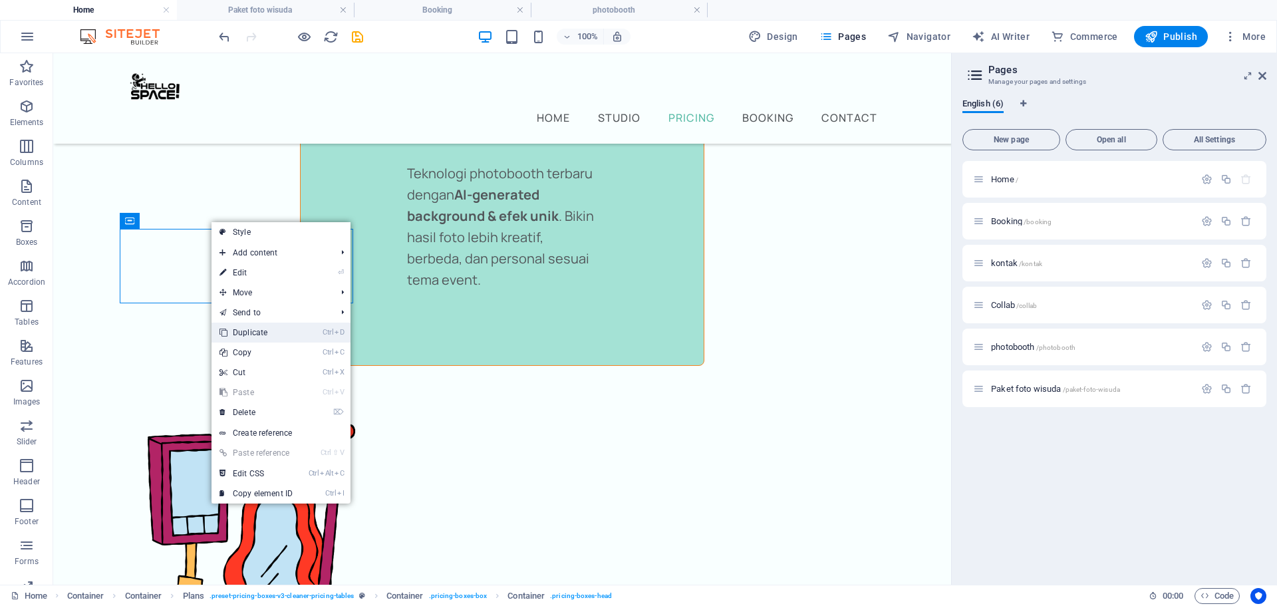
click at [279, 333] on link "Ctrl D Duplicate" at bounding box center [256, 333] width 89 height 20
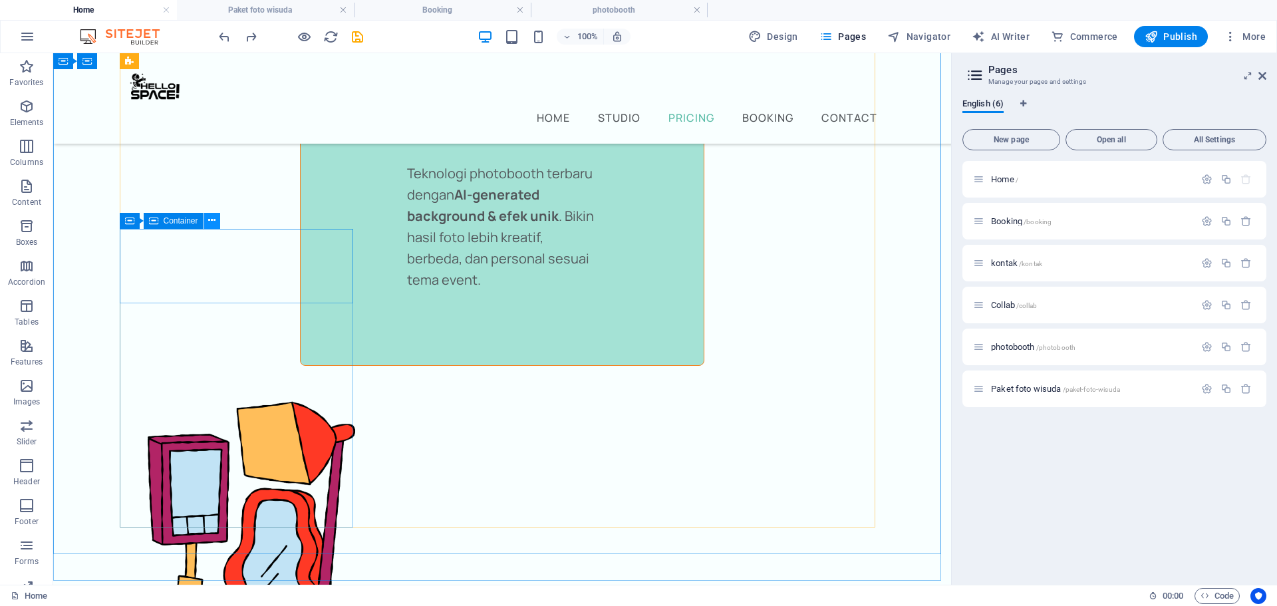
click at [210, 220] on icon at bounding box center [211, 221] width 7 height 14
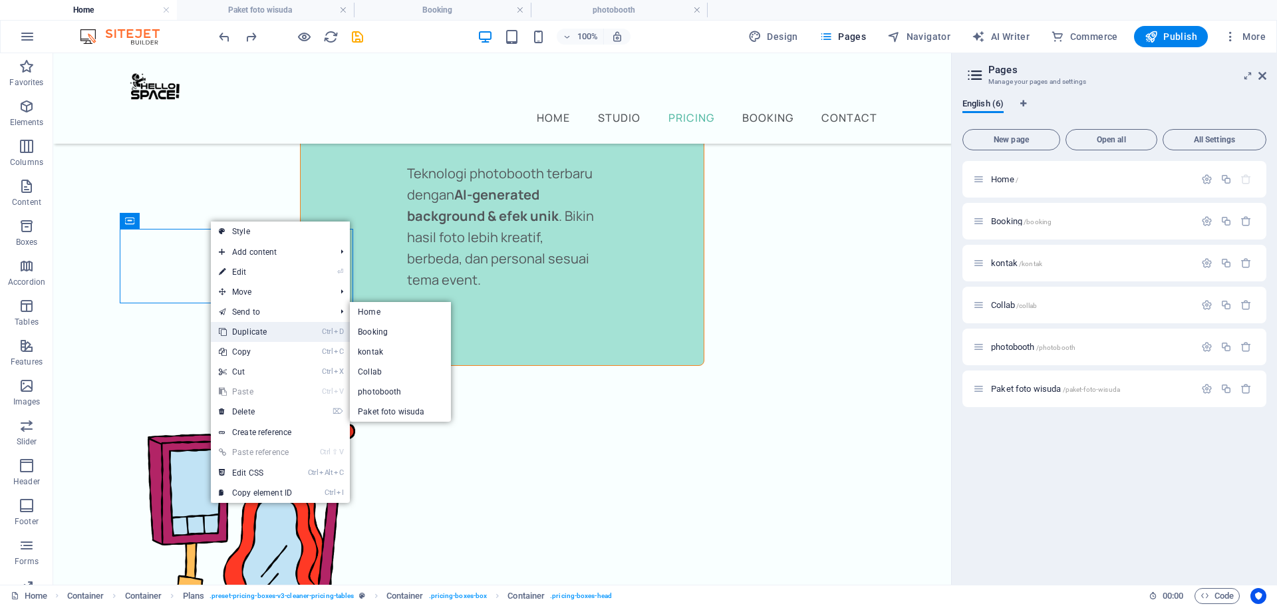
click at [252, 322] on link "Ctrl D Duplicate" at bounding box center [255, 332] width 89 height 20
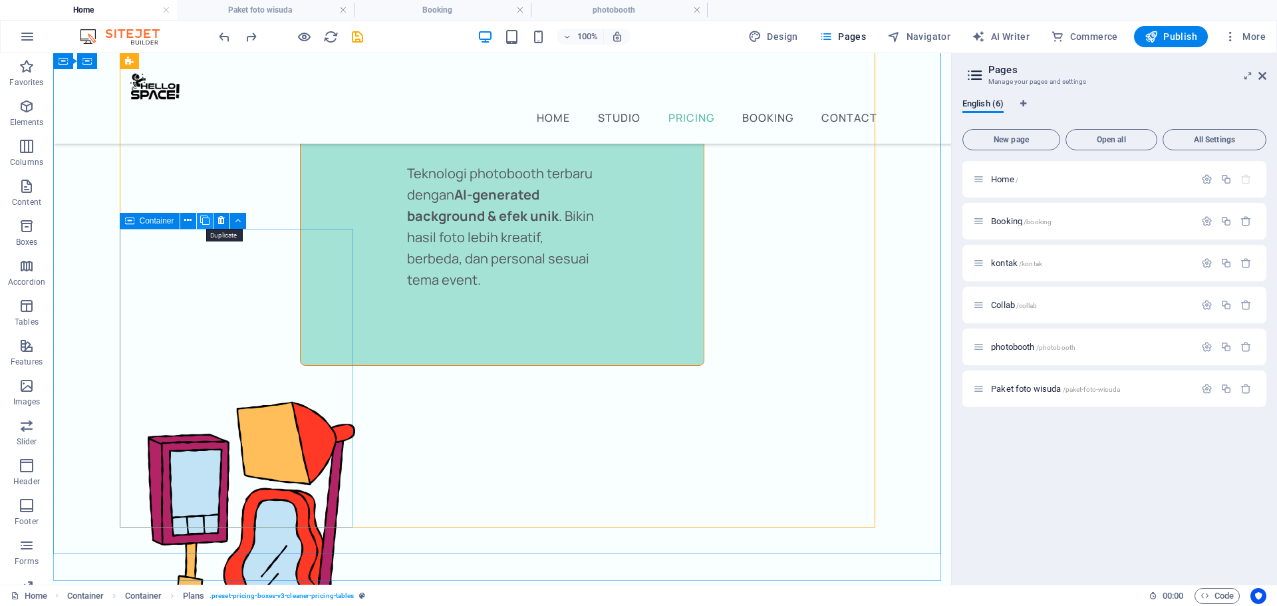
click at [204, 222] on icon at bounding box center [204, 221] width 9 height 14
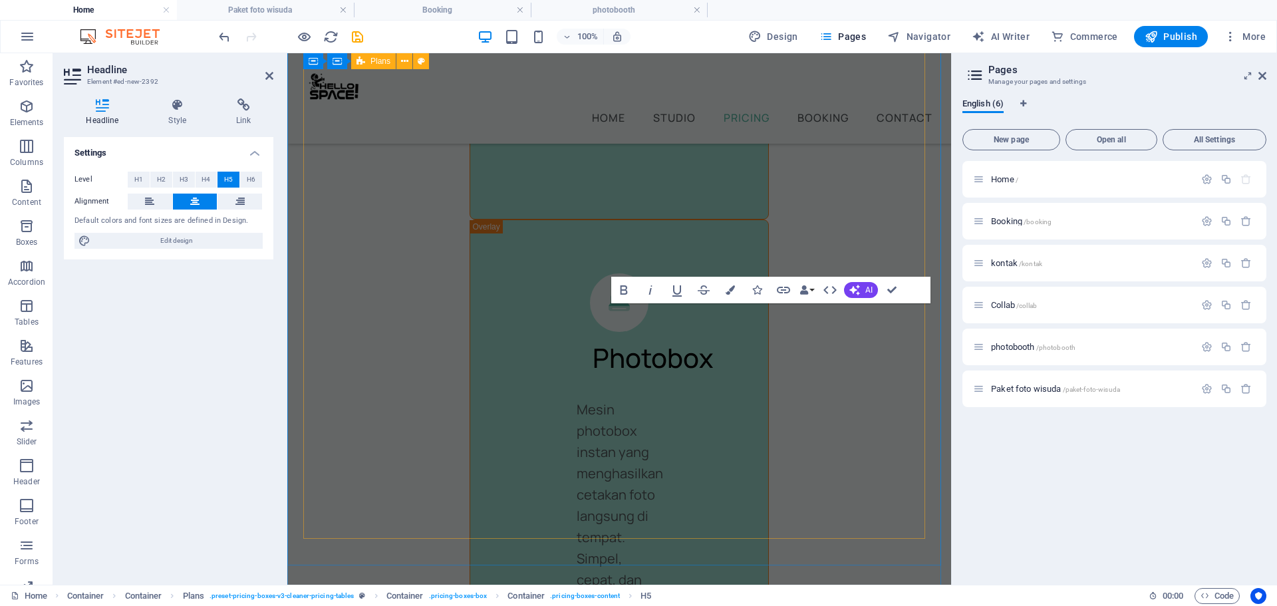
scroll to position [5366, 0]
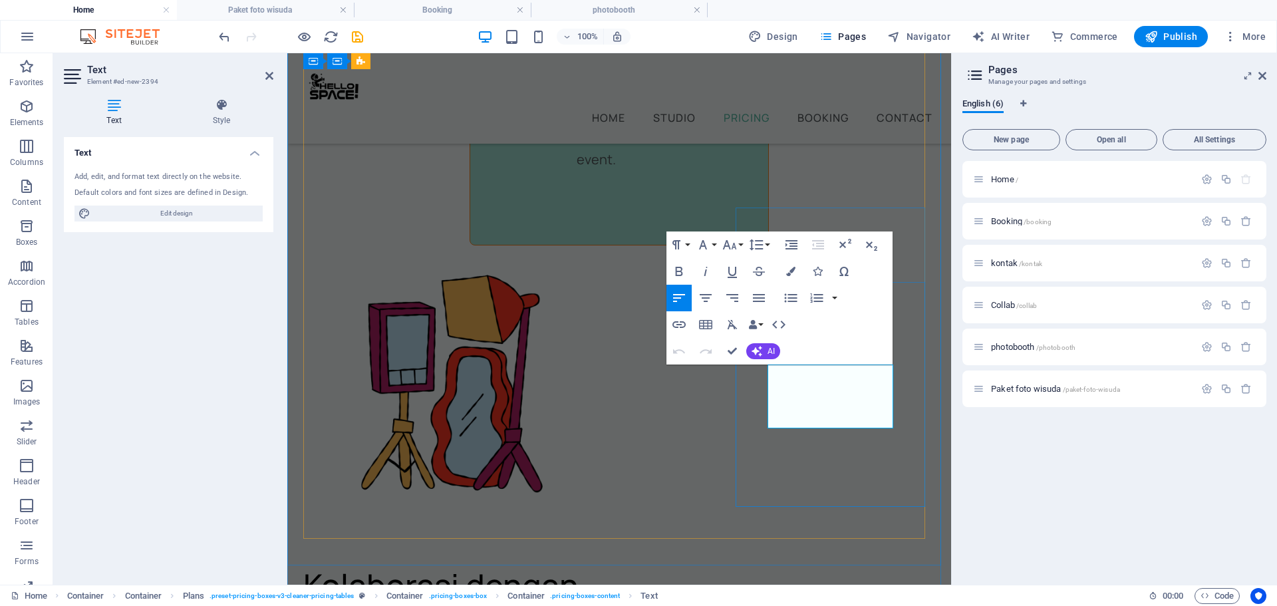
drag, startPoint x: 877, startPoint y: 398, endPoint x: 794, endPoint y: 399, distance: 83.1
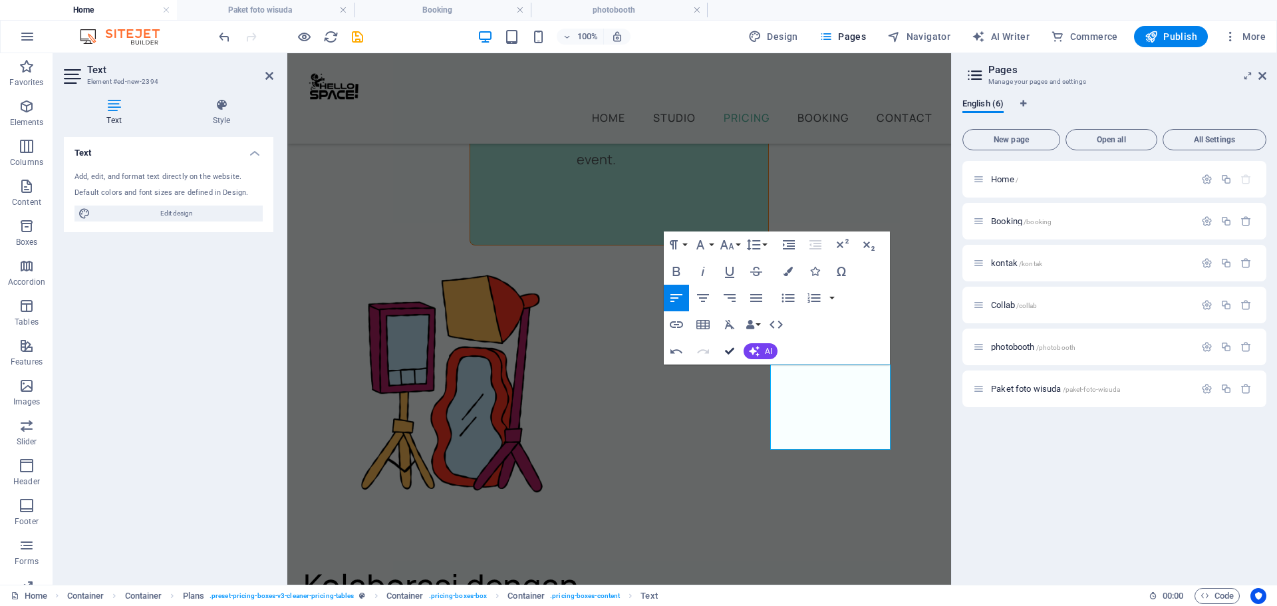
scroll to position [4246, 0]
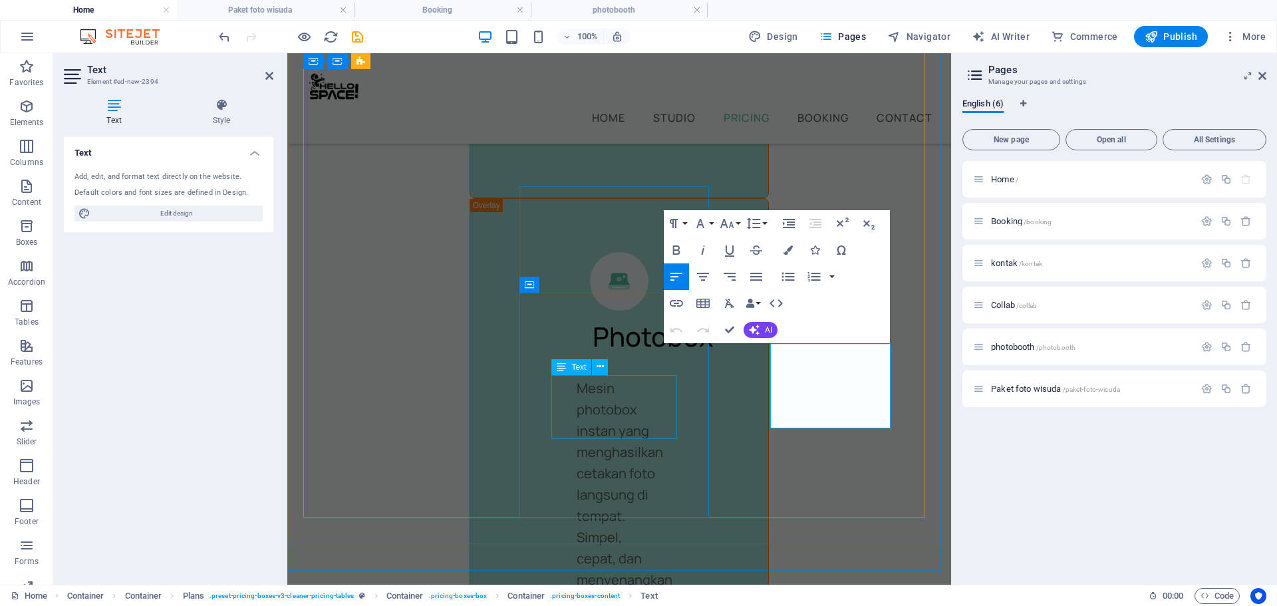
scroll to position [5387, 0]
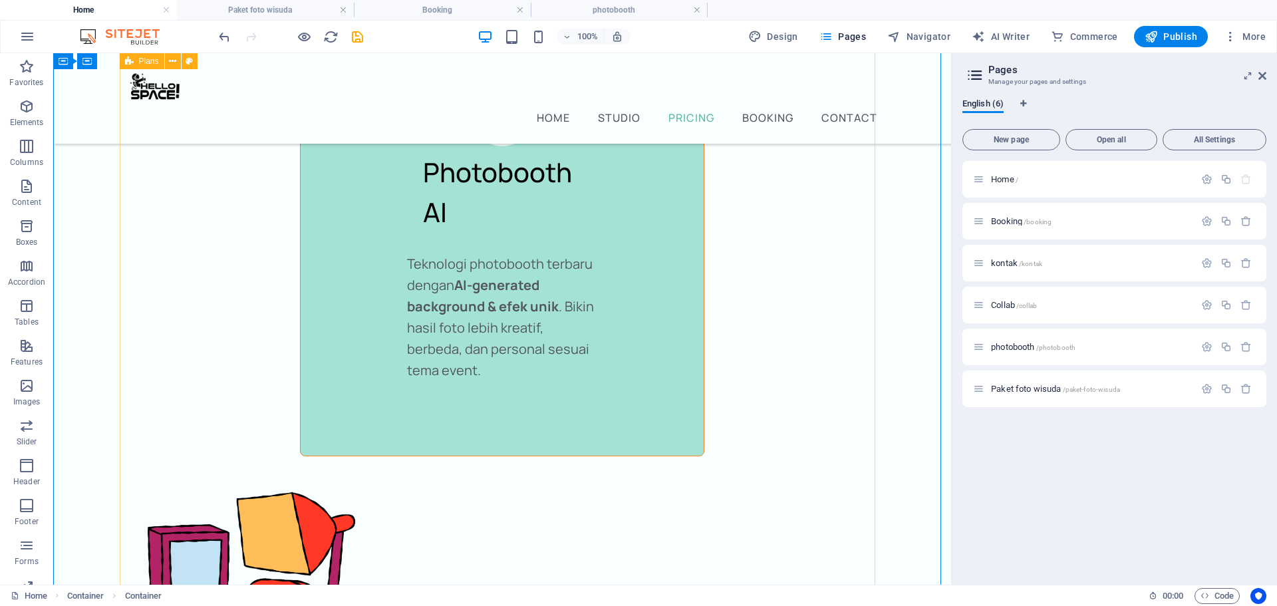
scroll to position [4268, 0]
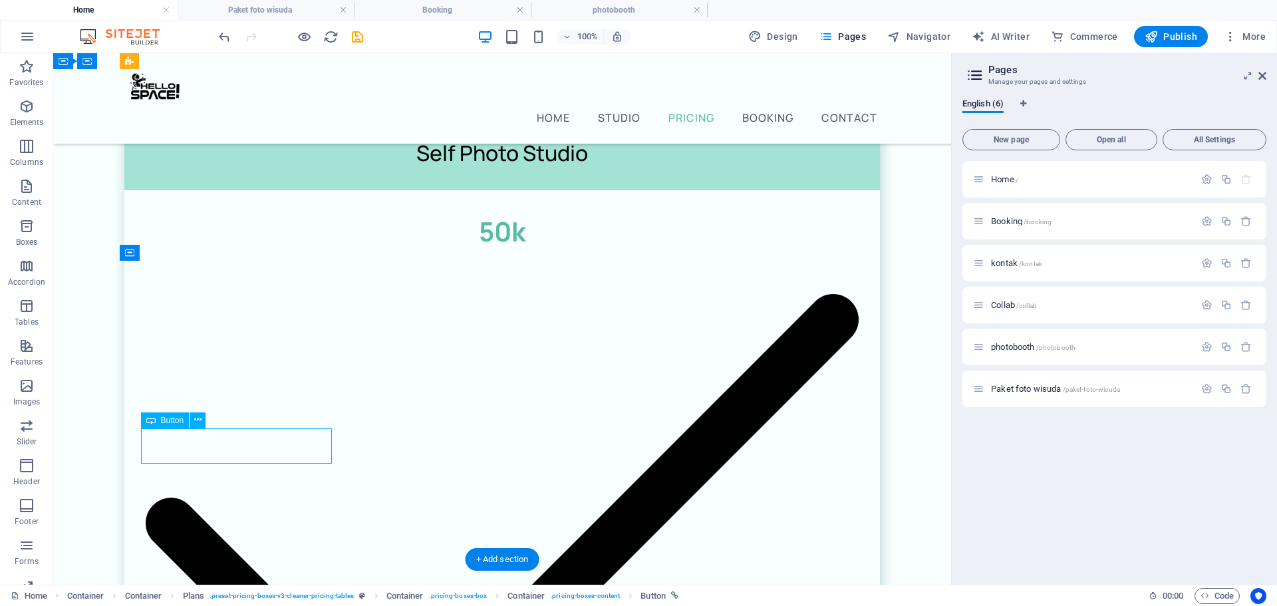
select select "4"
select select
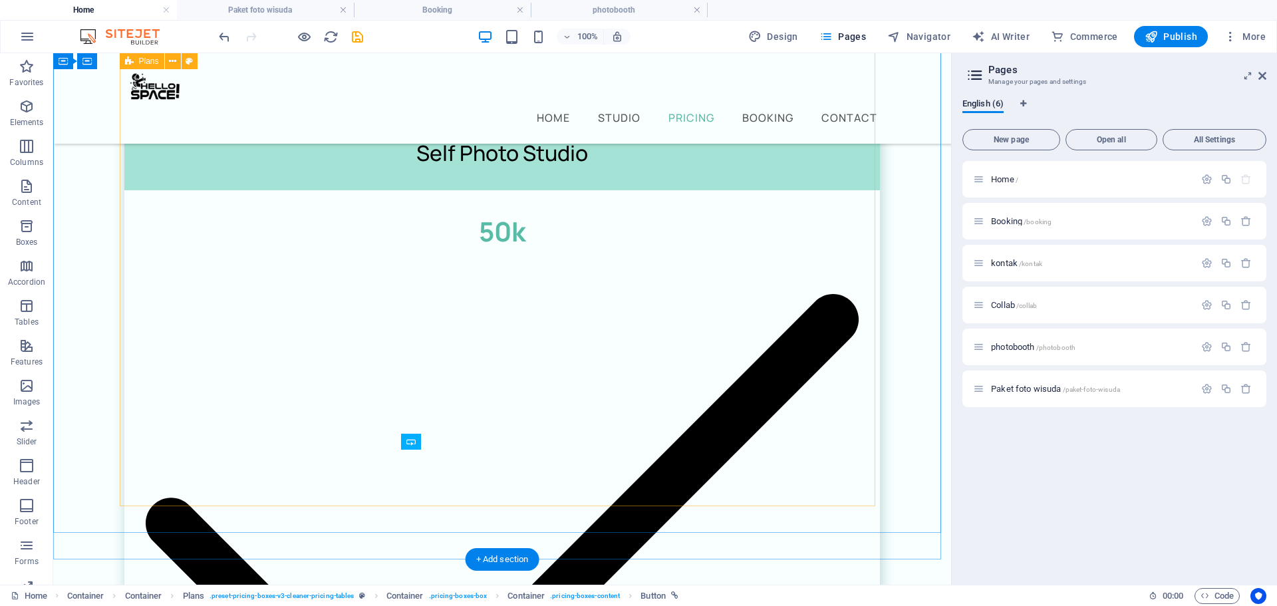
scroll to position [4268, 0]
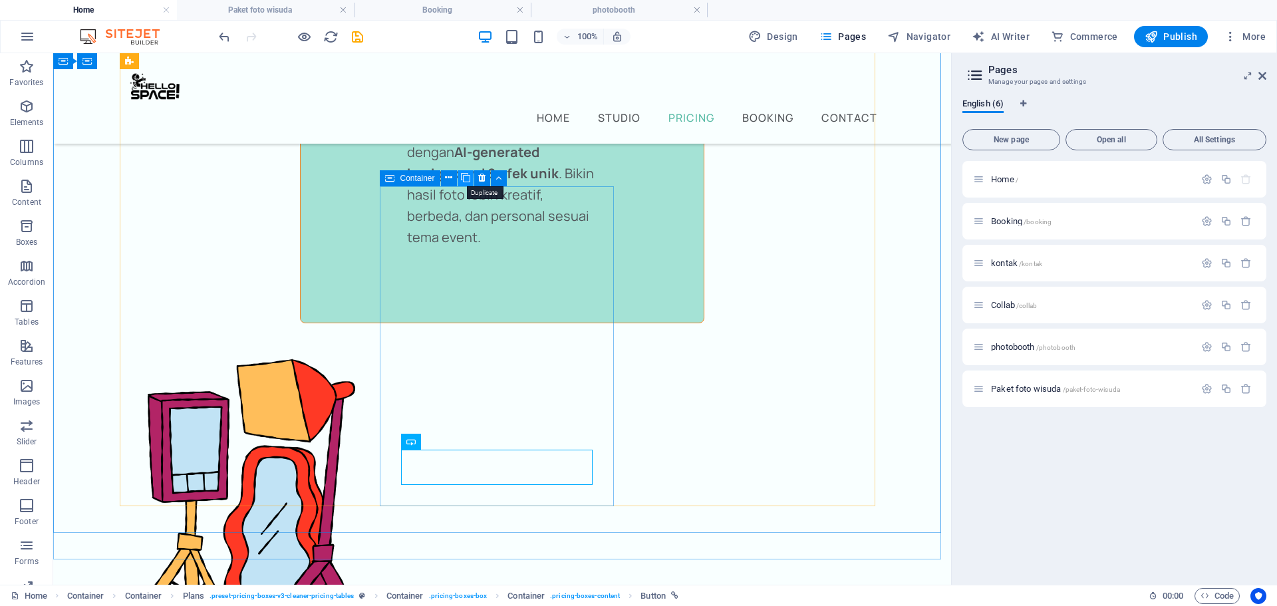
click at [467, 179] on icon at bounding box center [465, 178] width 9 height 14
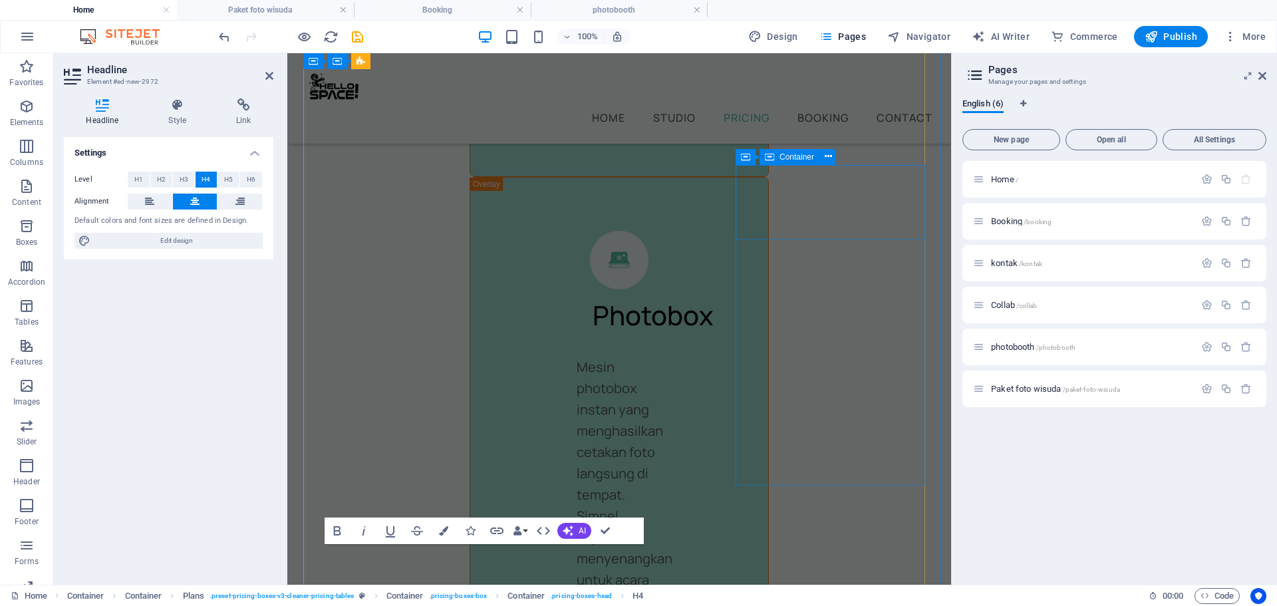
scroll to position [5408, 0]
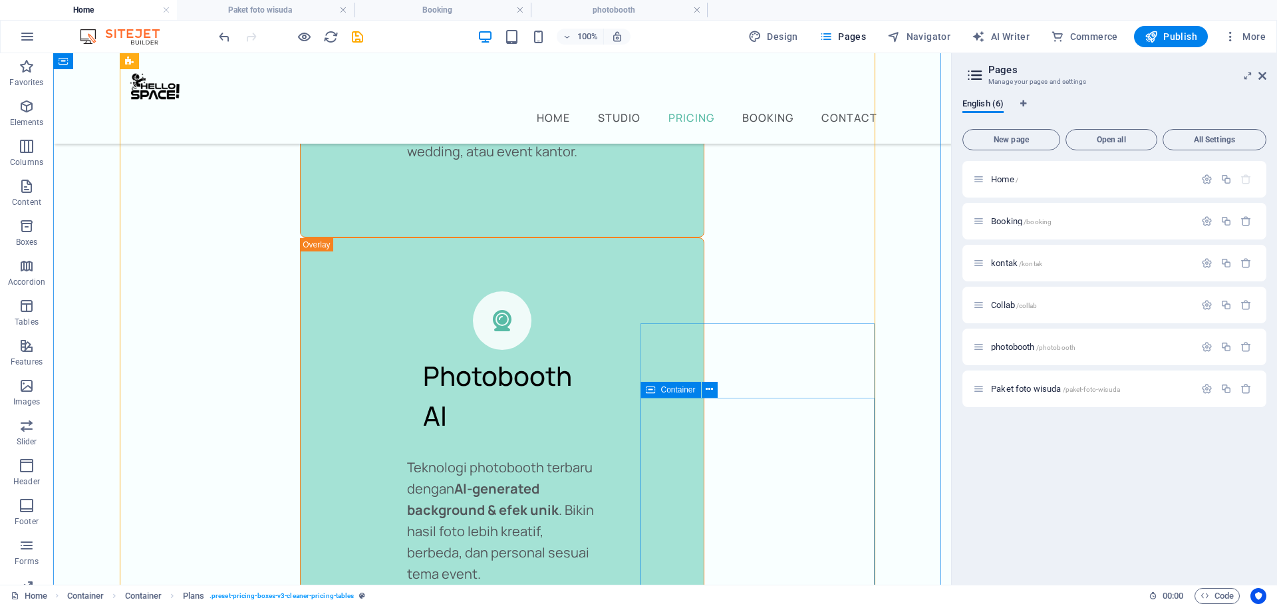
scroll to position [4197, 0]
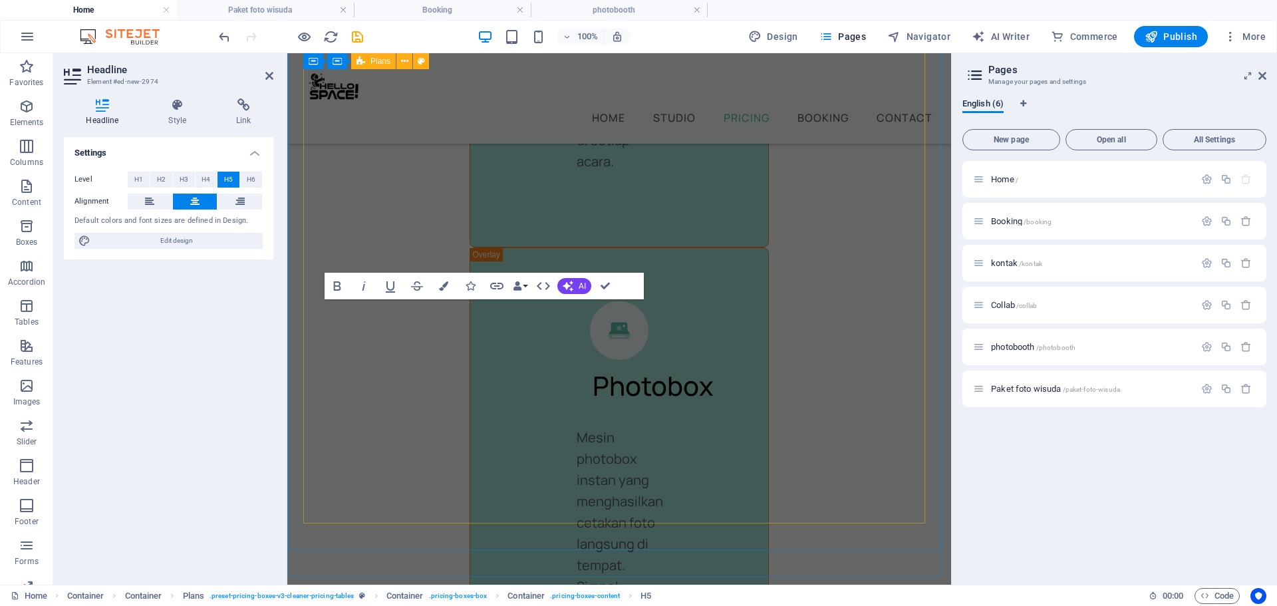
scroll to position [5728, 0]
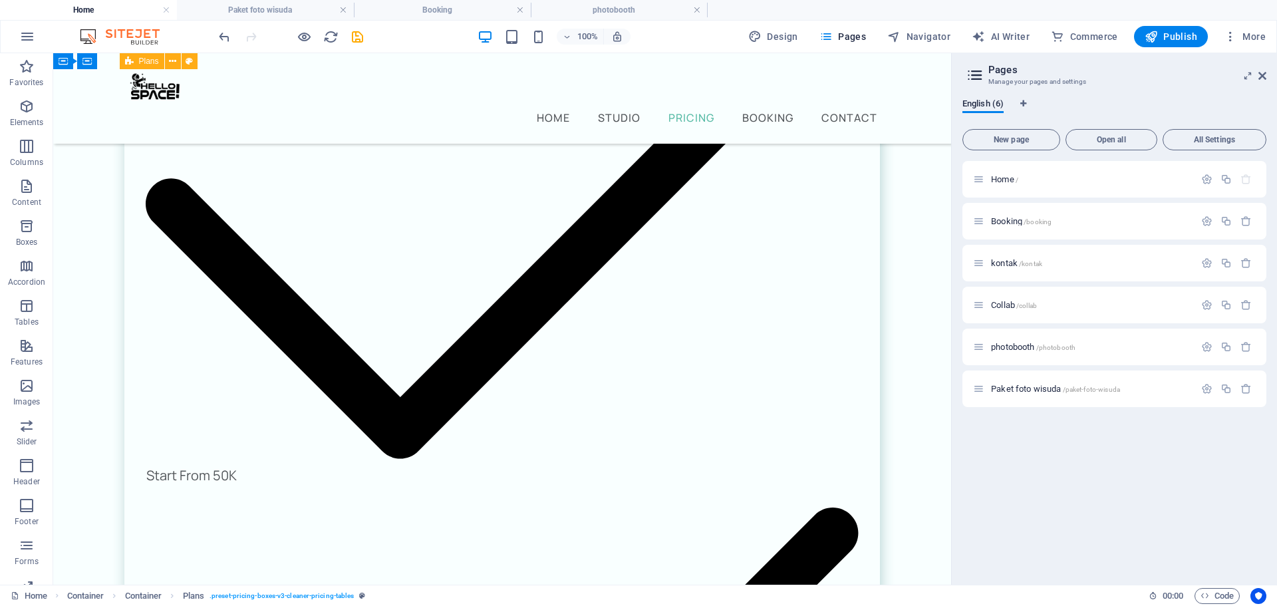
scroll to position [4250, 0]
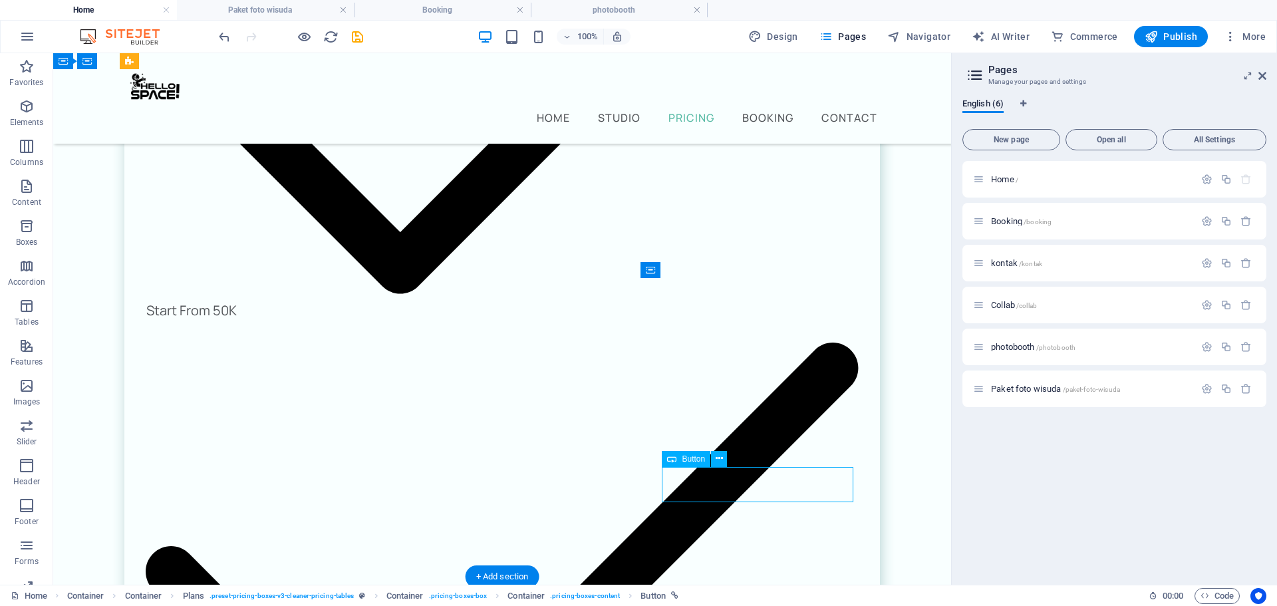
select select "4"
select select
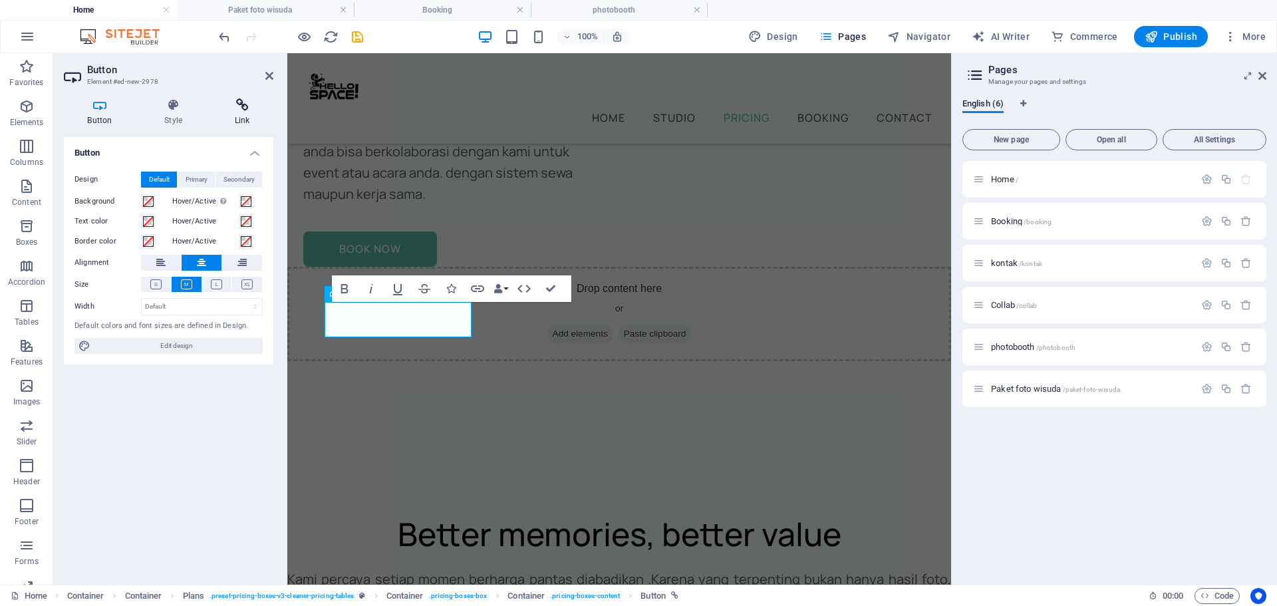
click at [247, 111] on icon at bounding box center [242, 104] width 63 height 13
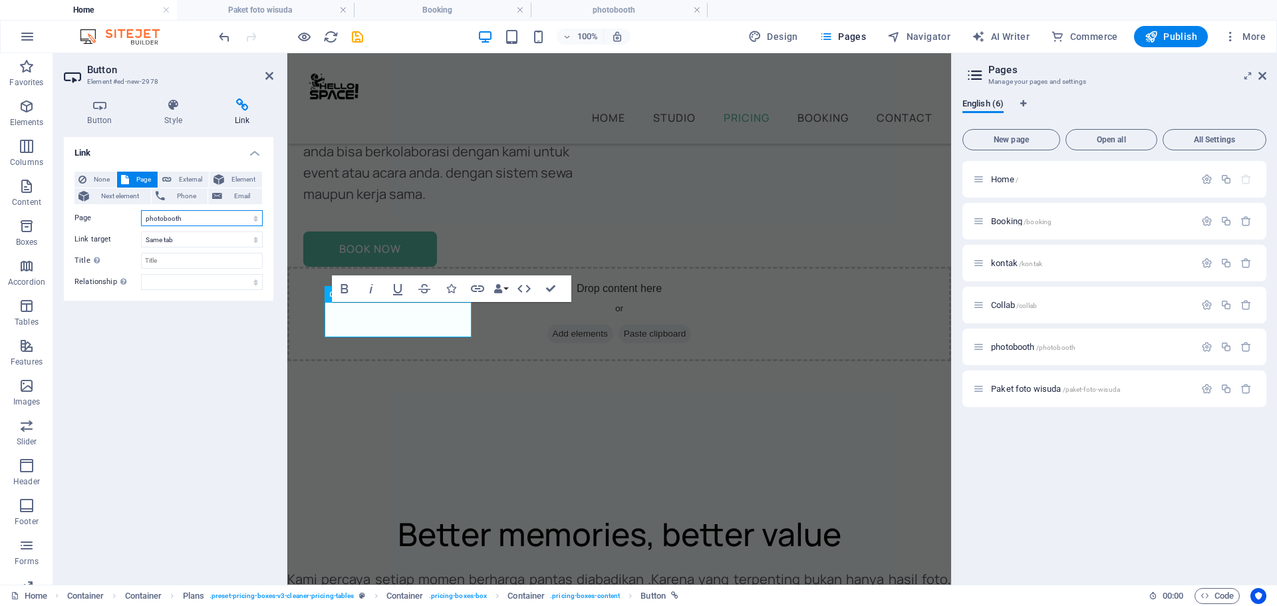
click at [248, 218] on select "Home Booking kontak Collab photobooth Paket foto wisuda" at bounding box center [202, 218] width 122 height 16
select select "5"
click at [141, 210] on select "Home Booking kontak Collab photobooth Paket foto wisuda" at bounding box center [202, 218] width 122 height 16
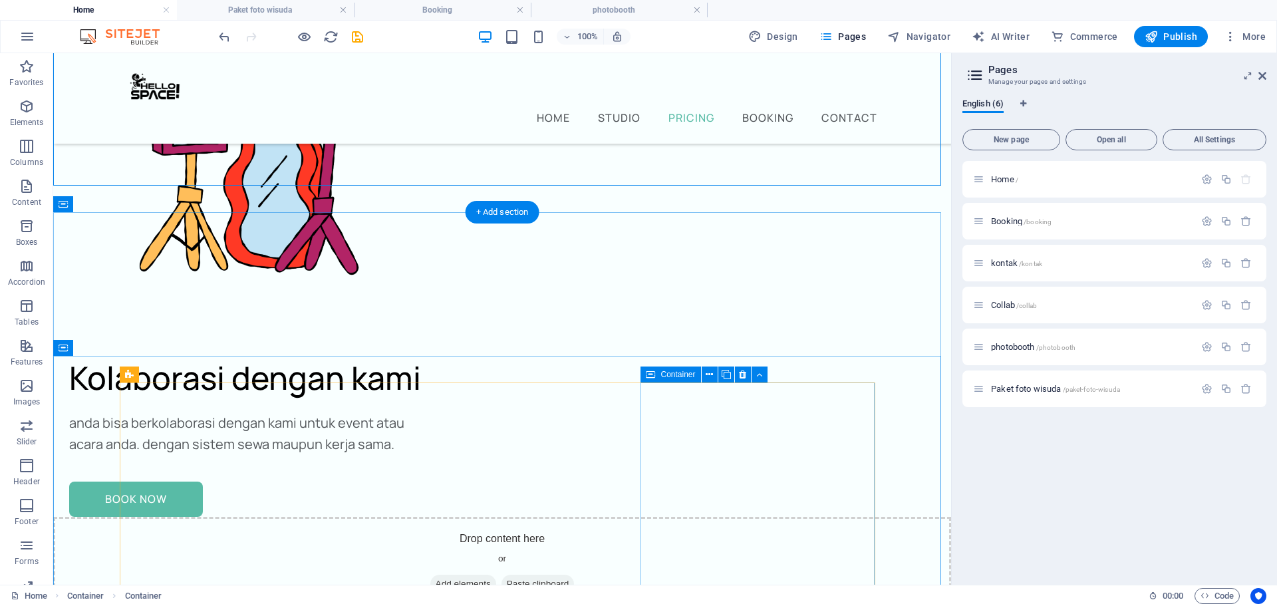
scroll to position [4482, 0]
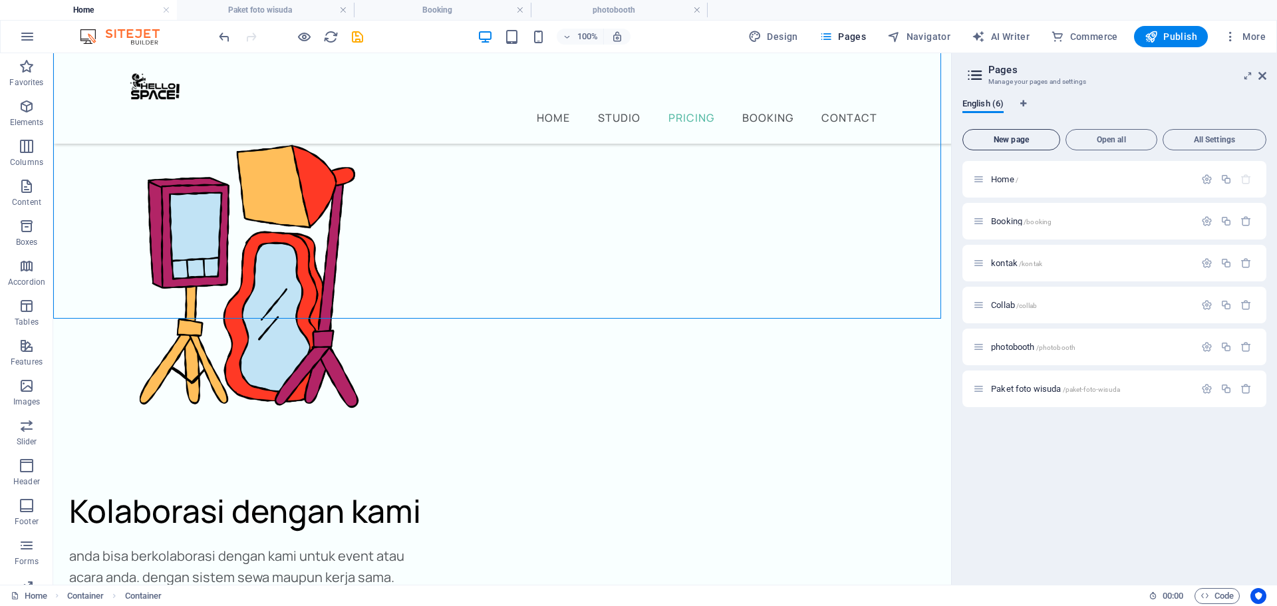
click at [1022, 142] on span "New page" at bounding box center [1011, 140] width 86 height 8
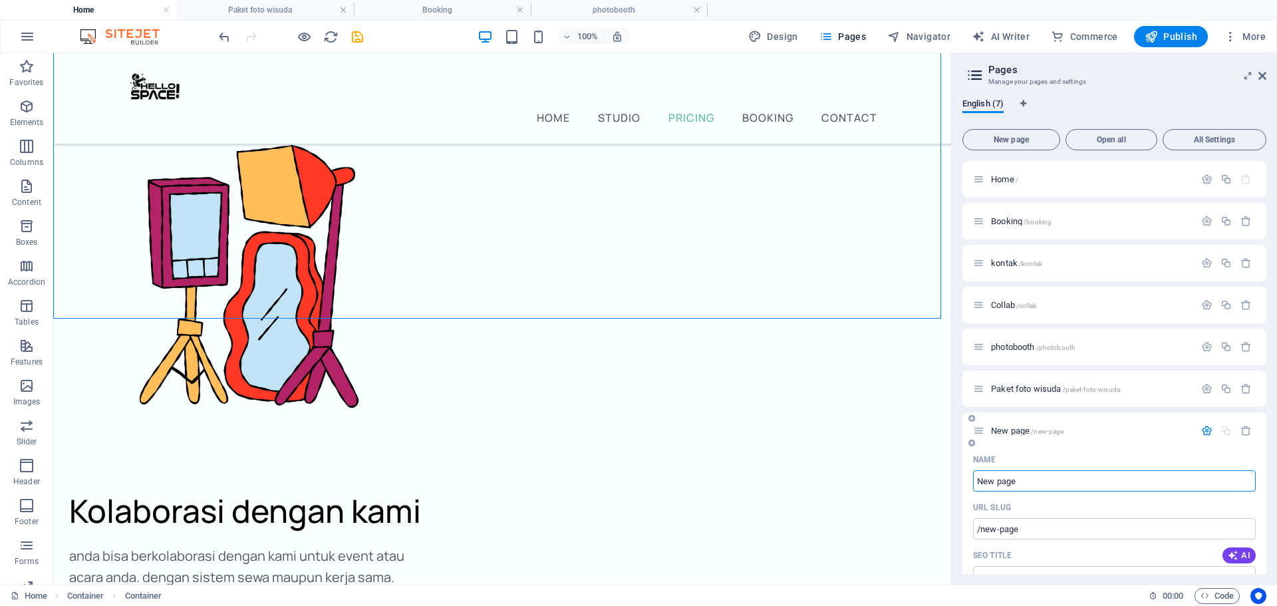
scroll to position [67, 0]
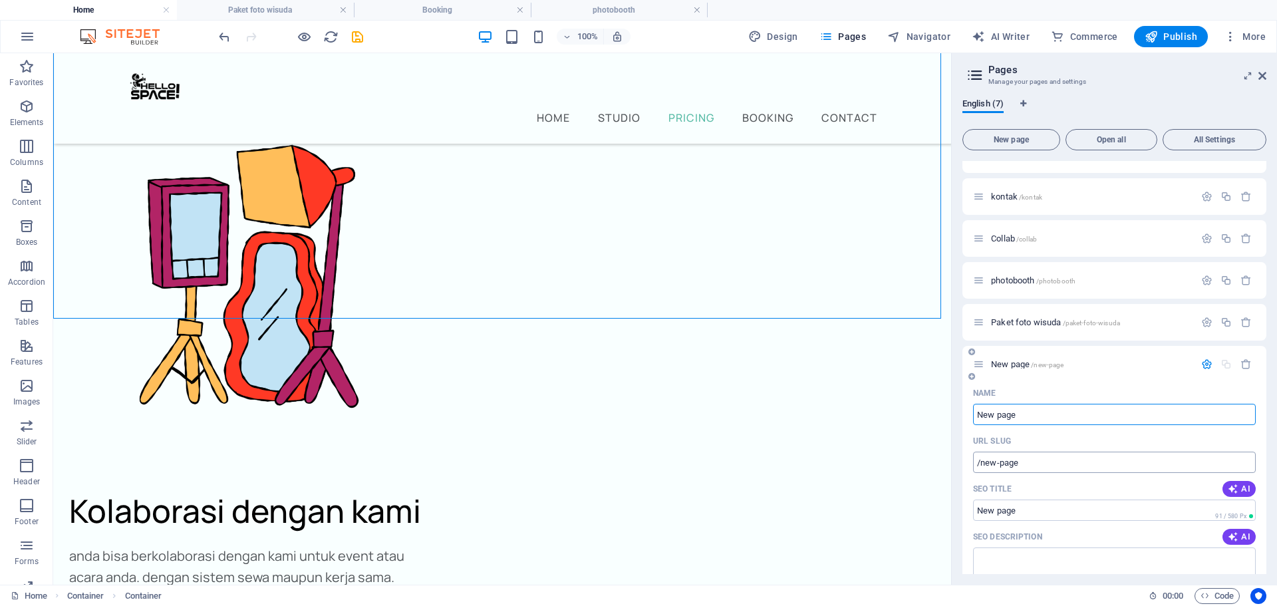
click at [1064, 463] on input "/new-page" at bounding box center [1114, 462] width 283 height 21
type input "/rental-studio"
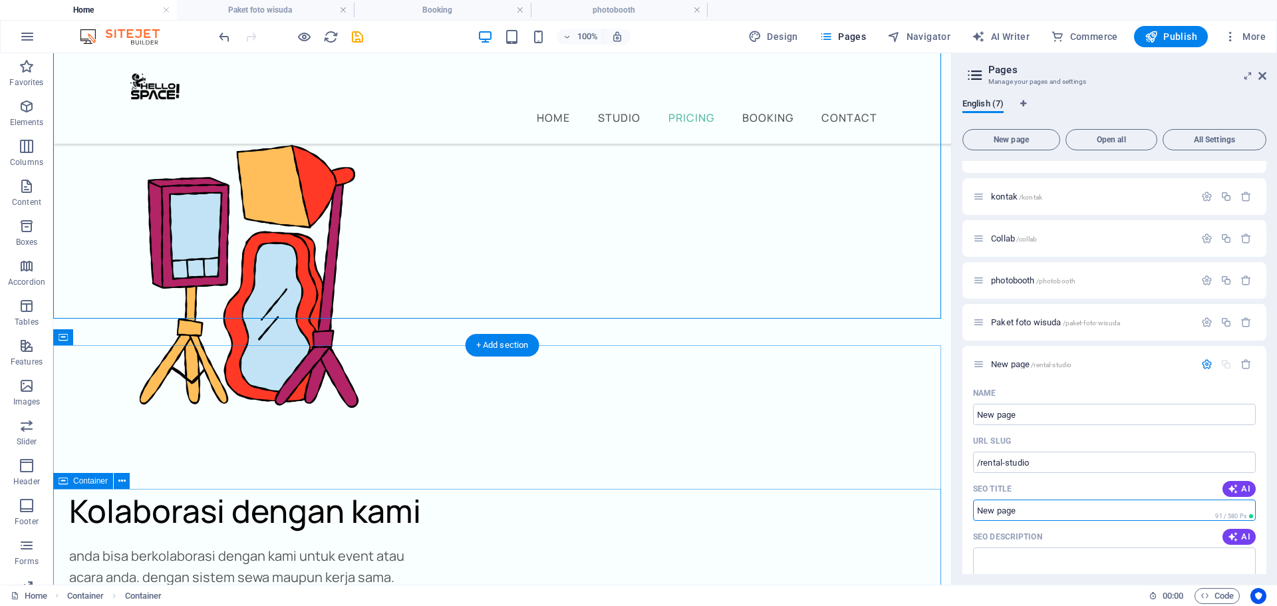
drag, startPoint x: 1113, startPoint y: 558, endPoint x: 929, endPoint y: 500, distance: 192.5
drag, startPoint x: 1066, startPoint y: 513, endPoint x: 979, endPoint y: 513, distance: 87.1
click at [979, 513] on input "SEO Title" at bounding box center [1114, 510] width 283 height 21
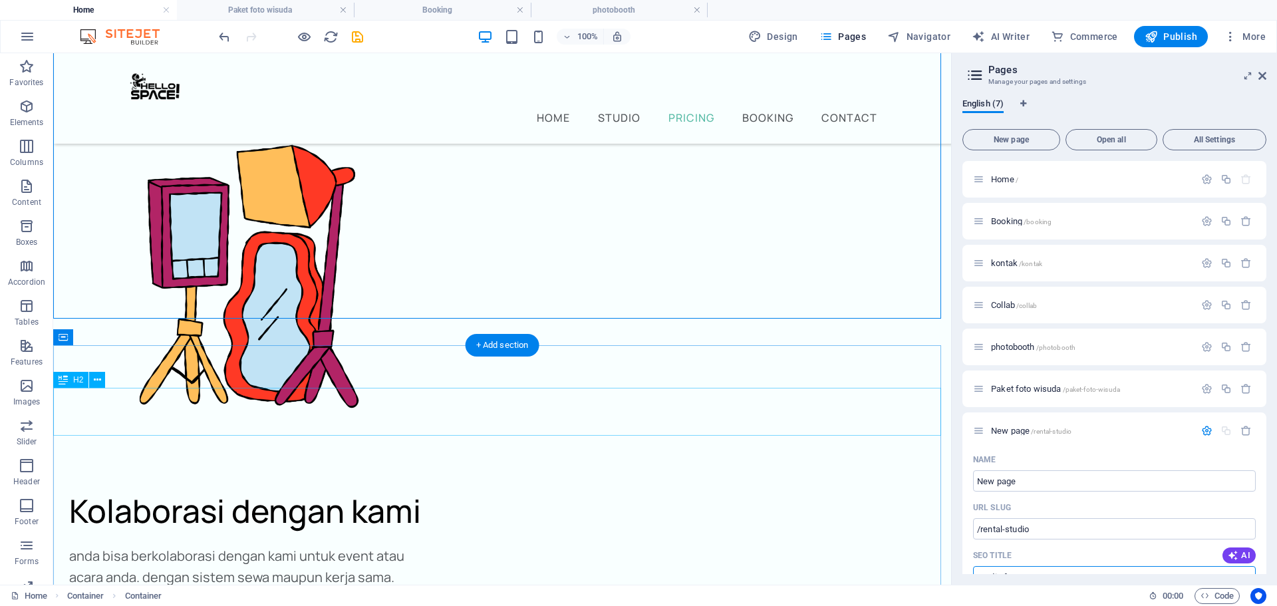
scroll to position [4615, 0]
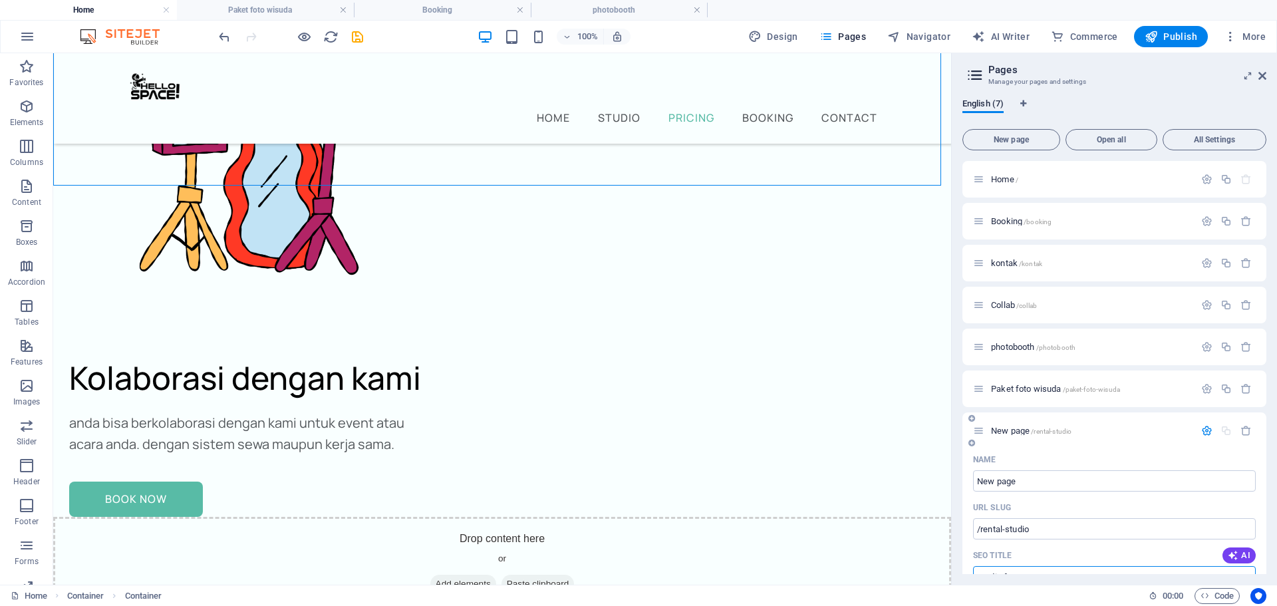
type input "Studio for Rent"
click at [1011, 424] on div "New page /rental-studio" at bounding box center [1083, 430] width 221 height 15
click at [1013, 428] on span "New page /rental-studio" at bounding box center [1031, 431] width 80 height 10
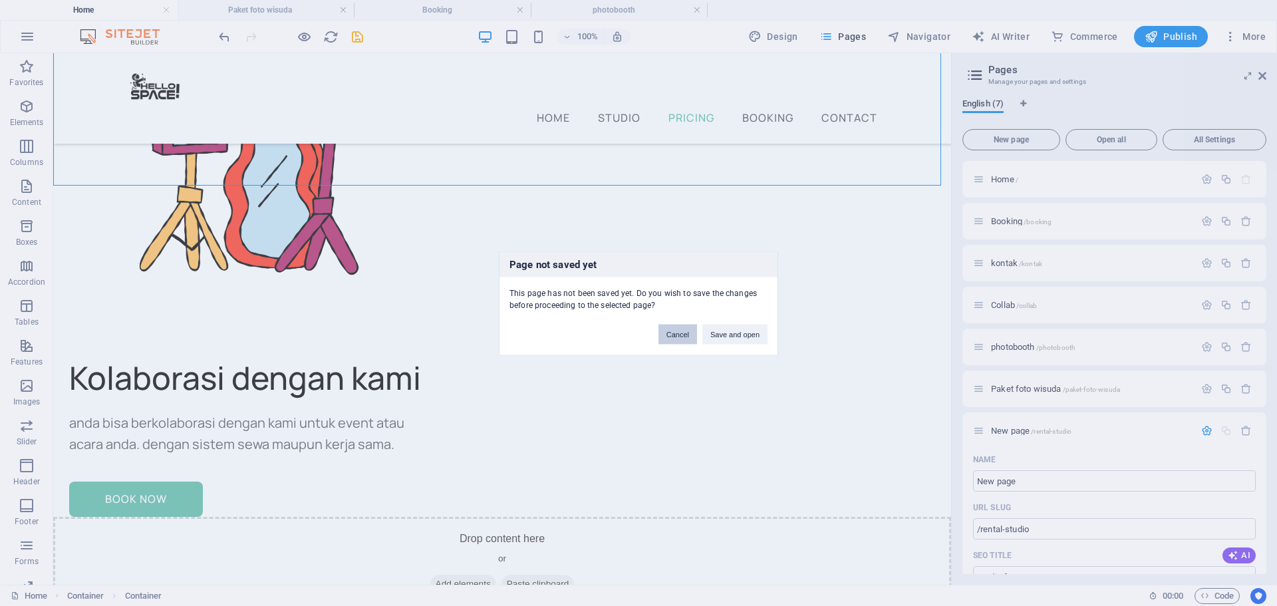
click at [678, 337] on button "Cancel" at bounding box center [677, 334] width 39 height 20
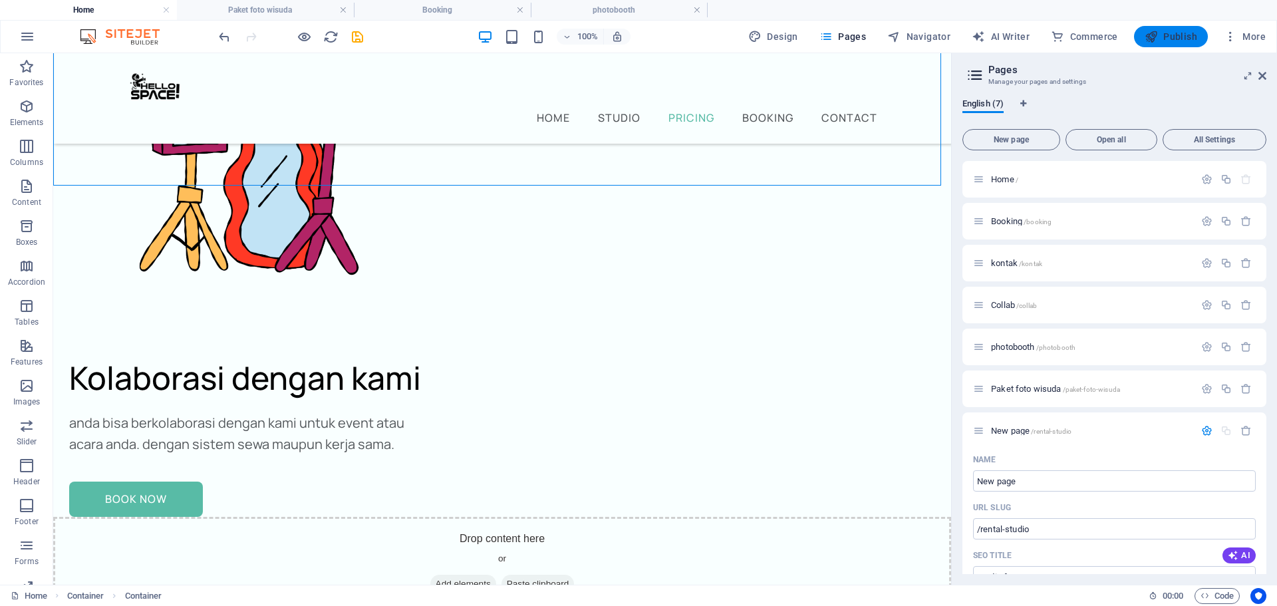
click at [1181, 34] on span "Publish" at bounding box center [1171, 36] width 53 height 13
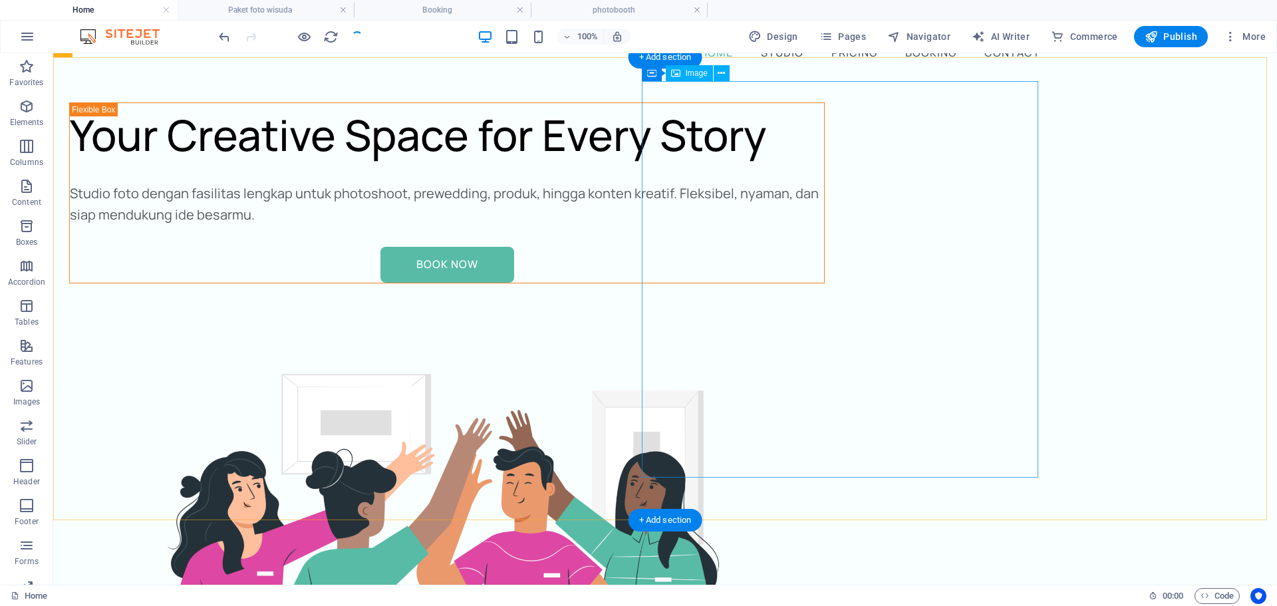
scroll to position [0, 0]
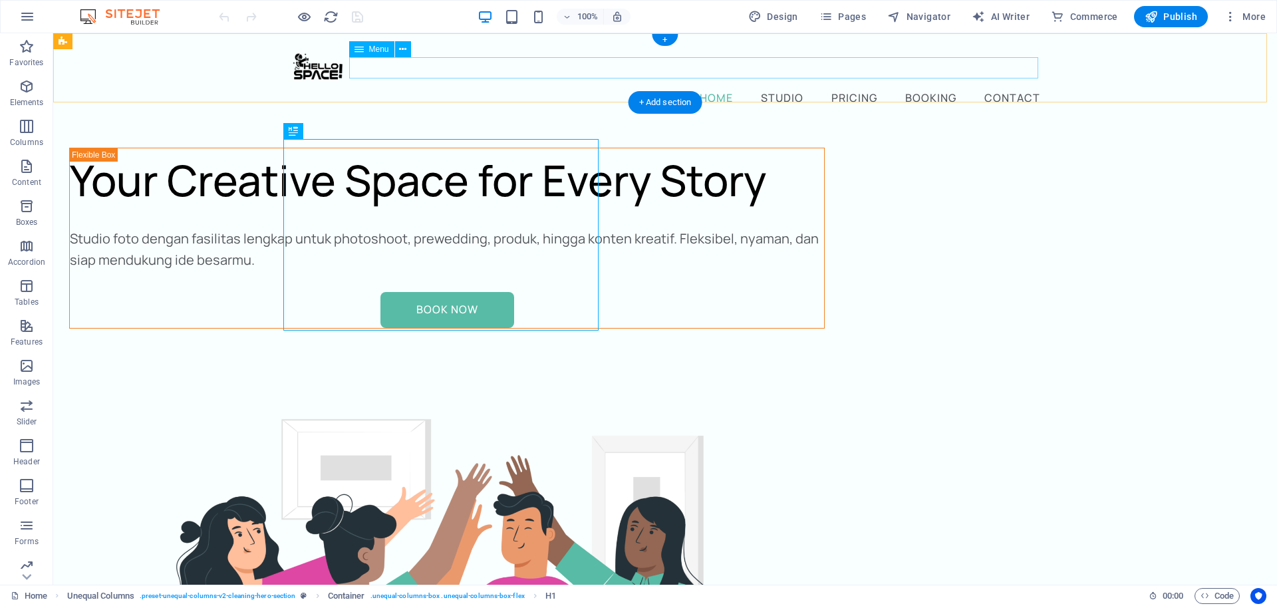
click at [786, 86] on nav "Home Studio Pricing Booking Contact" at bounding box center [665, 96] width 756 height 21
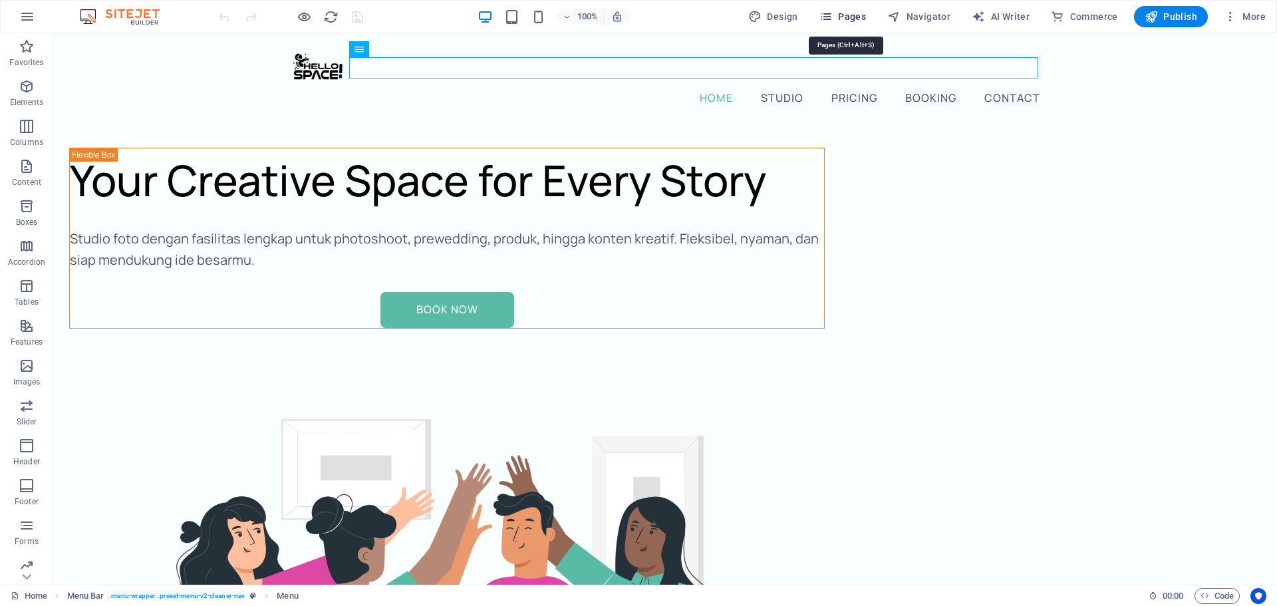
click at [853, 19] on span "Pages" at bounding box center [842, 16] width 47 height 13
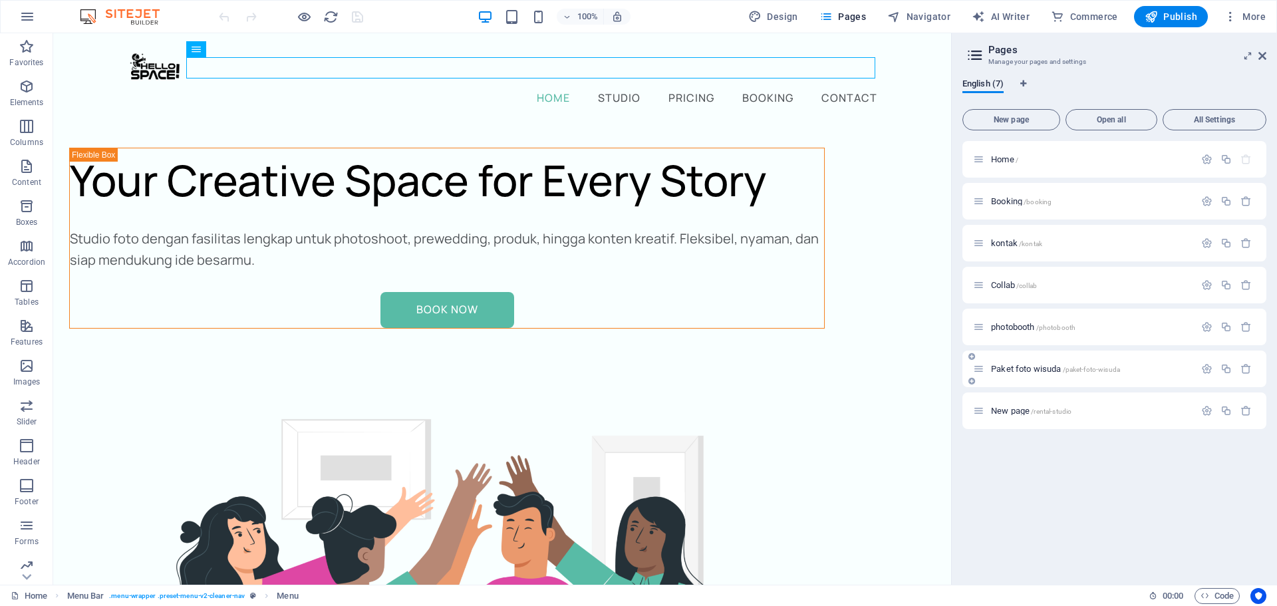
click at [1056, 366] on span "Paket foto wisuda /paket-foto-wisuda" at bounding box center [1055, 369] width 129 height 10
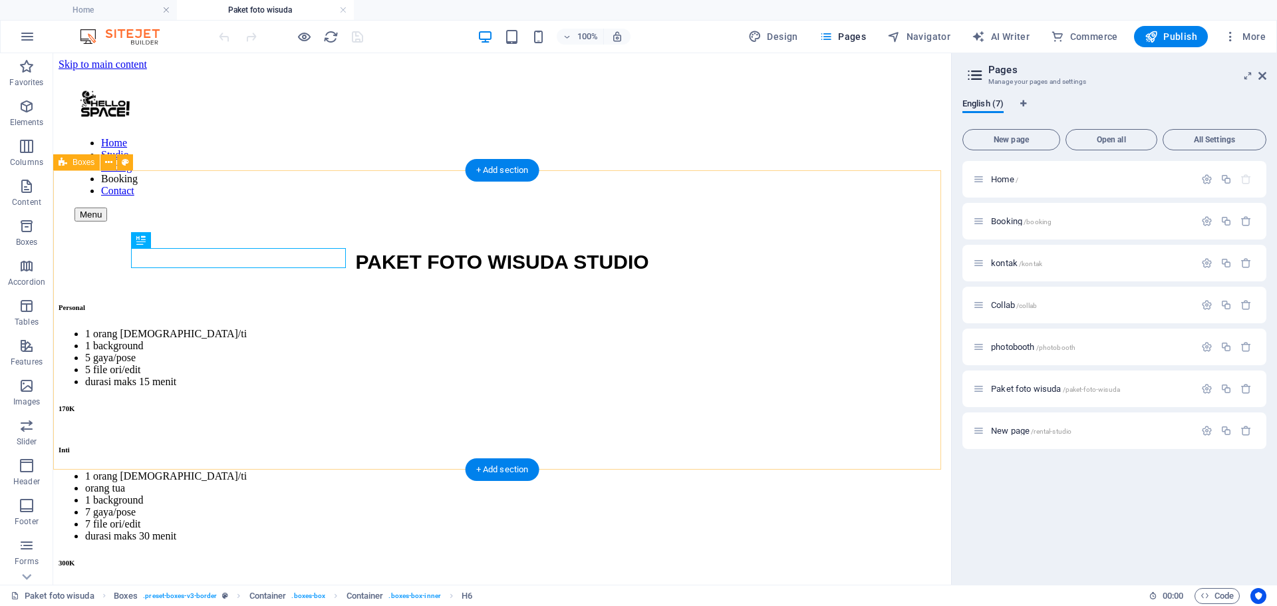
scroll to position [399, 0]
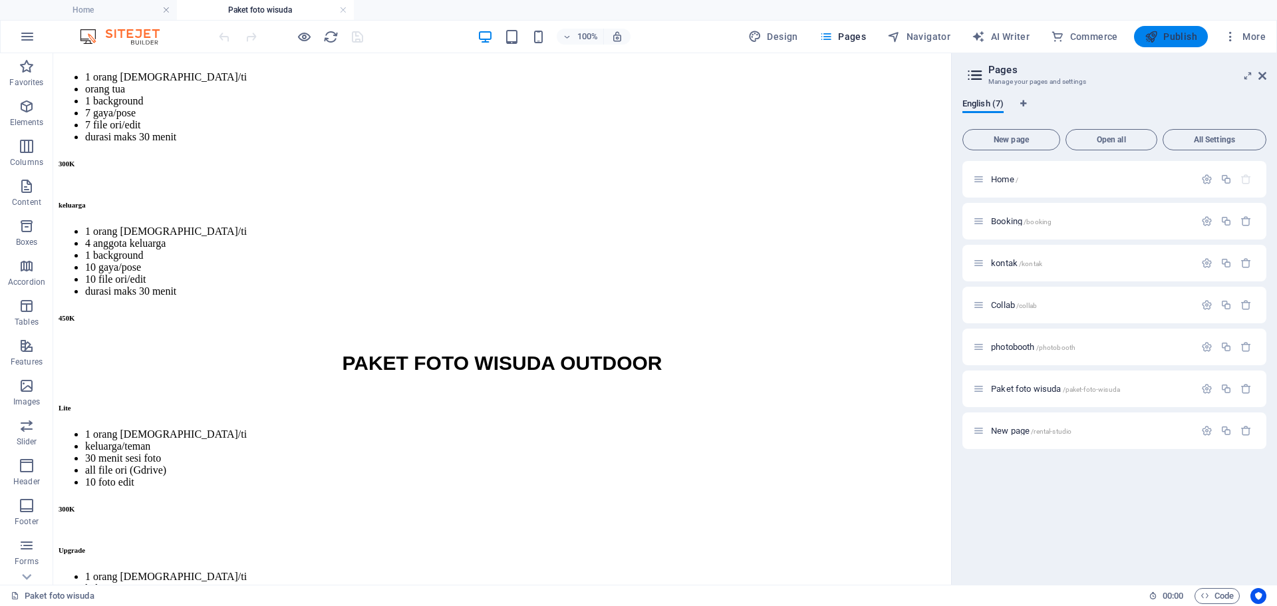
click at [1179, 41] on span "Publish" at bounding box center [1171, 36] width 53 height 13
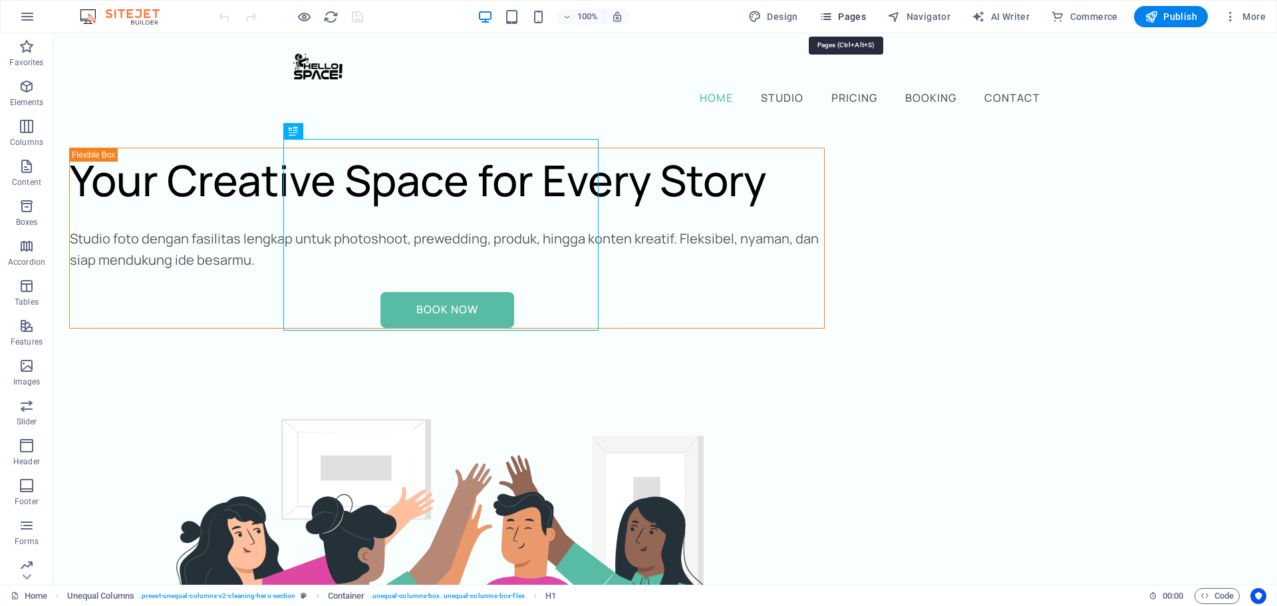
click at [855, 17] on span "Pages" at bounding box center [842, 16] width 47 height 13
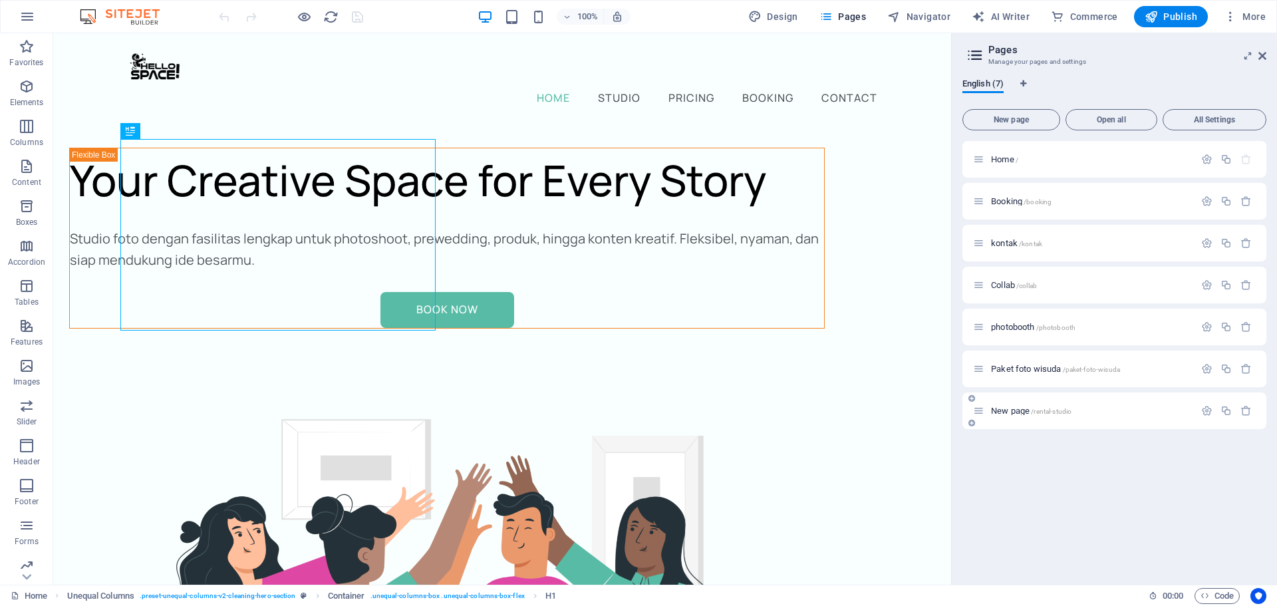
click at [1014, 408] on span "New page /rental-studio" at bounding box center [1031, 411] width 80 height 10
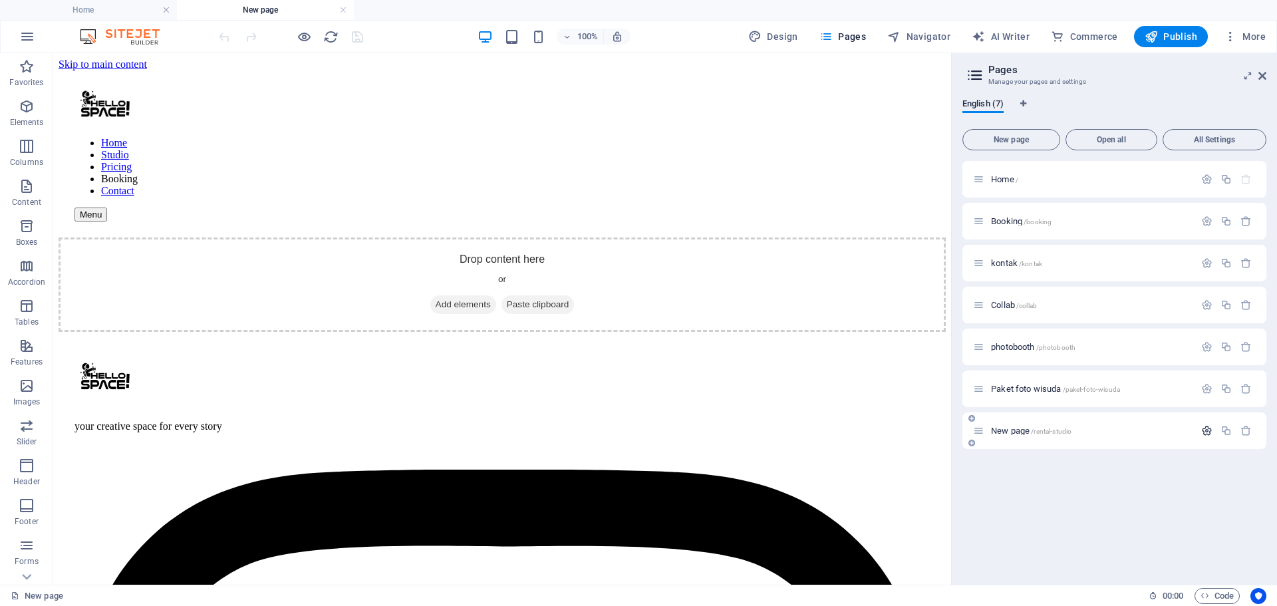
click at [1208, 430] on icon "button" at bounding box center [1206, 430] width 11 height 11
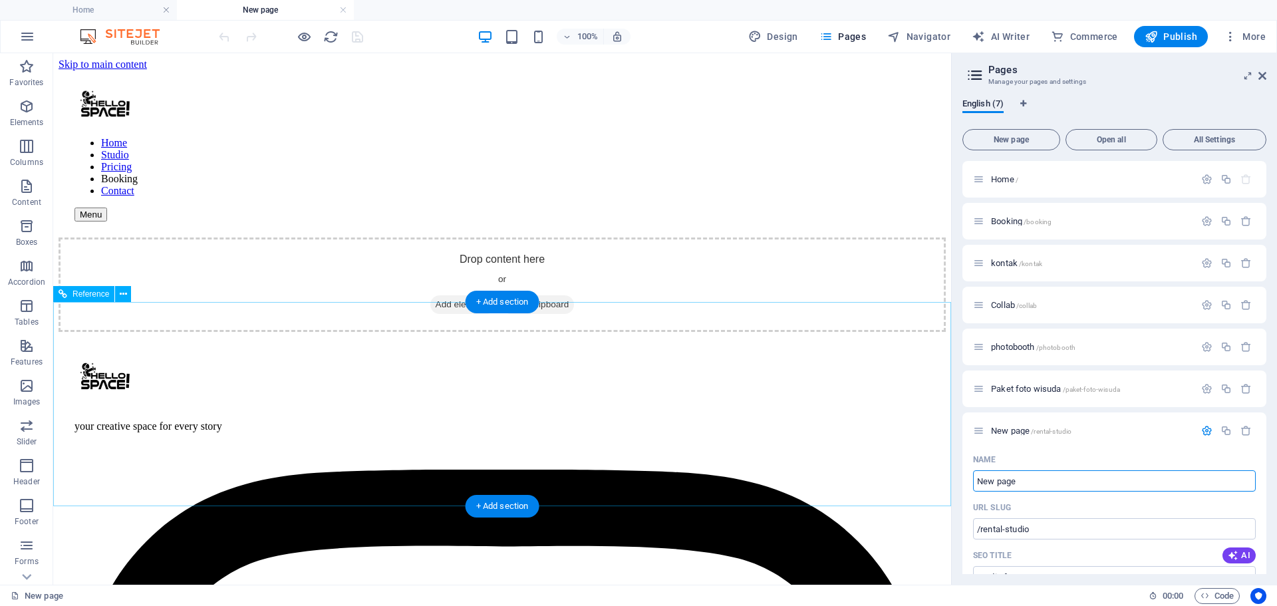
drag, startPoint x: 1107, startPoint y: 533, endPoint x: 929, endPoint y: 479, distance: 186.2
click at [1244, 432] on icon "button" at bounding box center [1246, 430] width 11 height 11
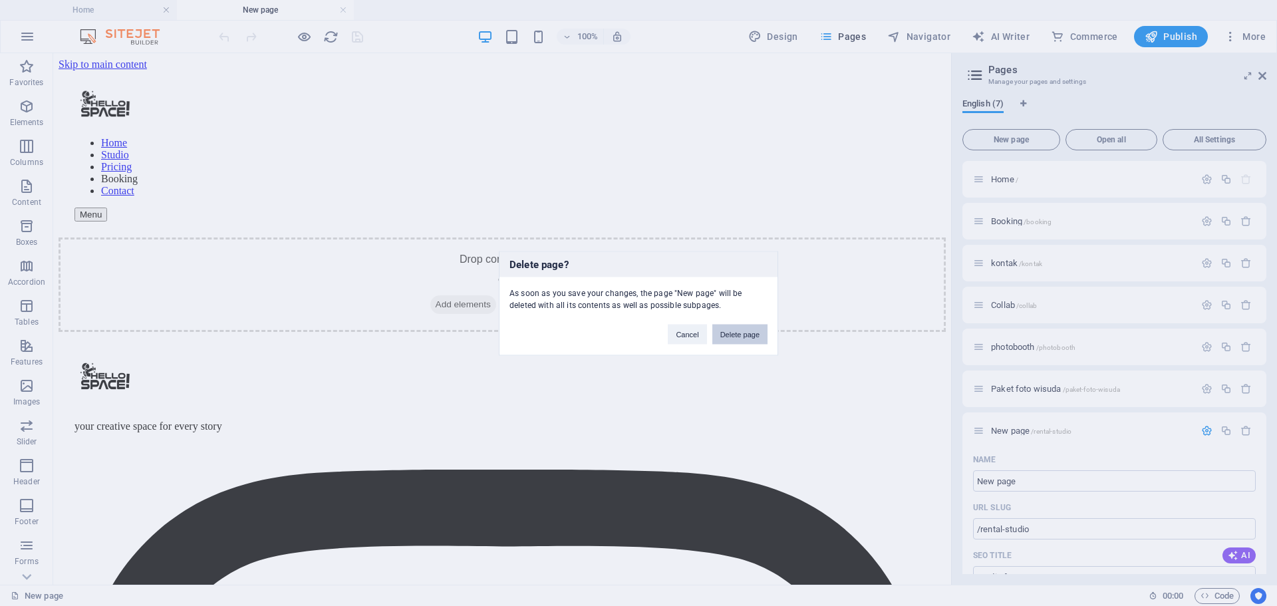
click at [748, 331] on button "Delete page" at bounding box center [739, 334] width 55 height 20
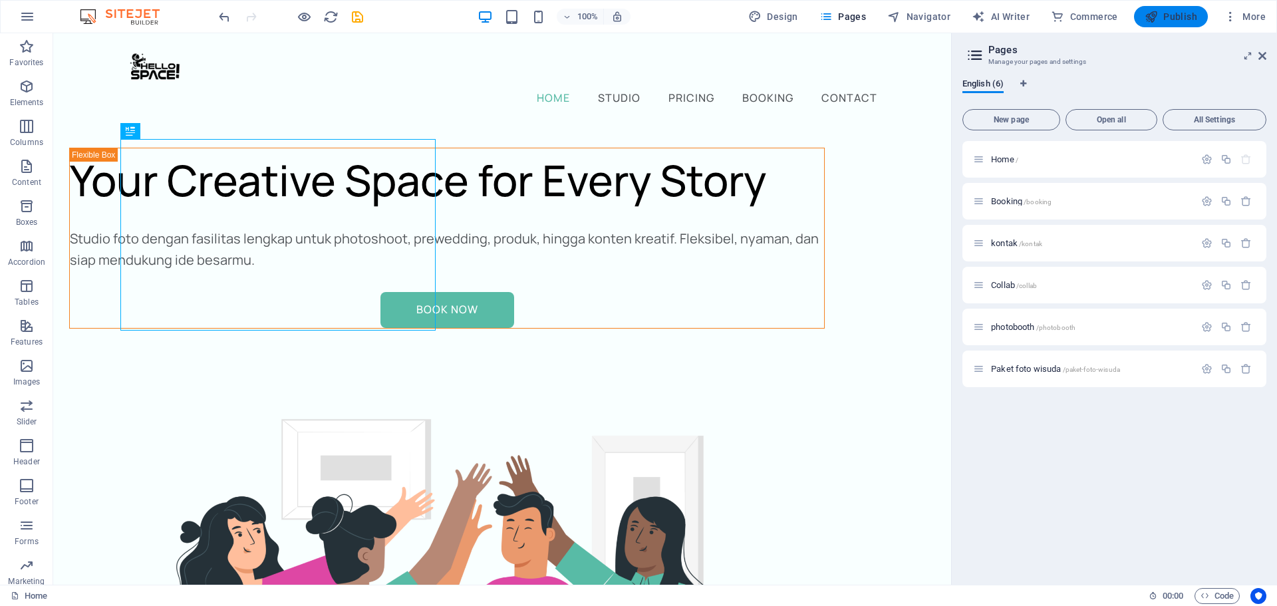
click at [1173, 13] on span "Publish" at bounding box center [1171, 16] width 53 height 13
